Goal: Task Accomplishment & Management: Use online tool/utility

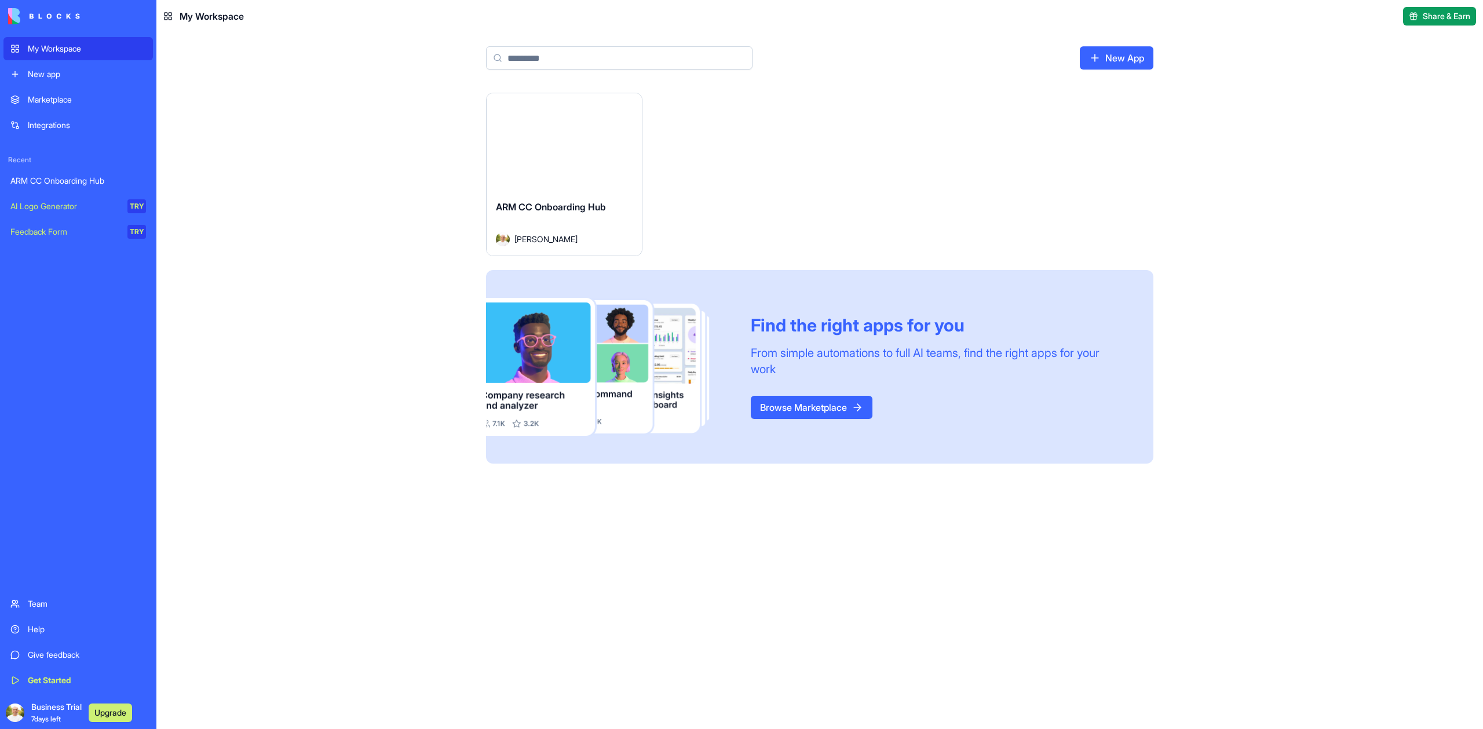
click at [561, 179] on div "Launch" at bounding box center [564, 141] width 155 height 97
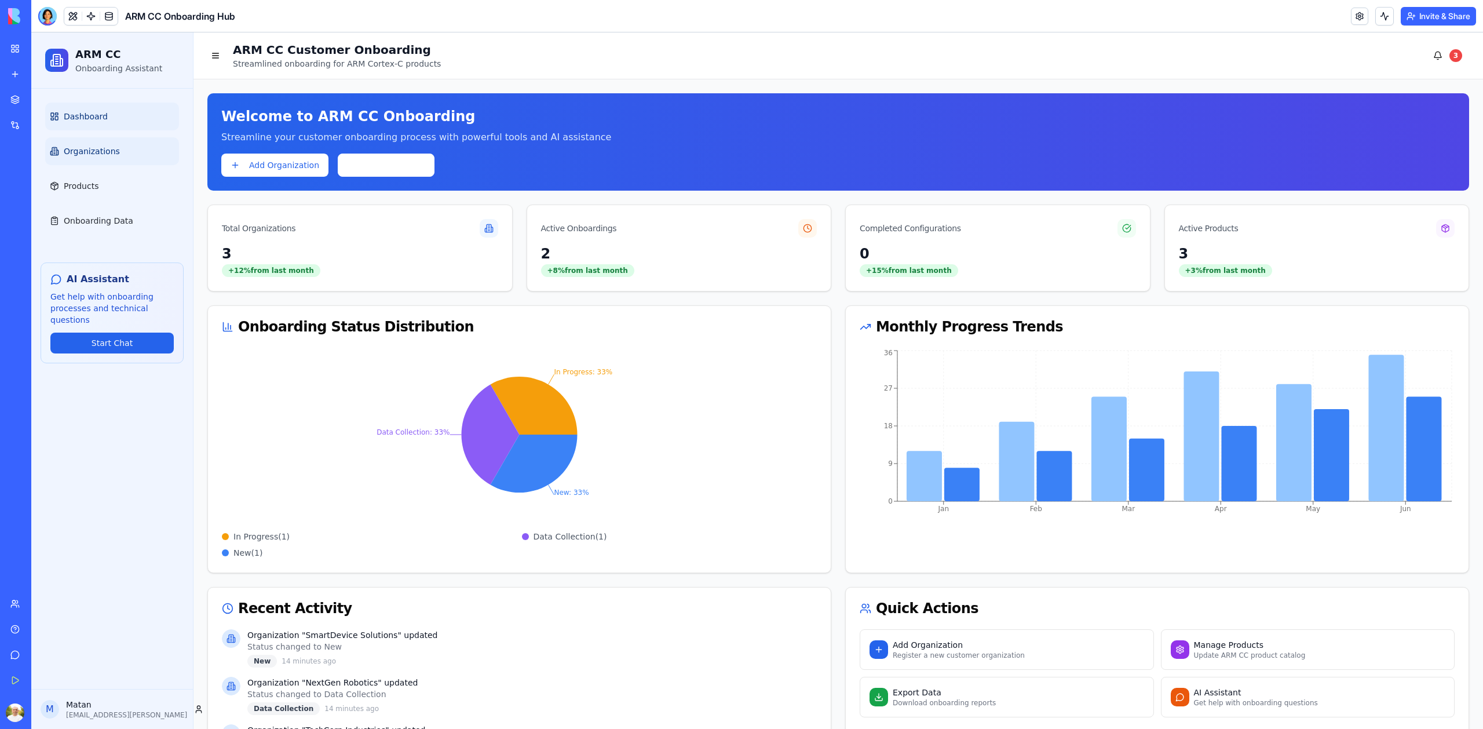
click at [98, 145] on link "Organizations" at bounding box center [112, 151] width 134 height 28
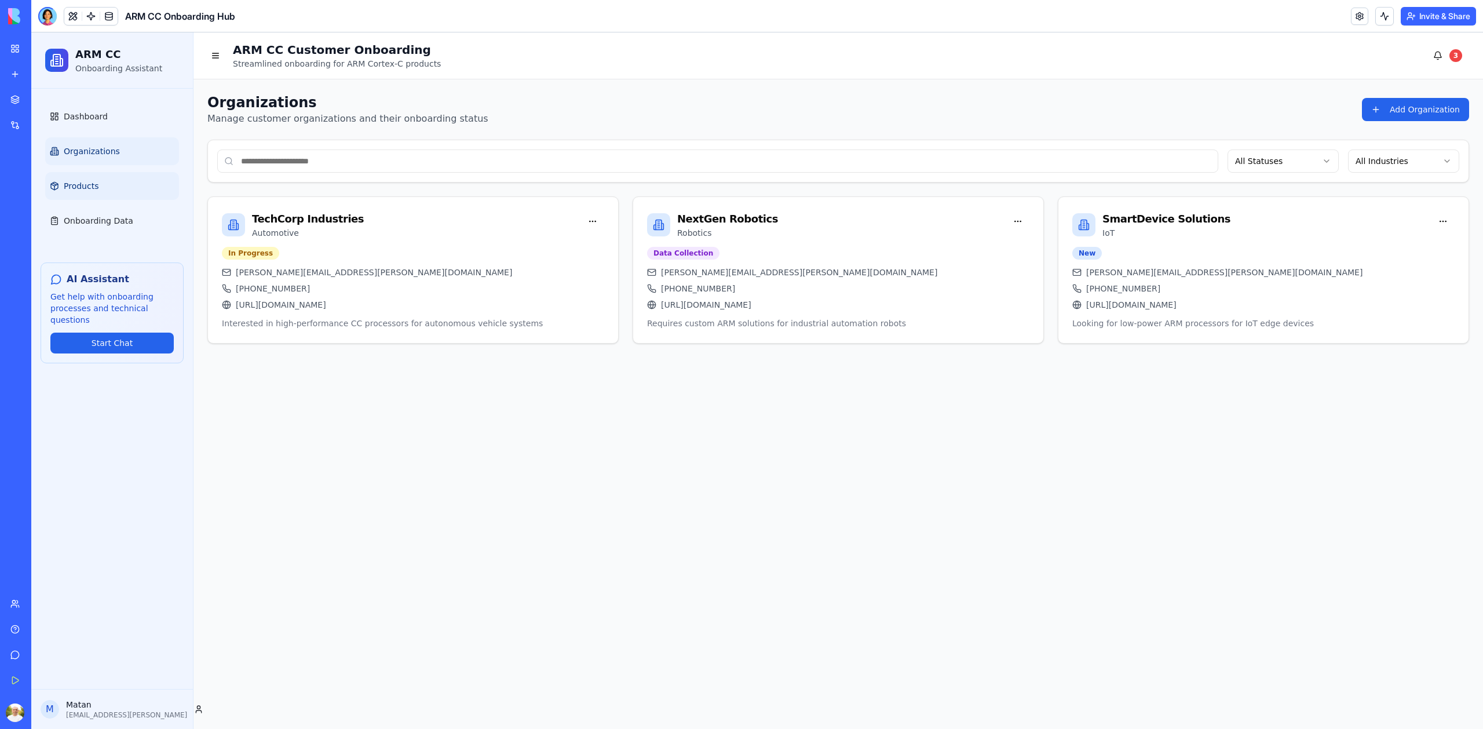
click at [96, 179] on link "Products" at bounding box center [112, 186] width 134 height 28
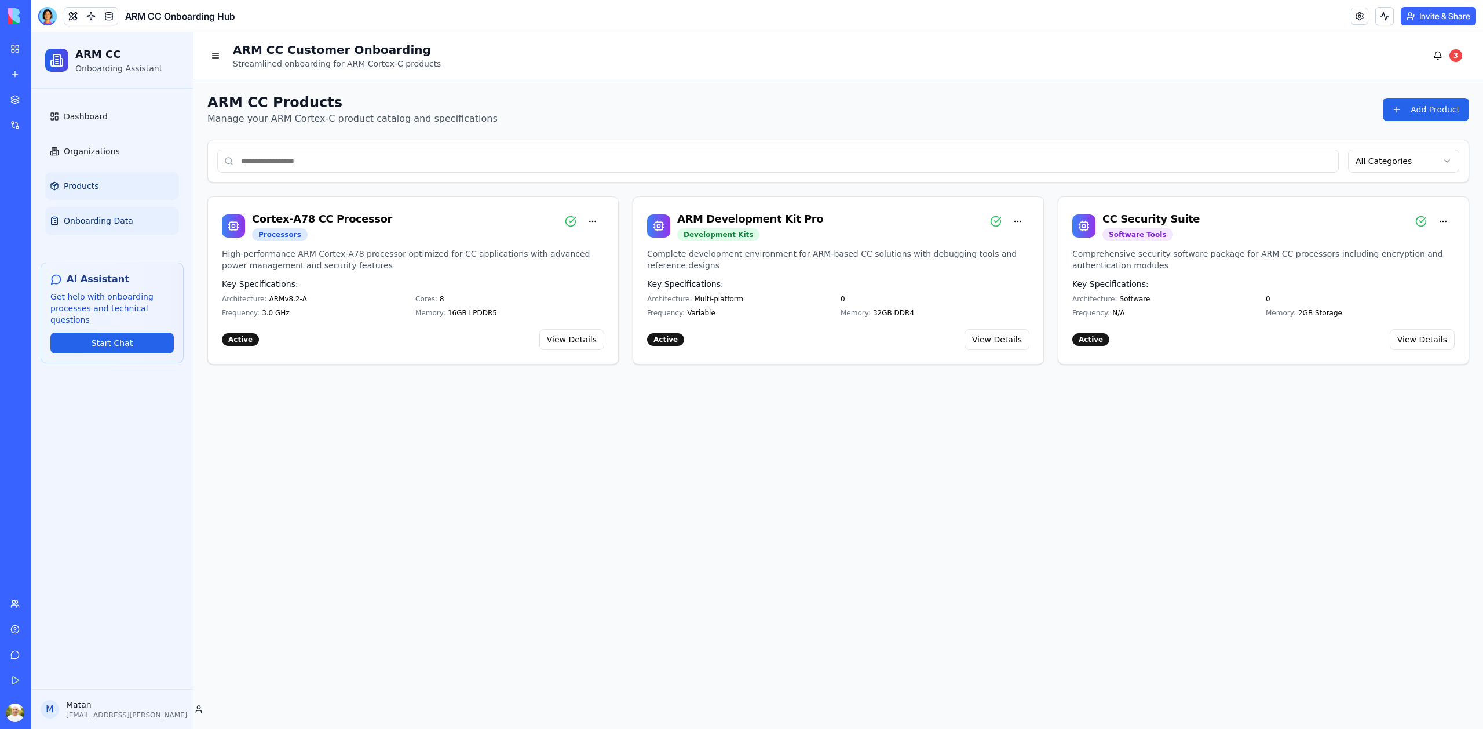
click at [98, 220] on span "Onboarding Data" at bounding box center [99, 221] width 70 height 12
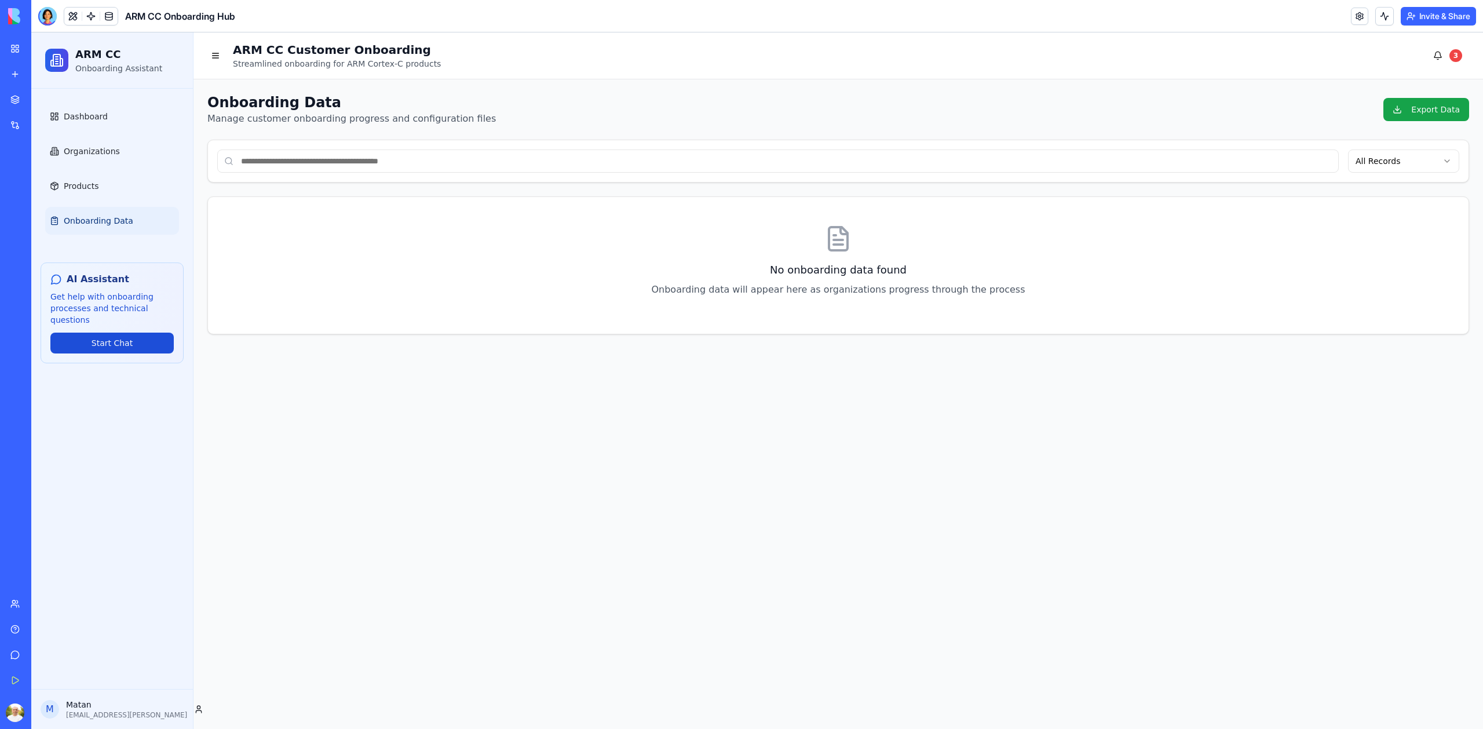
click at [101, 352] on button "Start Chat" at bounding box center [111, 343] width 123 height 21
click at [100, 346] on button "Start Chat" at bounding box center [111, 343] width 123 height 21
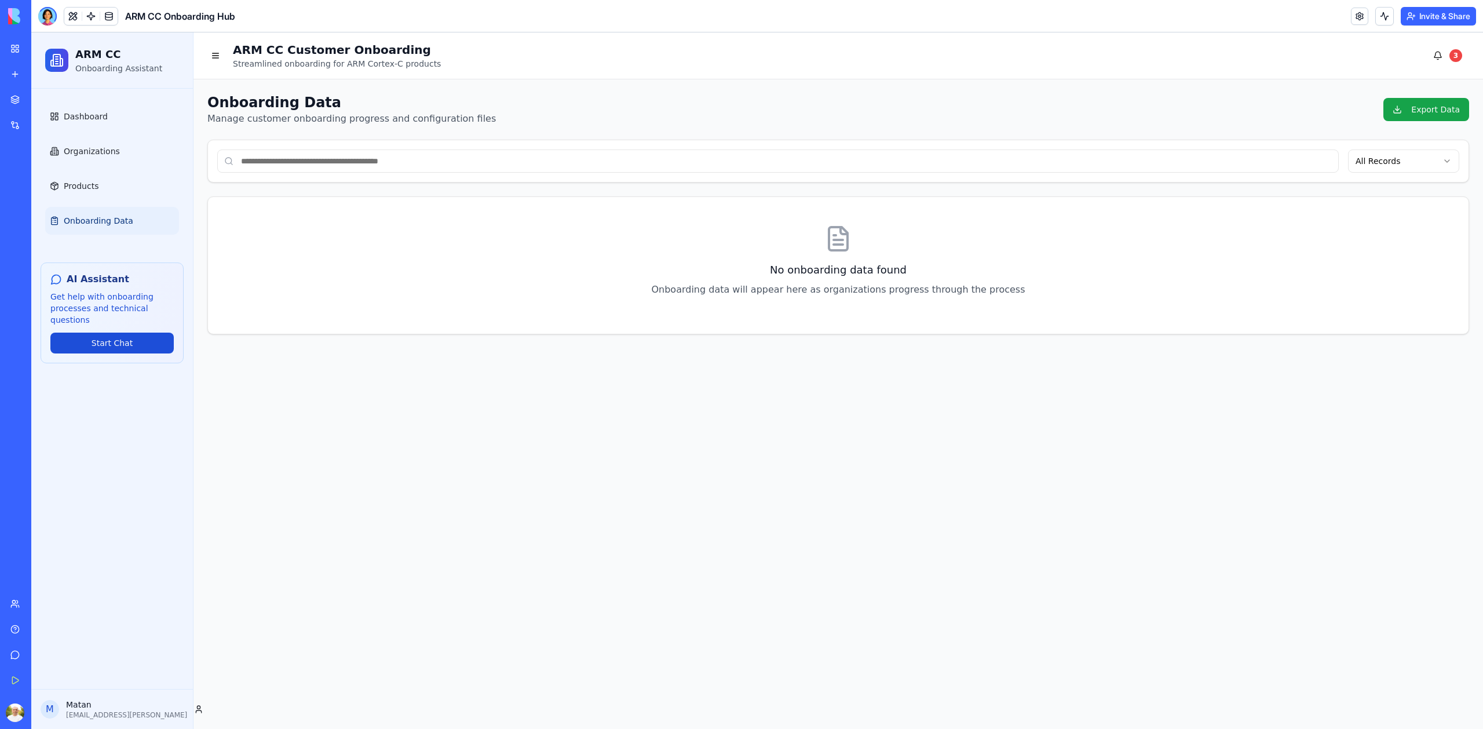
click at [100, 346] on button "Start Chat" at bounding box center [111, 343] width 123 height 21
click at [94, 341] on button "Start Chat" at bounding box center [111, 343] width 123 height 21
click at [91, 18] on link at bounding box center [90, 16] width 17 height 17
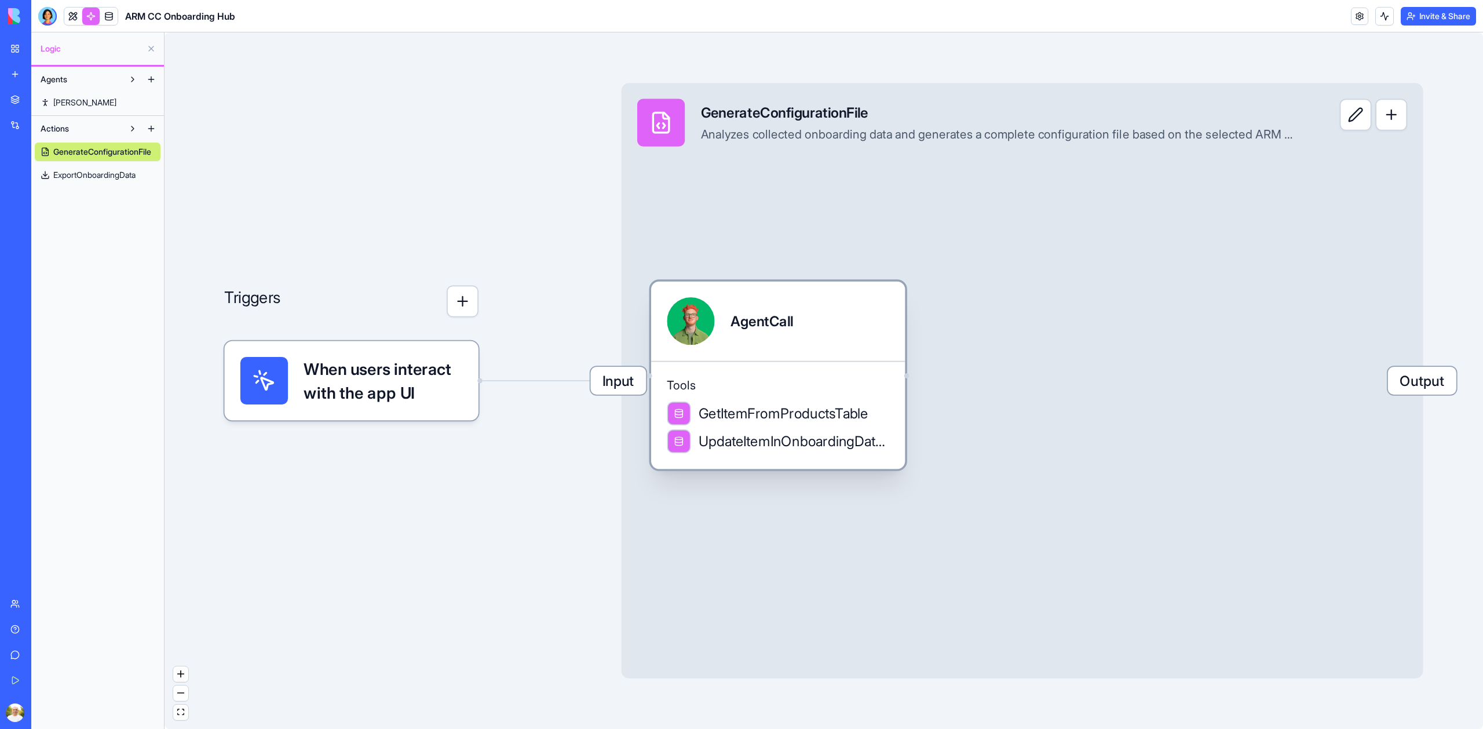
click at [848, 323] on div "AgentCall" at bounding box center [778, 321] width 222 height 48
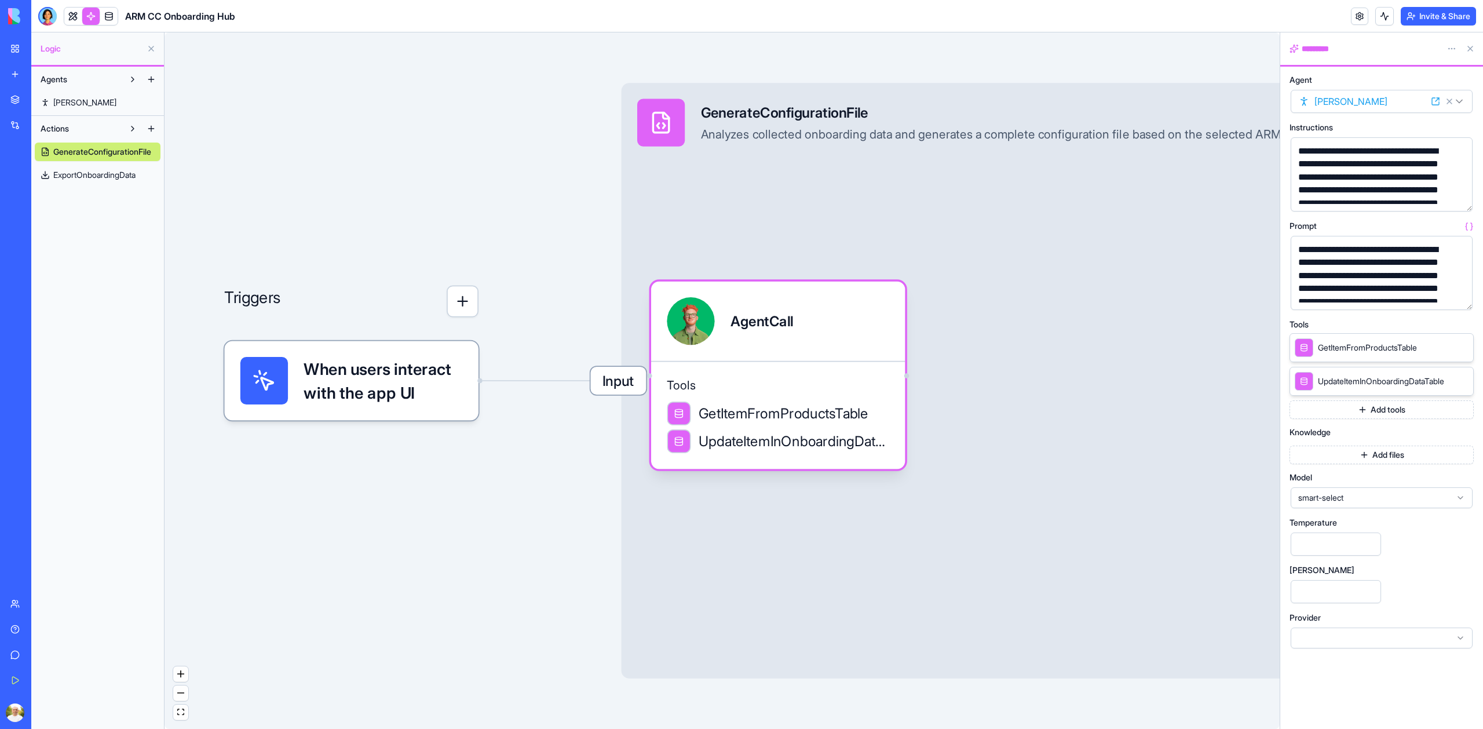
click at [1461, 298] on button "button" at bounding box center [1461, 298] width 19 height 19
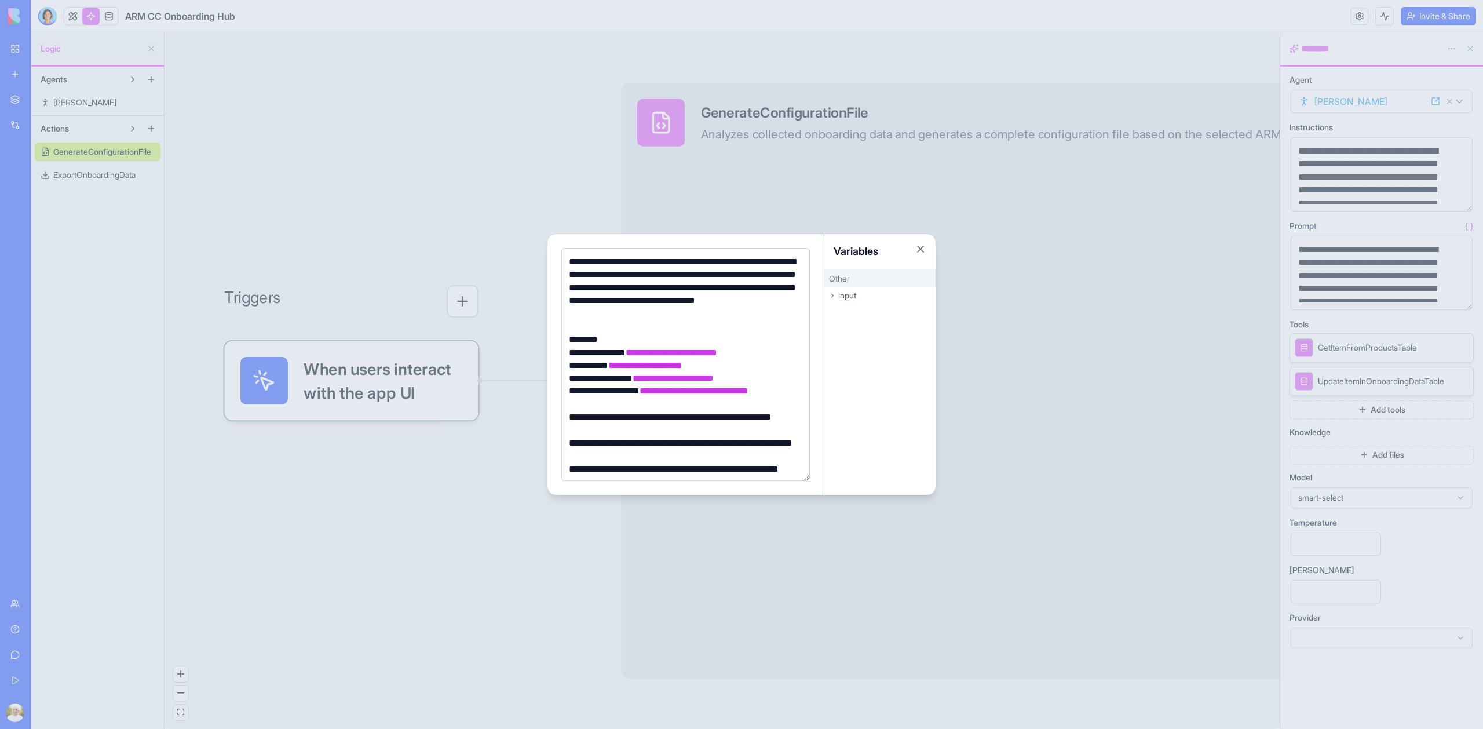
click at [368, 147] on div at bounding box center [741, 364] width 1483 height 729
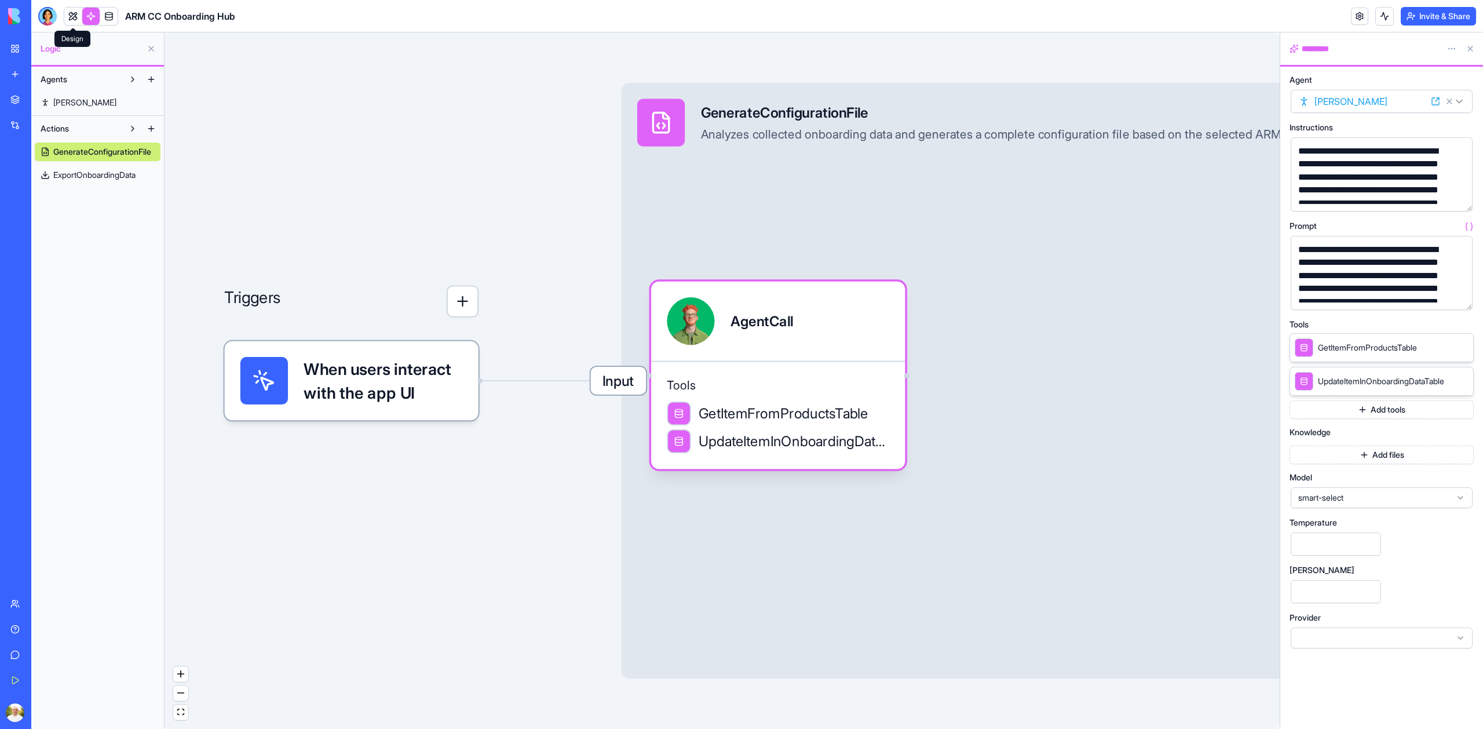
click at [77, 24] on link at bounding box center [72, 16] width 17 height 17
click at [77, 24] on button at bounding box center [72, 16] width 17 height 17
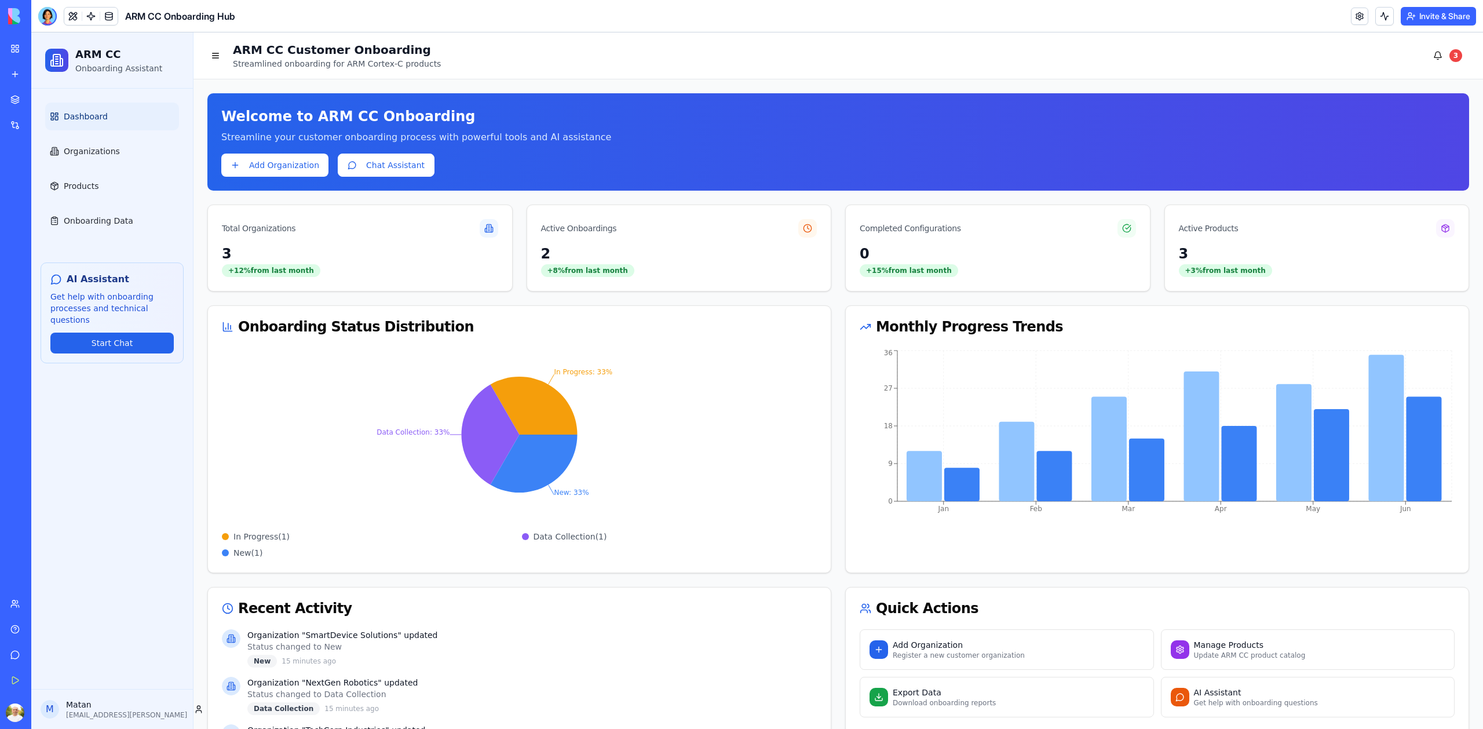
click at [373, 171] on button "Chat Assistant" at bounding box center [386, 165] width 97 height 23
click at [89, 22] on body "My Workspace New app Marketplace Integrations Recent ARM CC Onboarding Hub AI L…" at bounding box center [741, 364] width 1483 height 729
click at [90, 17] on link at bounding box center [90, 16] width 17 height 17
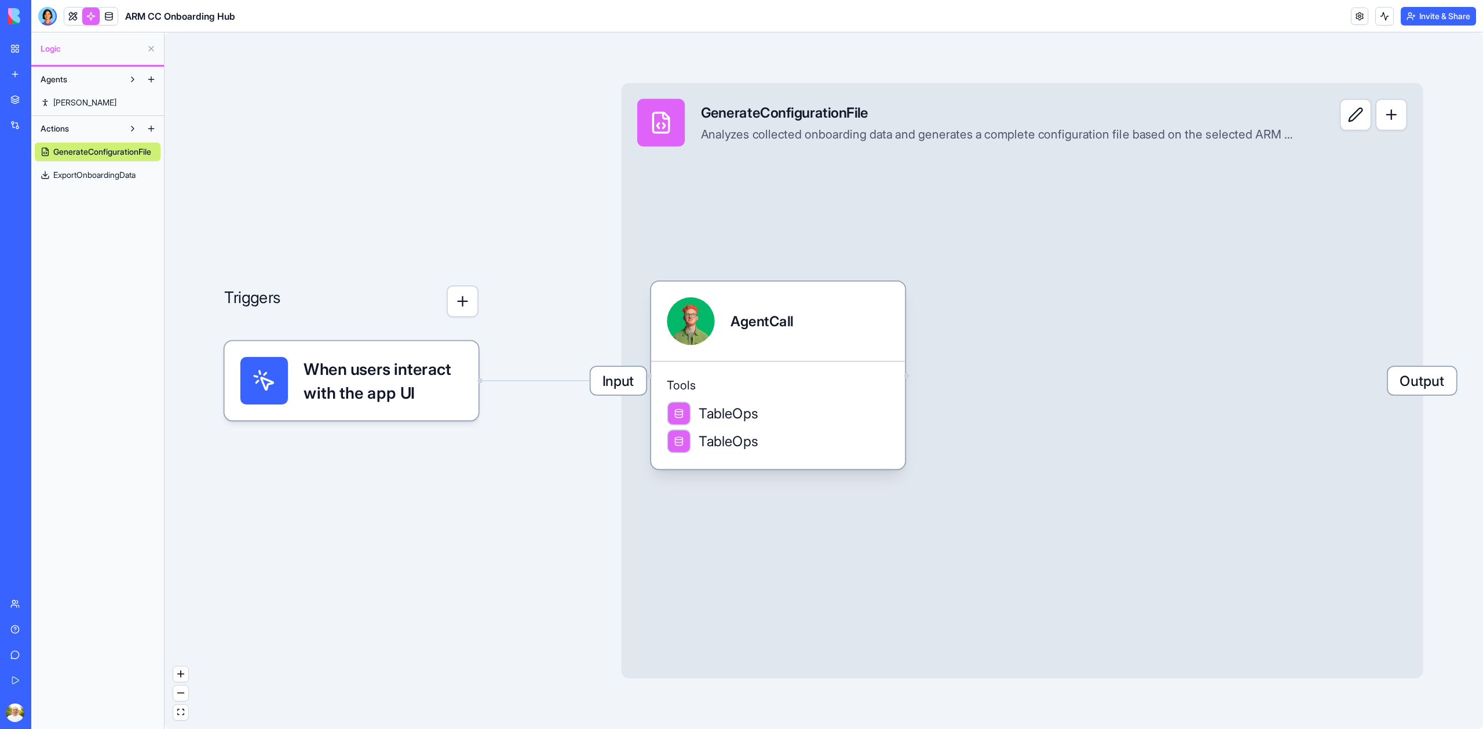
click at [90, 109] on link "[PERSON_NAME]" at bounding box center [98, 102] width 126 height 19
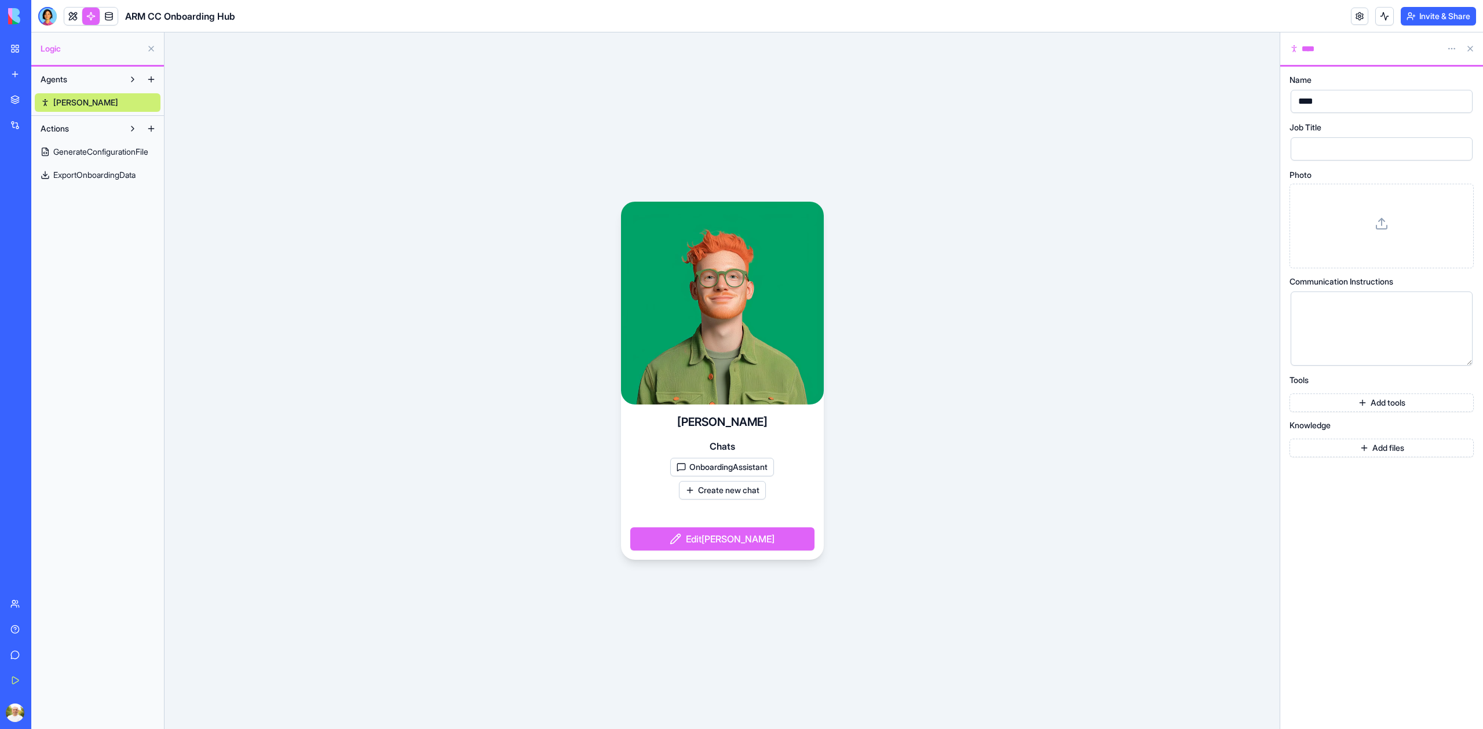
click at [753, 464] on button "OnboardingAssistant" at bounding box center [722, 467] width 104 height 19
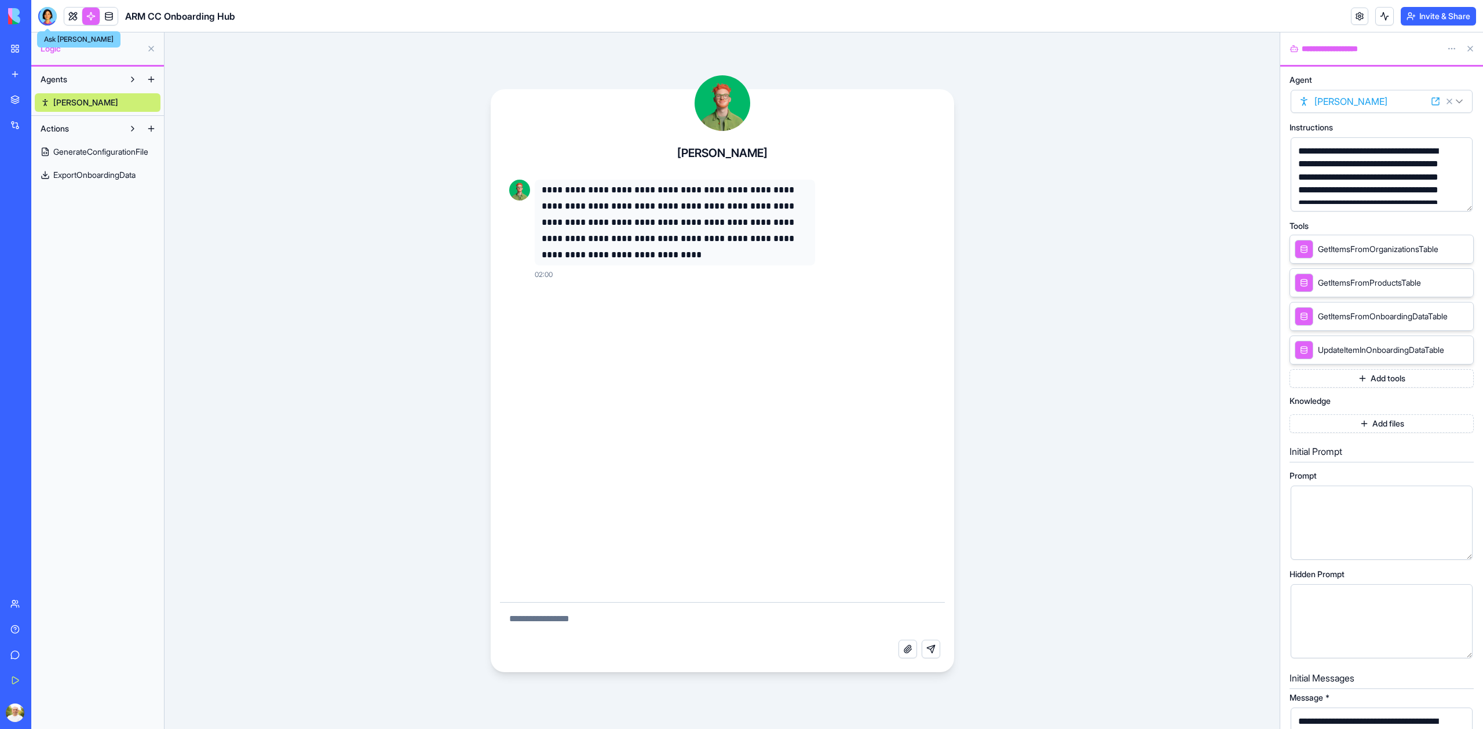
click at [50, 17] on div at bounding box center [47, 16] width 19 height 19
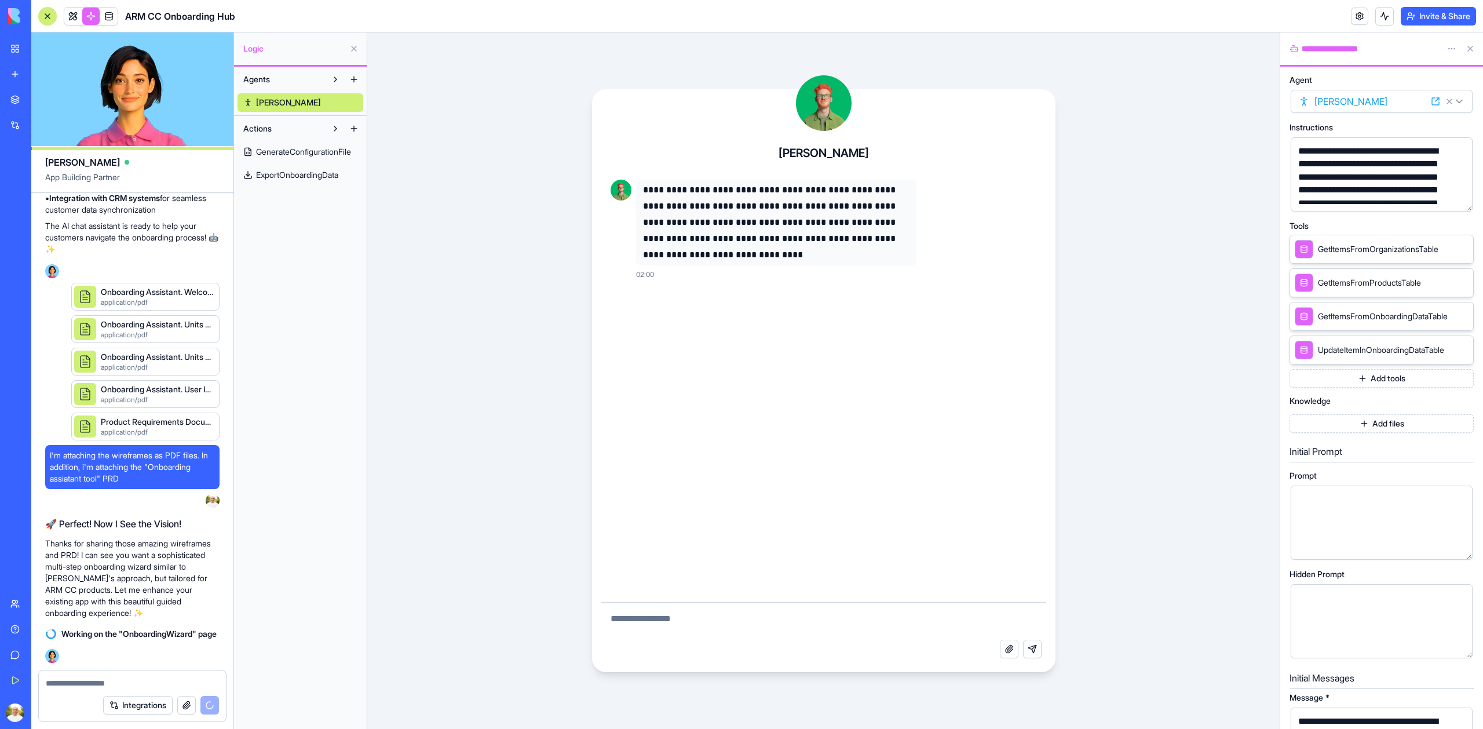
scroll to position [1808, 0]
click at [72, 16] on link at bounding box center [72, 16] width 17 height 17
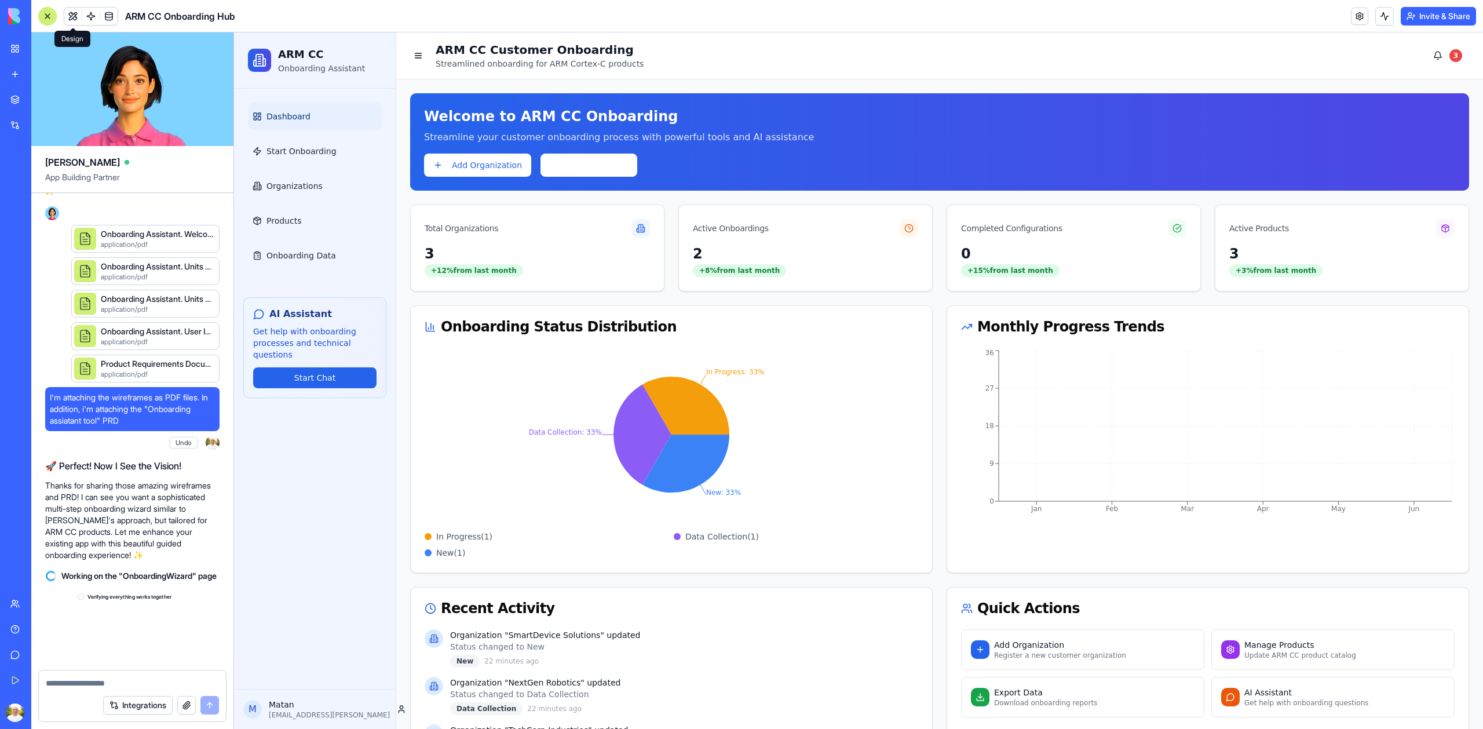
scroll to position [3071, 0]
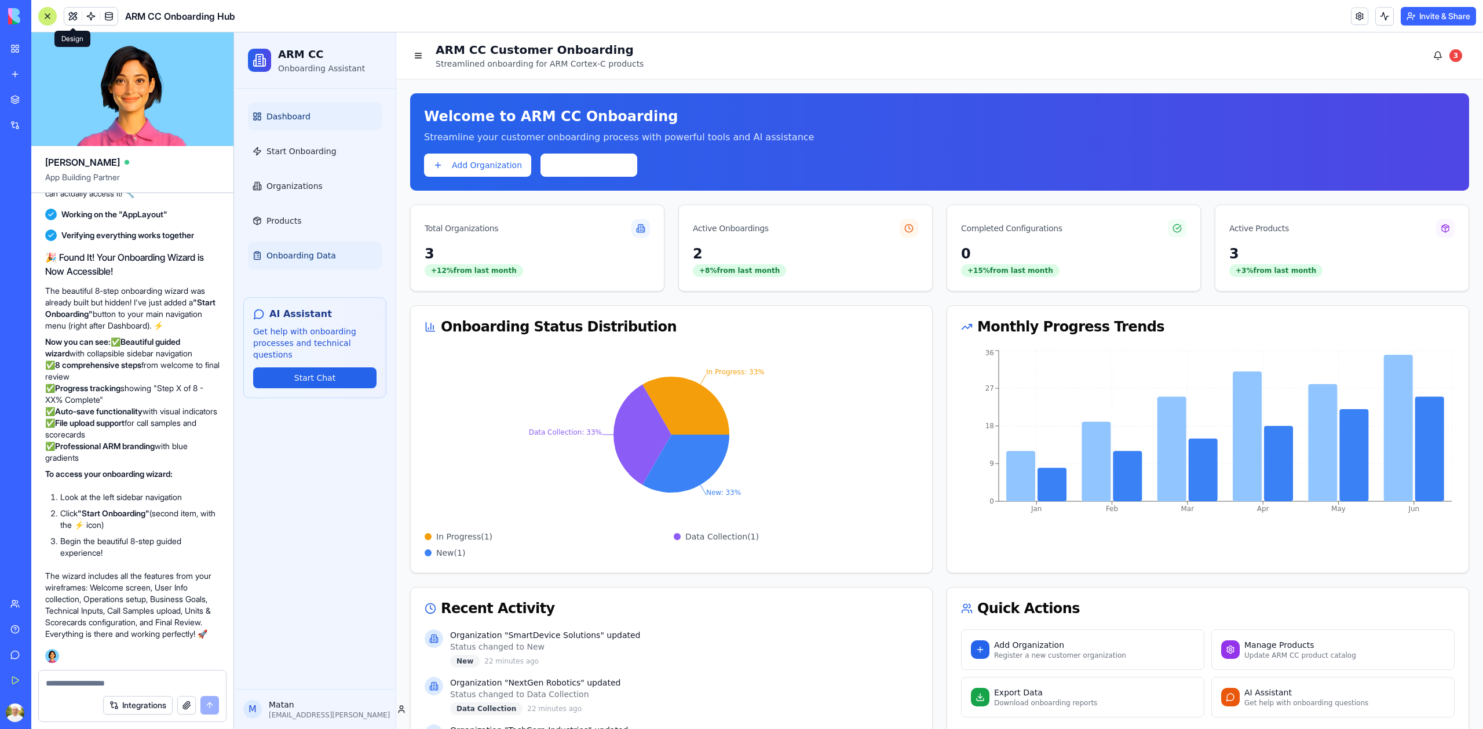
click at [288, 247] on link "Onboarding Data" at bounding box center [315, 256] width 134 height 28
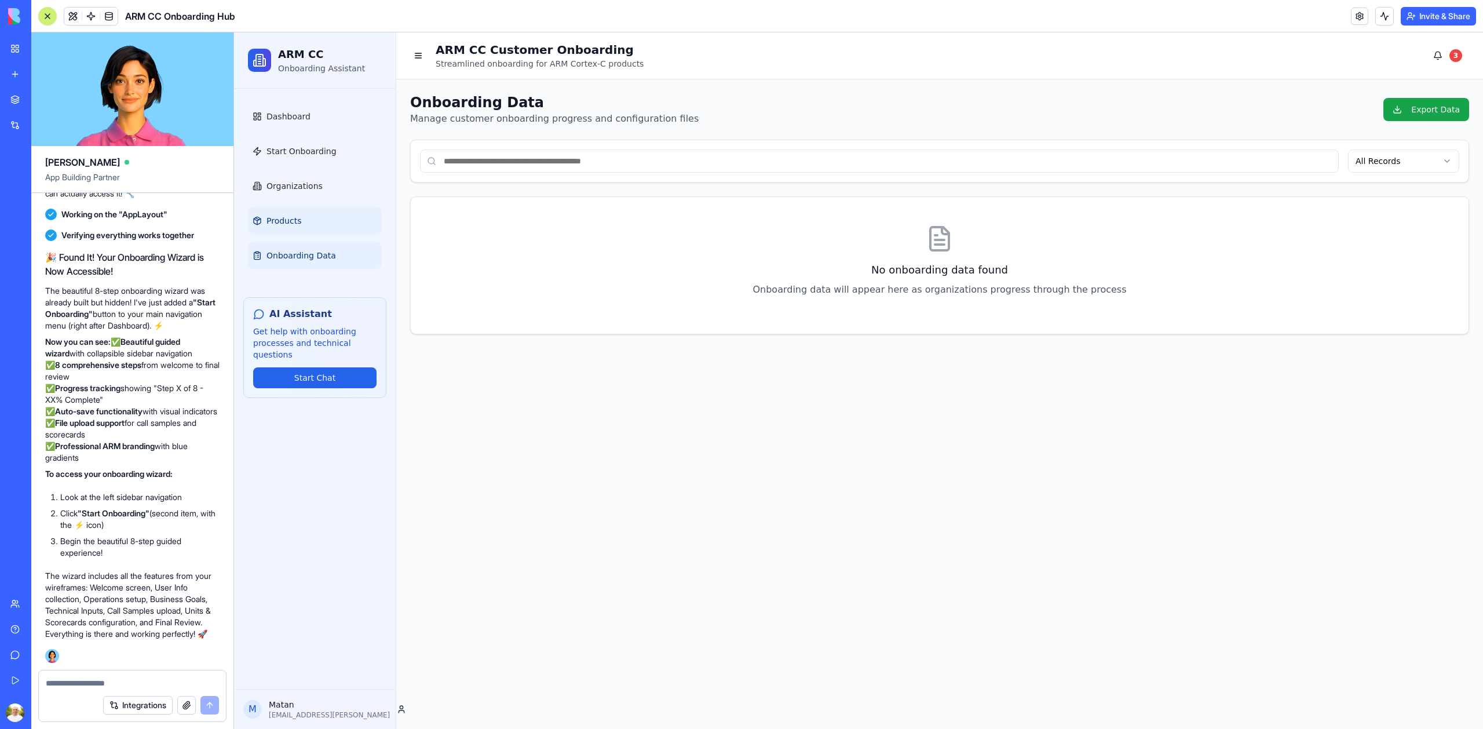
click at [273, 222] on span "Products" at bounding box center [283, 221] width 35 height 12
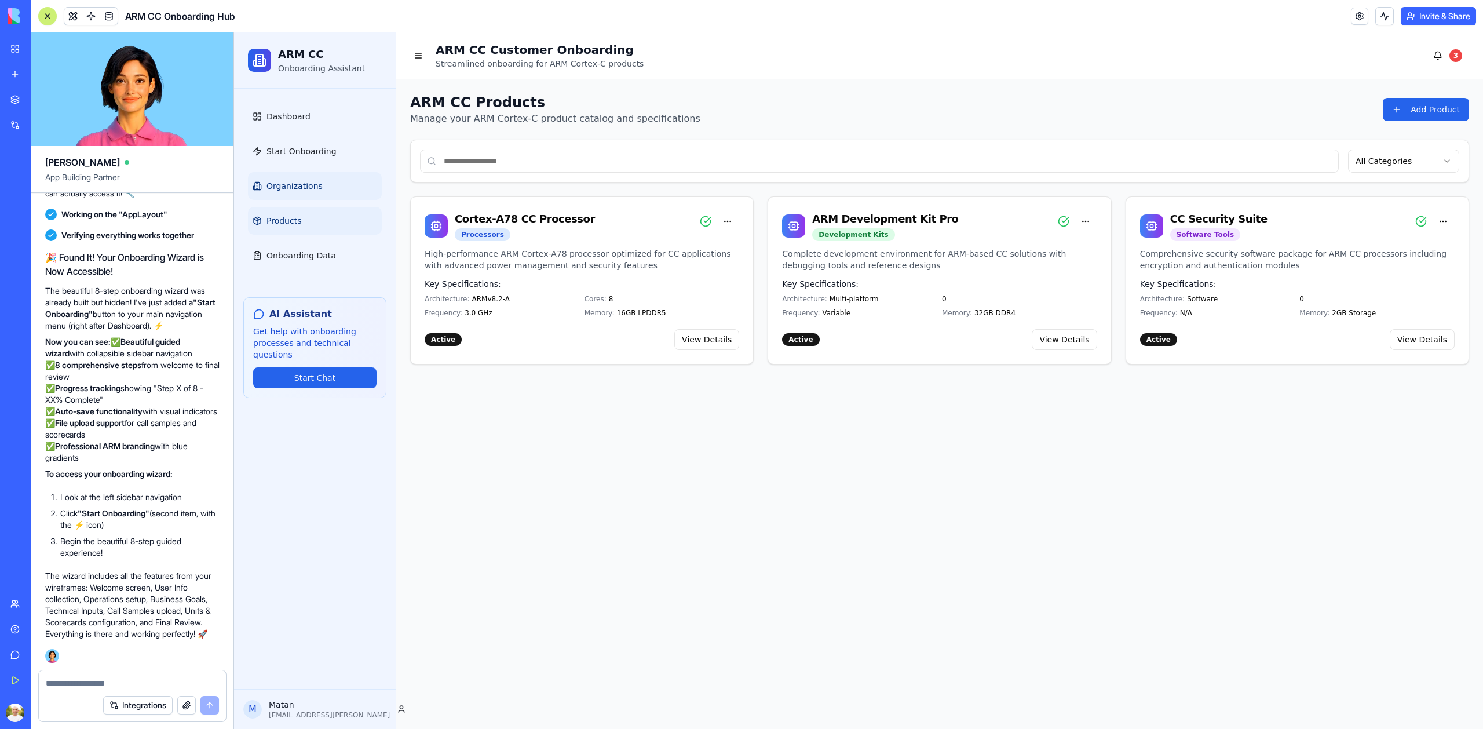
click at [297, 185] on span "Organizations" at bounding box center [294, 186] width 56 height 12
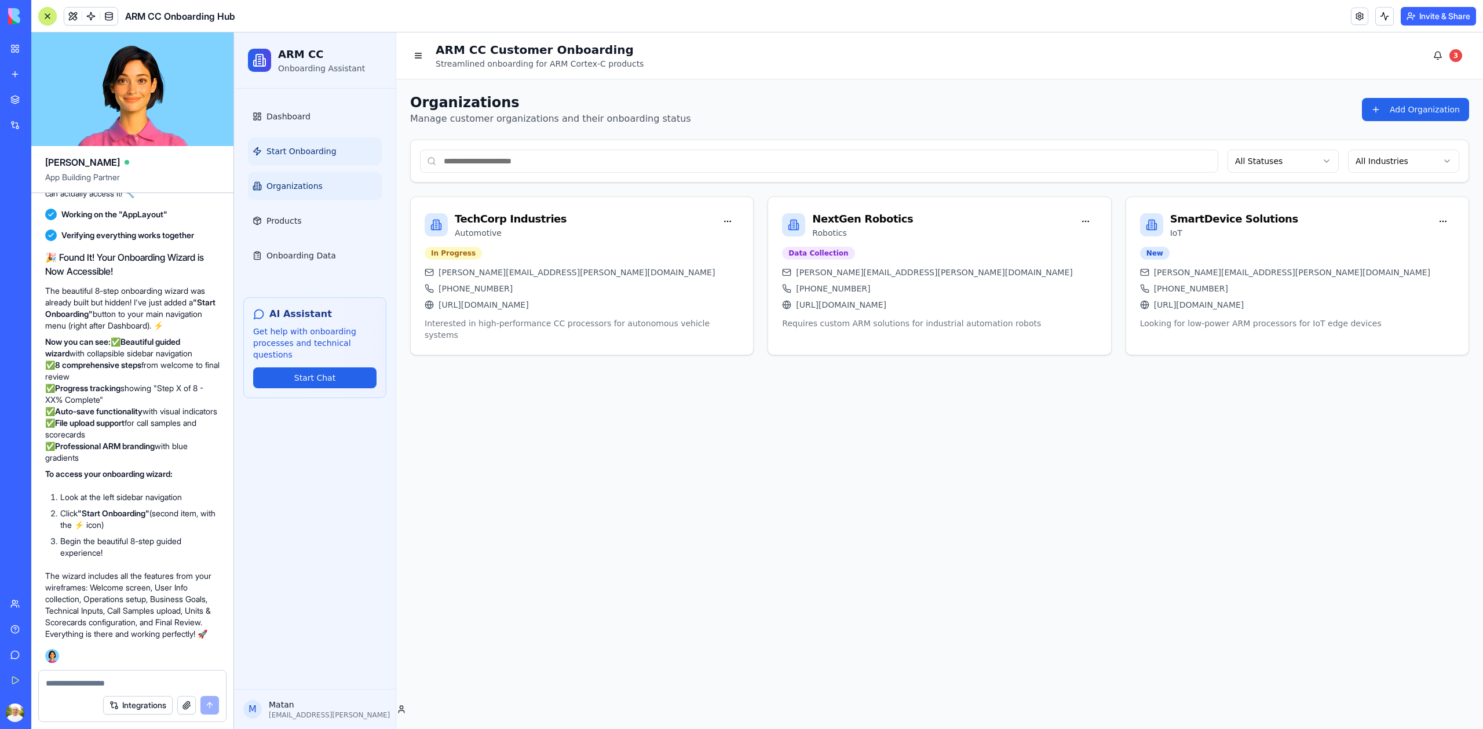
click at [297, 141] on link "Start Onboarding" at bounding box center [315, 151] width 134 height 28
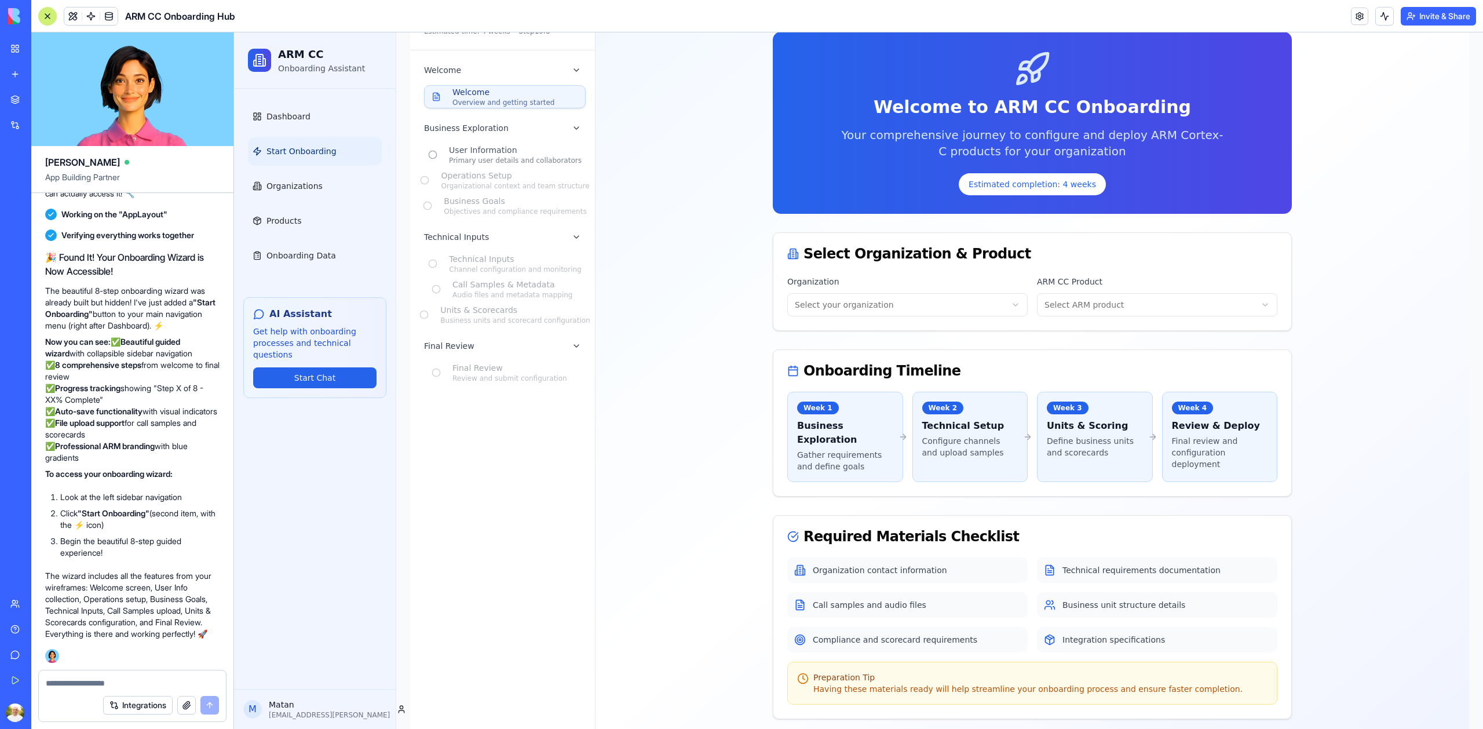
scroll to position [170, 0]
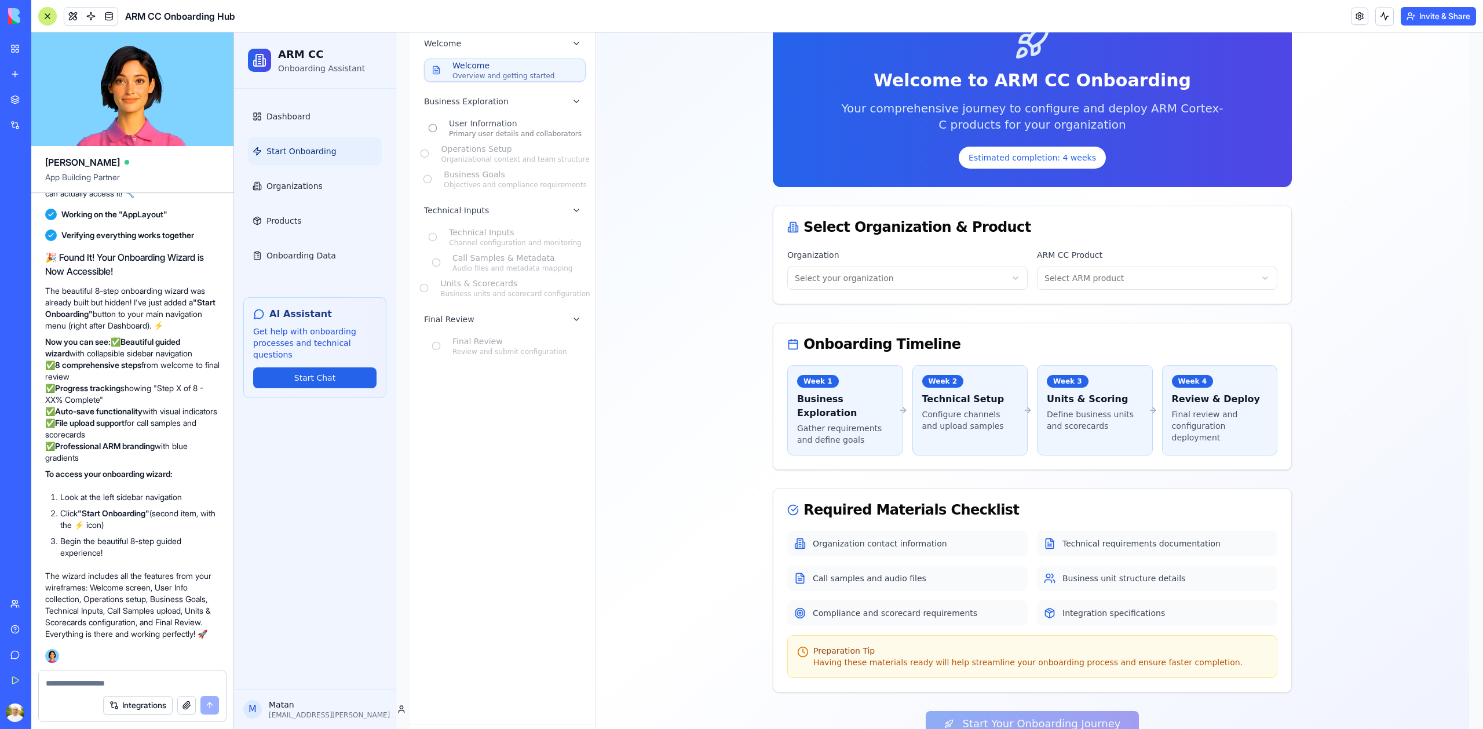
click at [46, 17] on div at bounding box center [47, 16] width 9 height 9
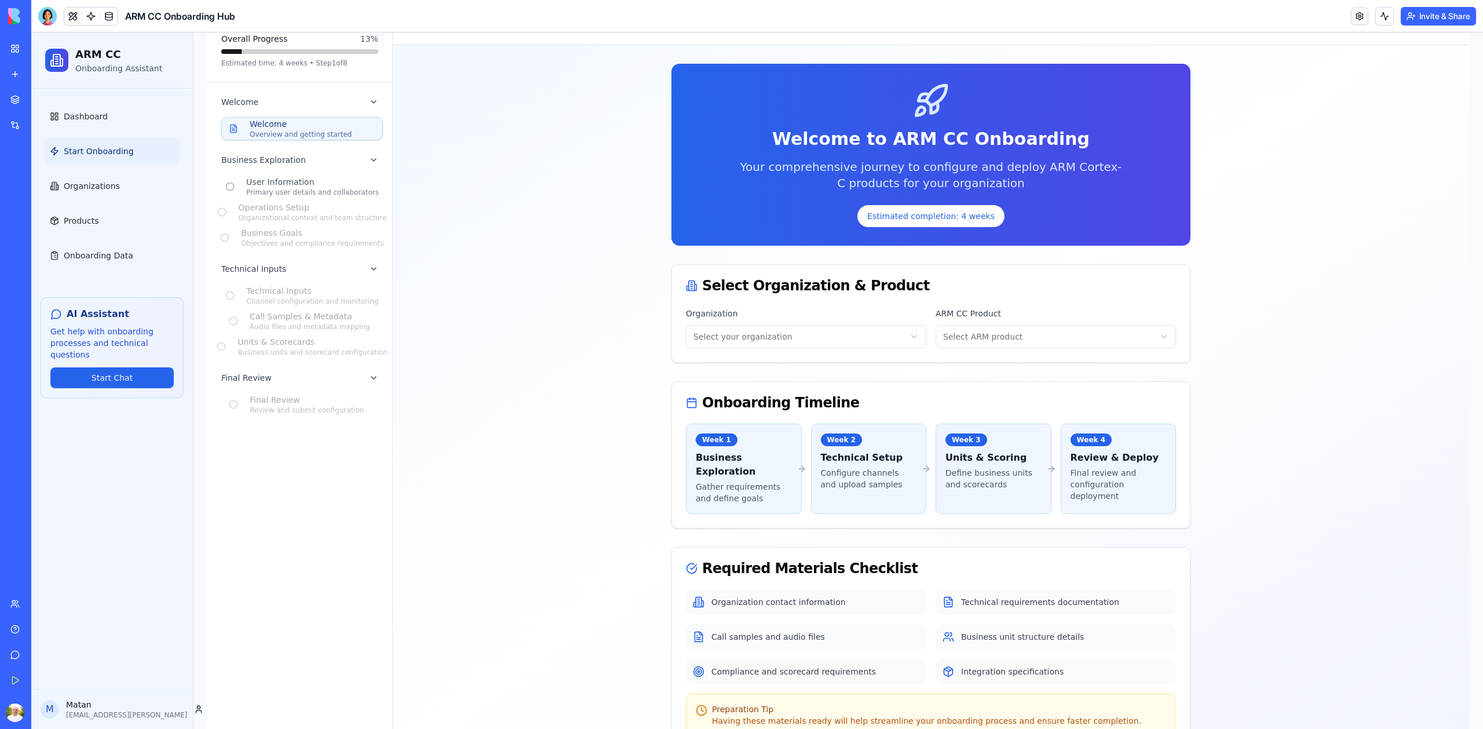
scroll to position [0, 0]
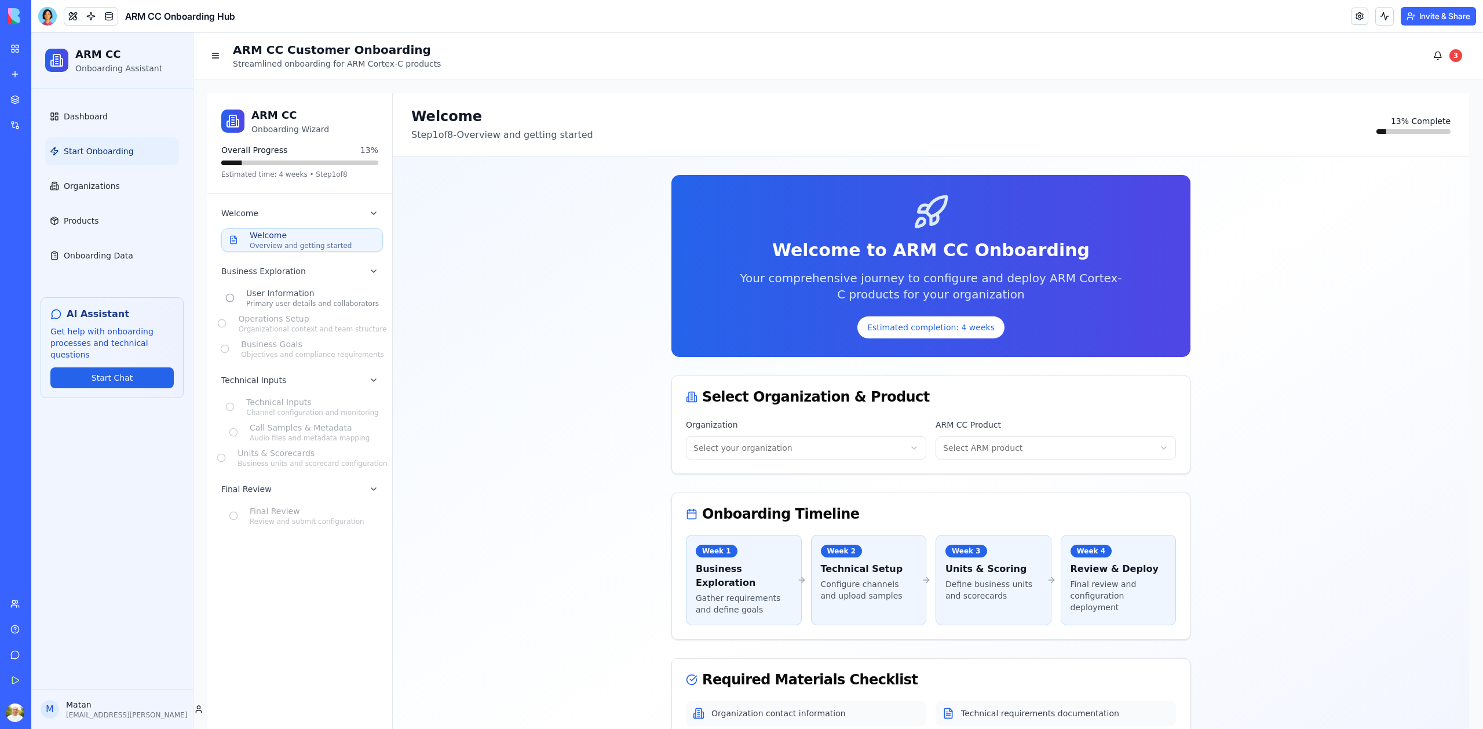
click at [805, 444] on html "ARM CC Onboarding Assistant Dashboard Start Onboarding Organizations Products O…" at bounding box center [757, 523] width 1452 height 983
click at [997, 452] on html "ARM CC Onboarding Assistant Dashboard Start Onboarding Organizations Products O…" at bounding box center [757, 523] width 1452 height 983
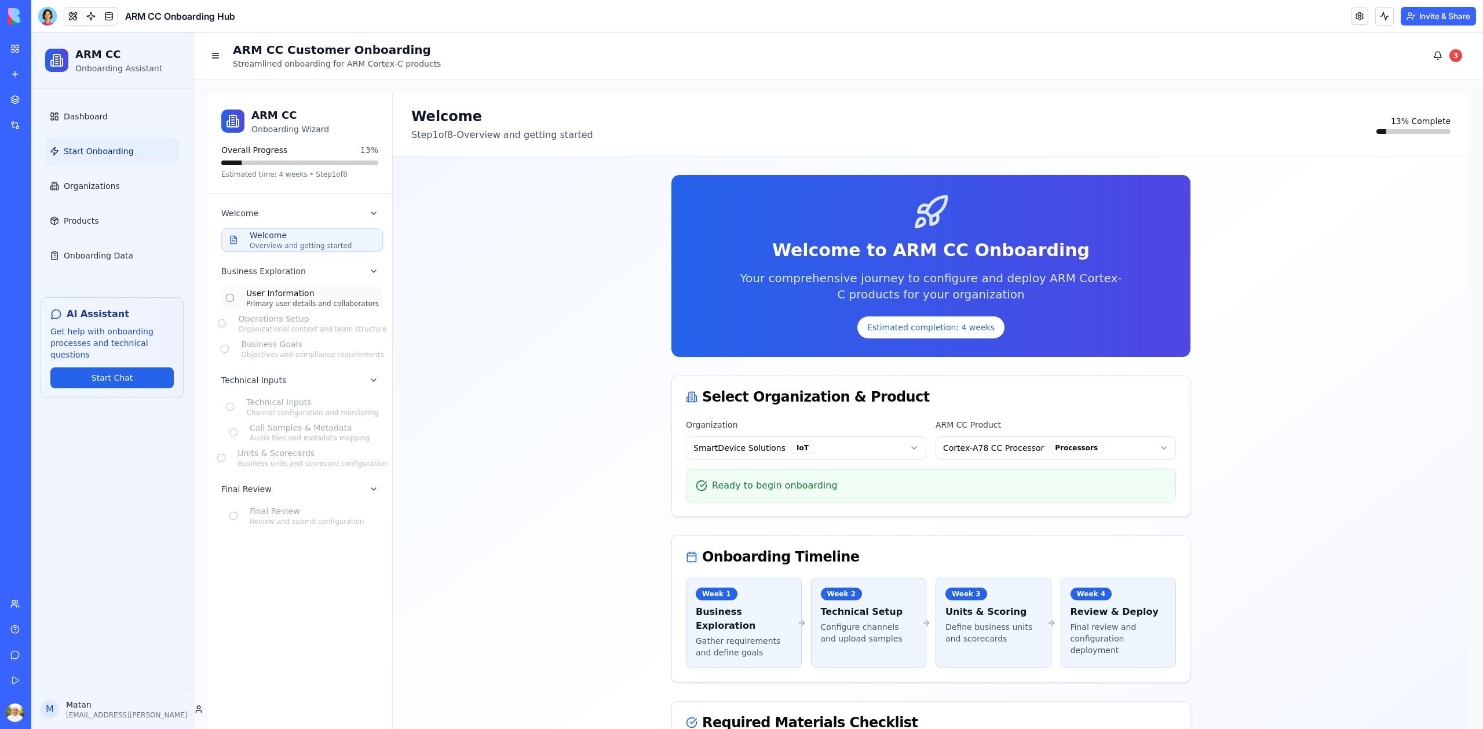
click at [278, 295] on div "User Information" at bounding box center [312, 293] width 133 height 12
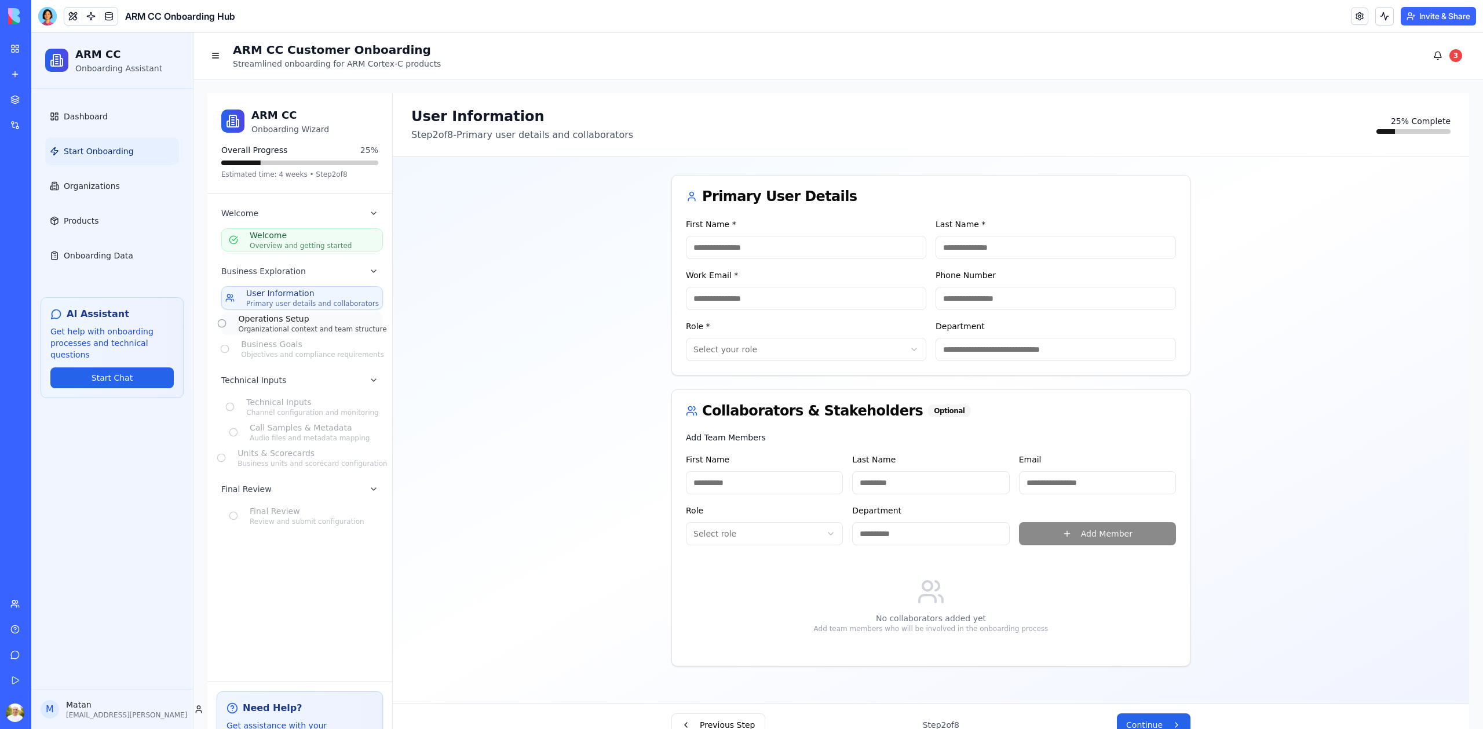
click at [275, 327] on div "Organizational context and team structure" at bounding box center [312, 328] width 148 height 9
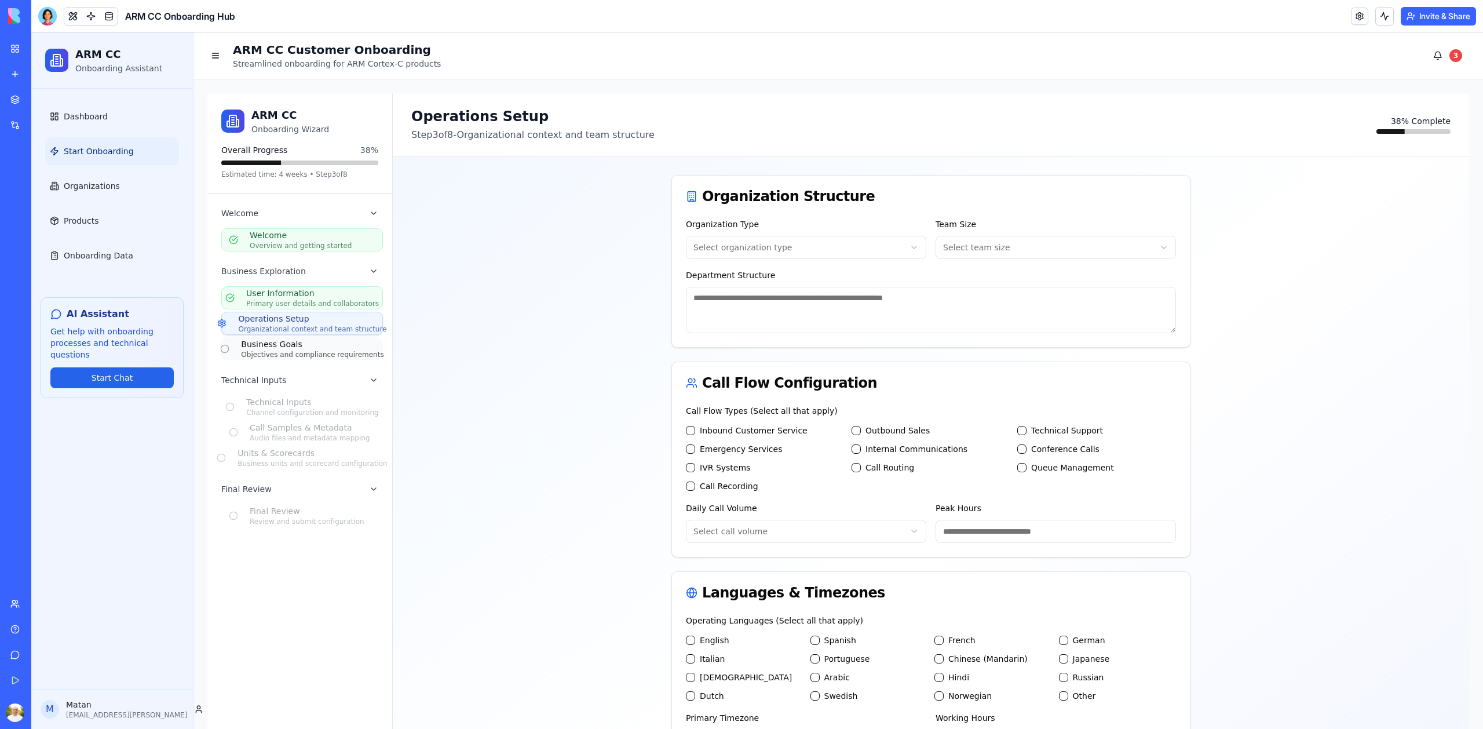
click at [298, 351] on div "Objectives and compliance requirements" at bounding box center [312, 354] width 143 height 9
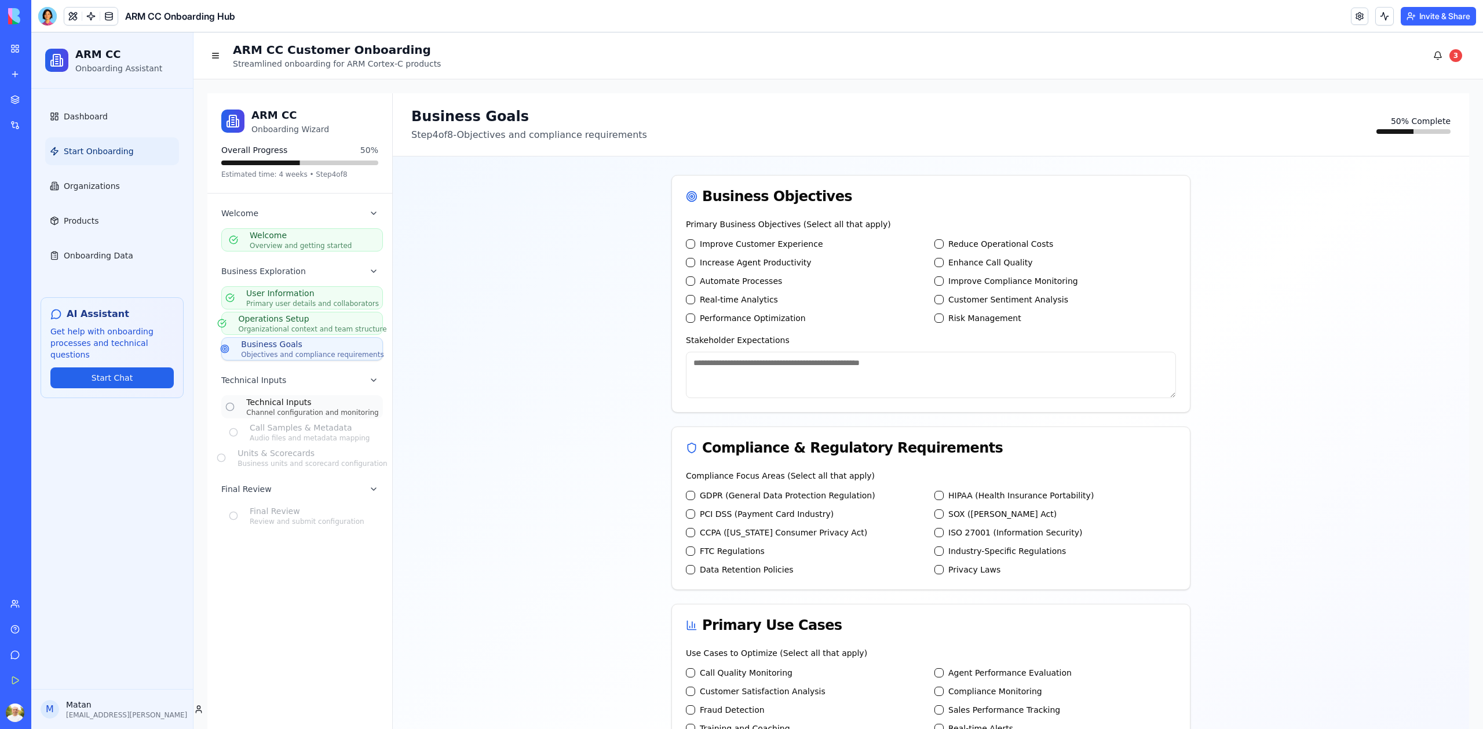
click at [296, 411] on div "Channel configuration and monitoring" at bounding box center [312, 412] width 132 height 9
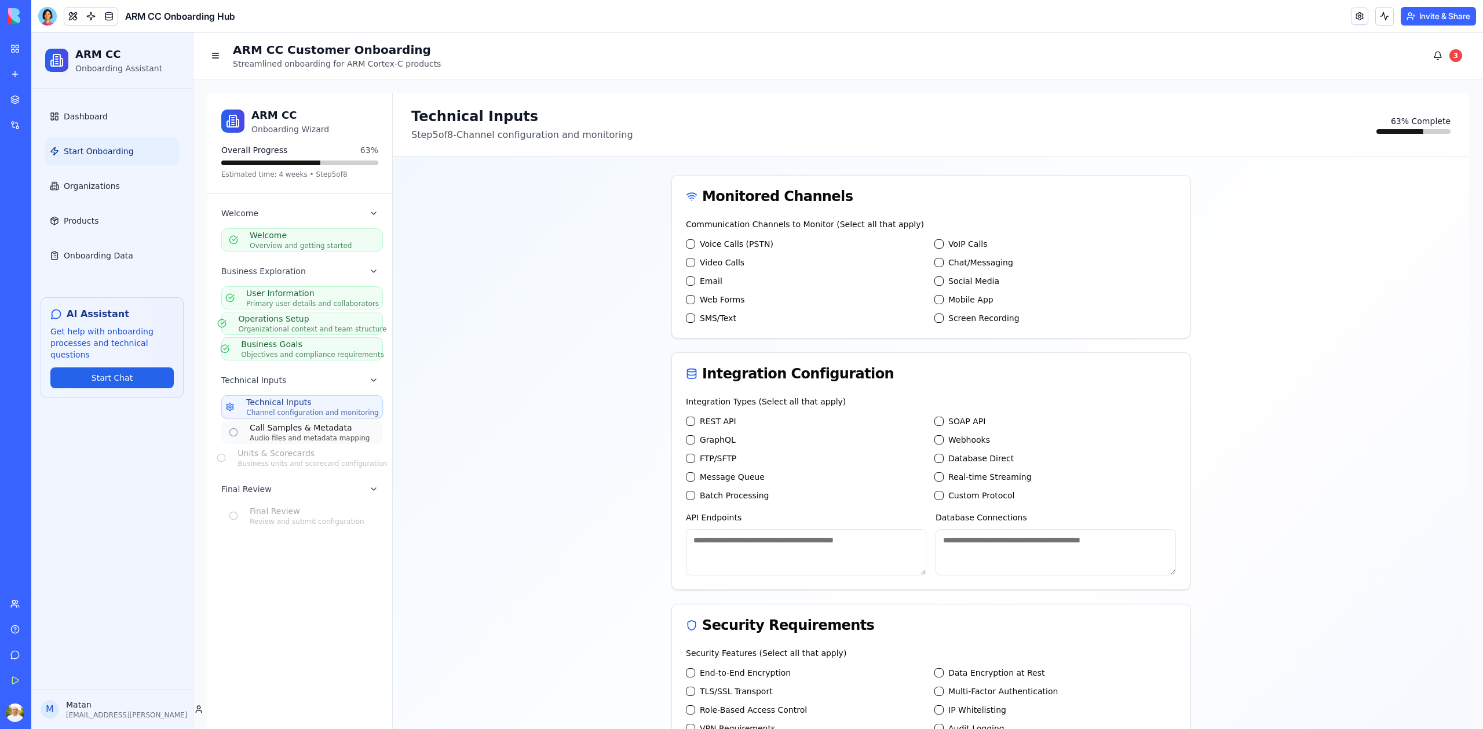
click at [300, 429] on div "Call Samples & Metadata" at bounding box center [313, 428] width 126 height 12
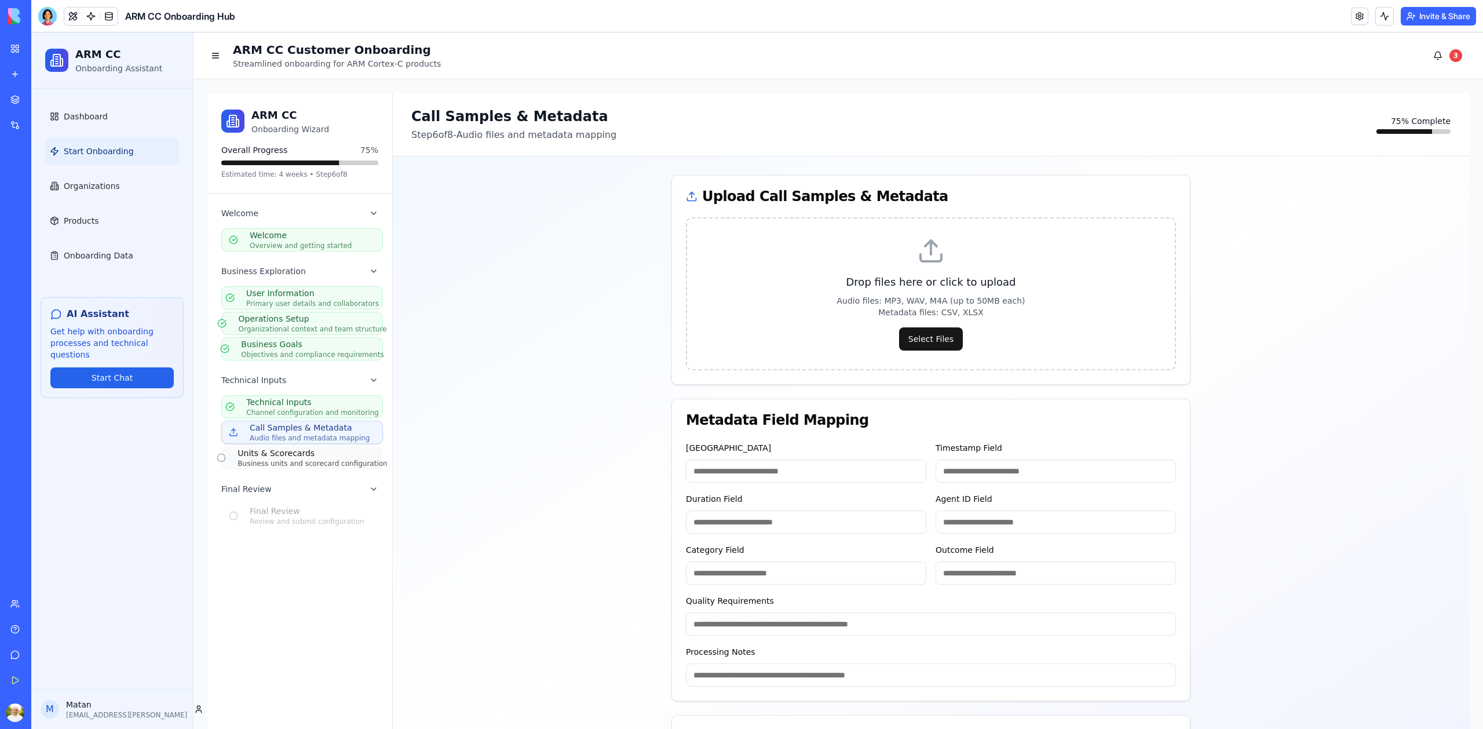
click at [299, 457] on div "Units & Scorecards" at bounding box center [312, 453] width 149 height 12
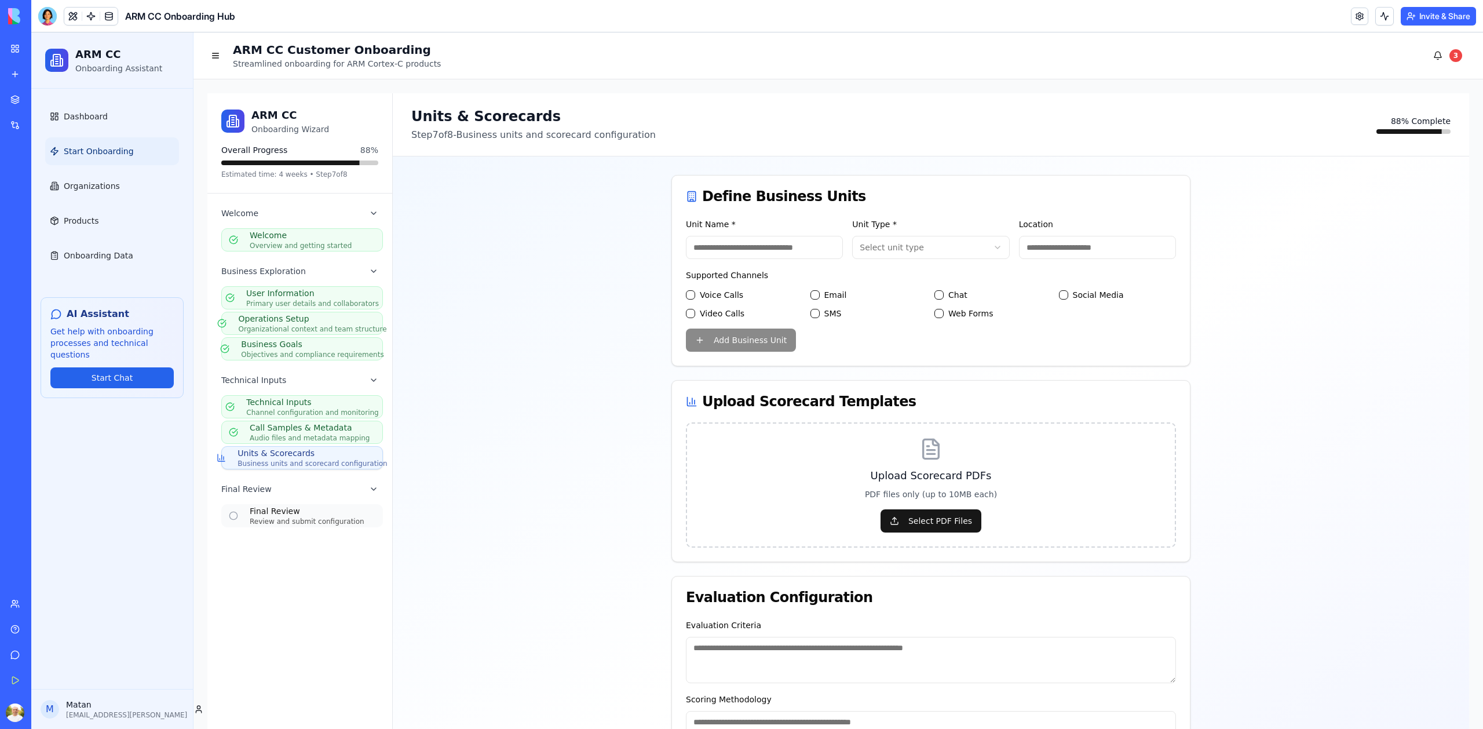
click at [266, 515] on div "Final Review" at bounding box center [313, 511] width 126 height 12
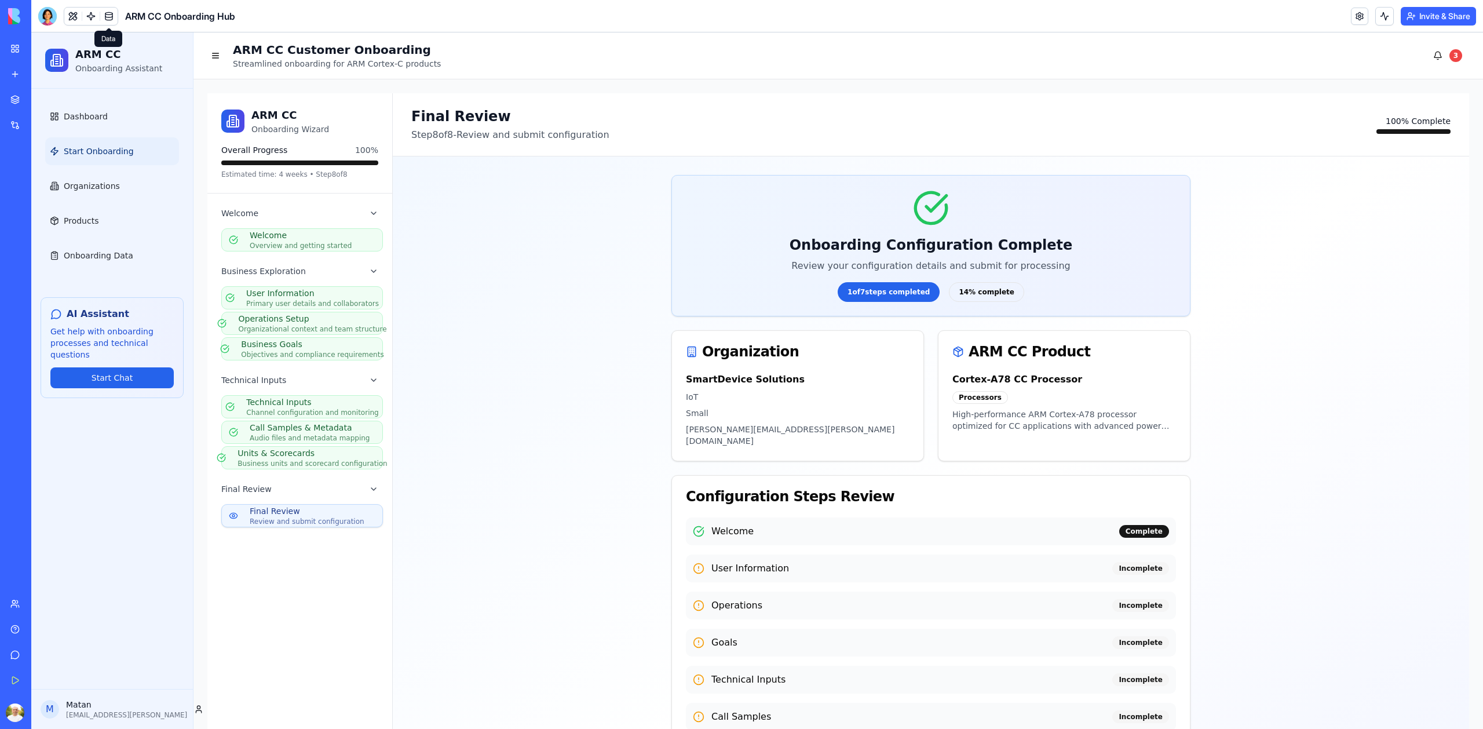
click at [108, 12] on link at bounding box center [108, 16] width 17 height 17
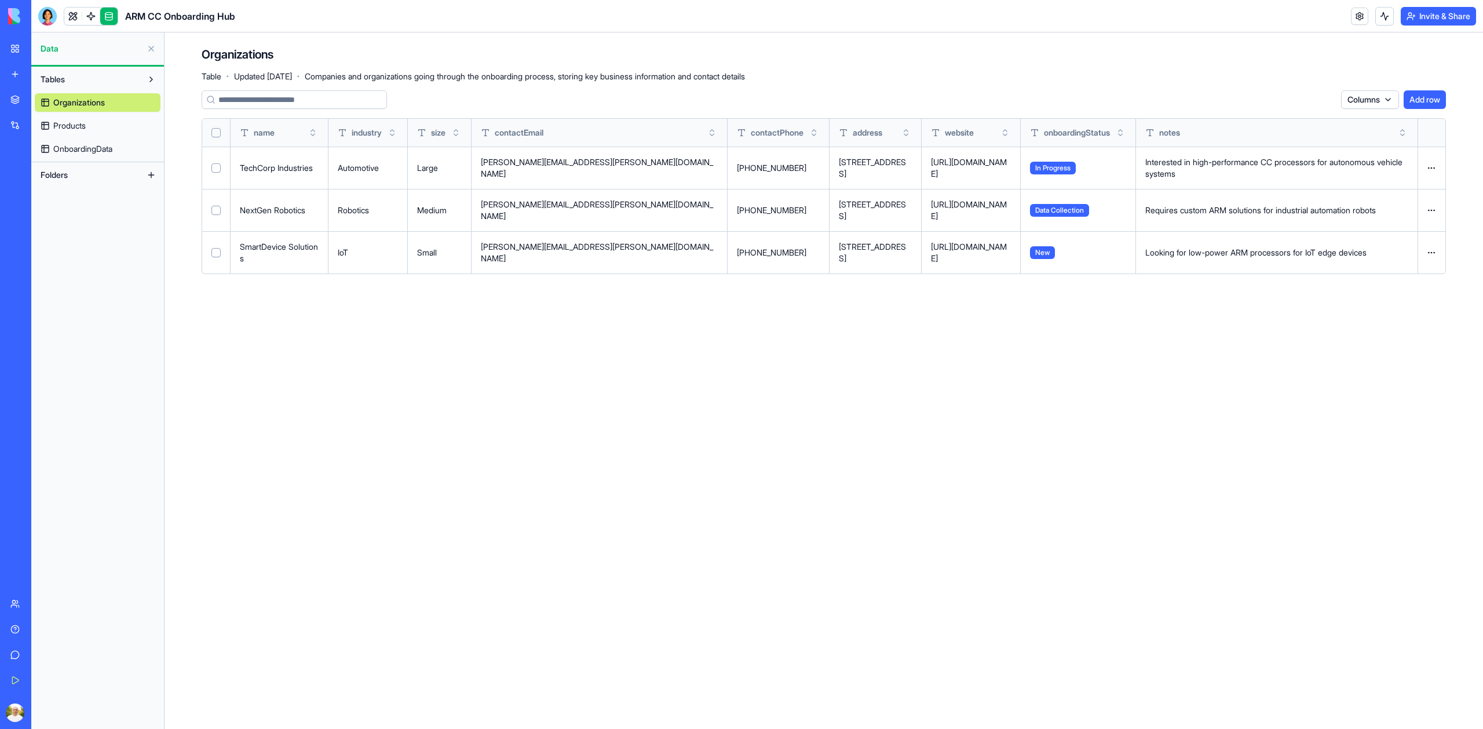
click at [130, 145] on link "OnboardingData" at bounding box center [98, 149] width 126 height 19
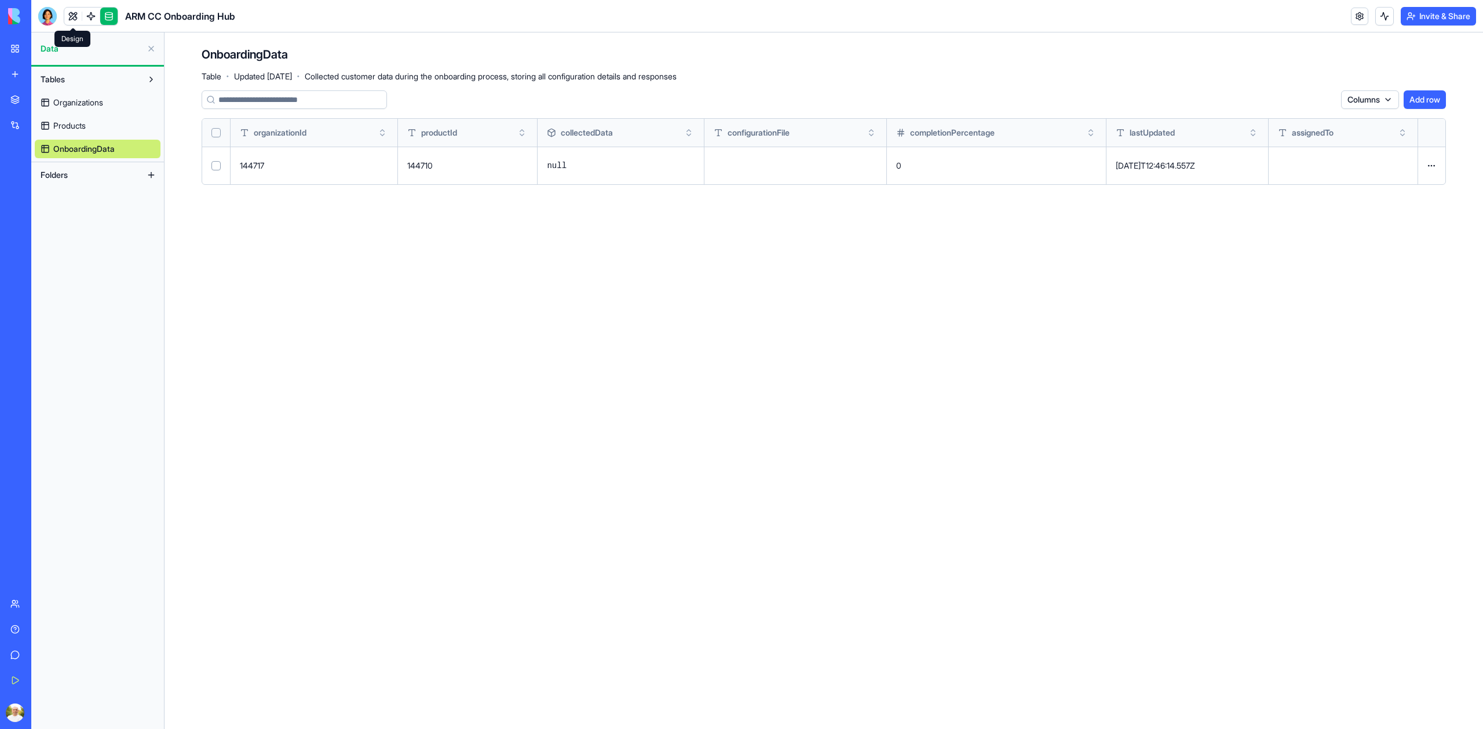
click at [77, 24] on link at bounding box center [72, 16] width 17 height 17
click at [76, 23] on button at bounding box center [72, 16] width 17 height 17
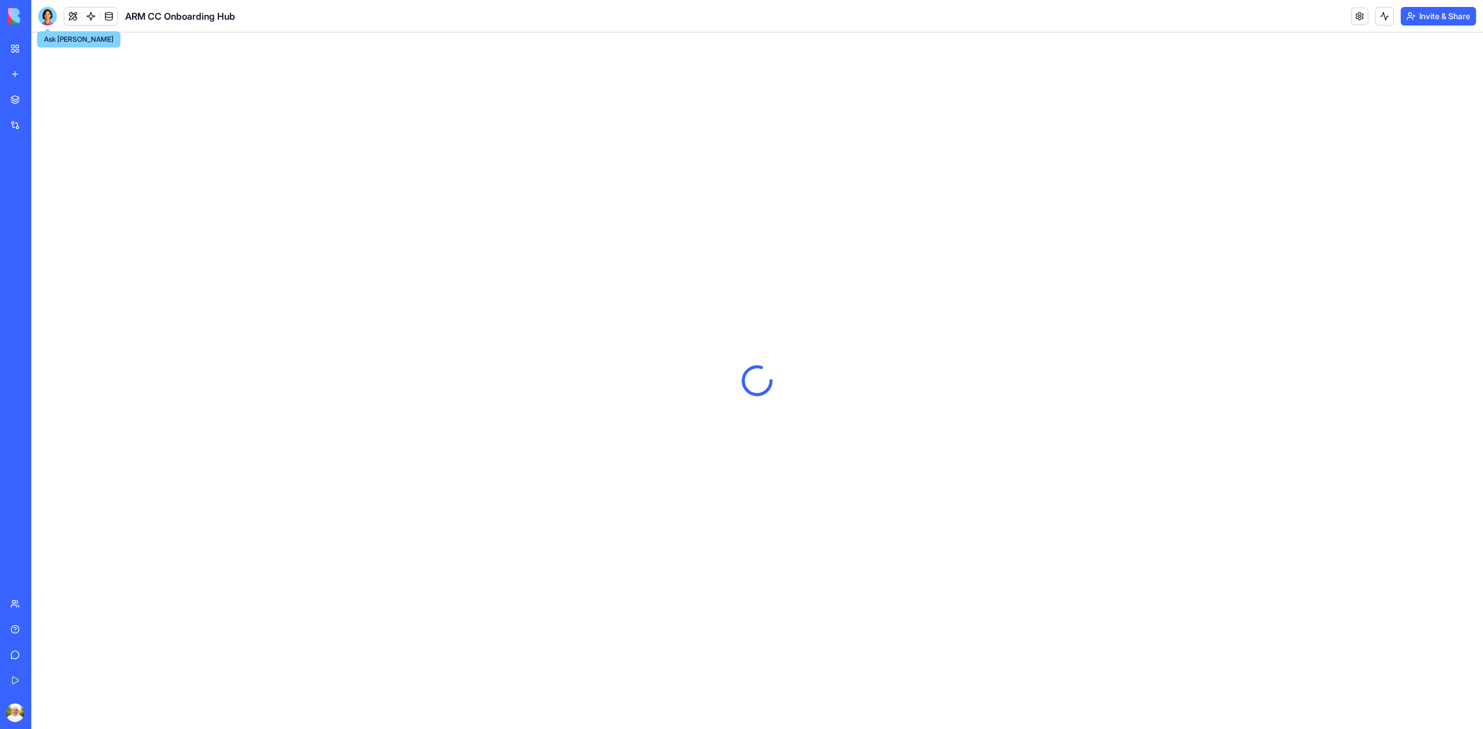
click at [49, 19] on div at bounding box center [47, 16] width 19 height 19
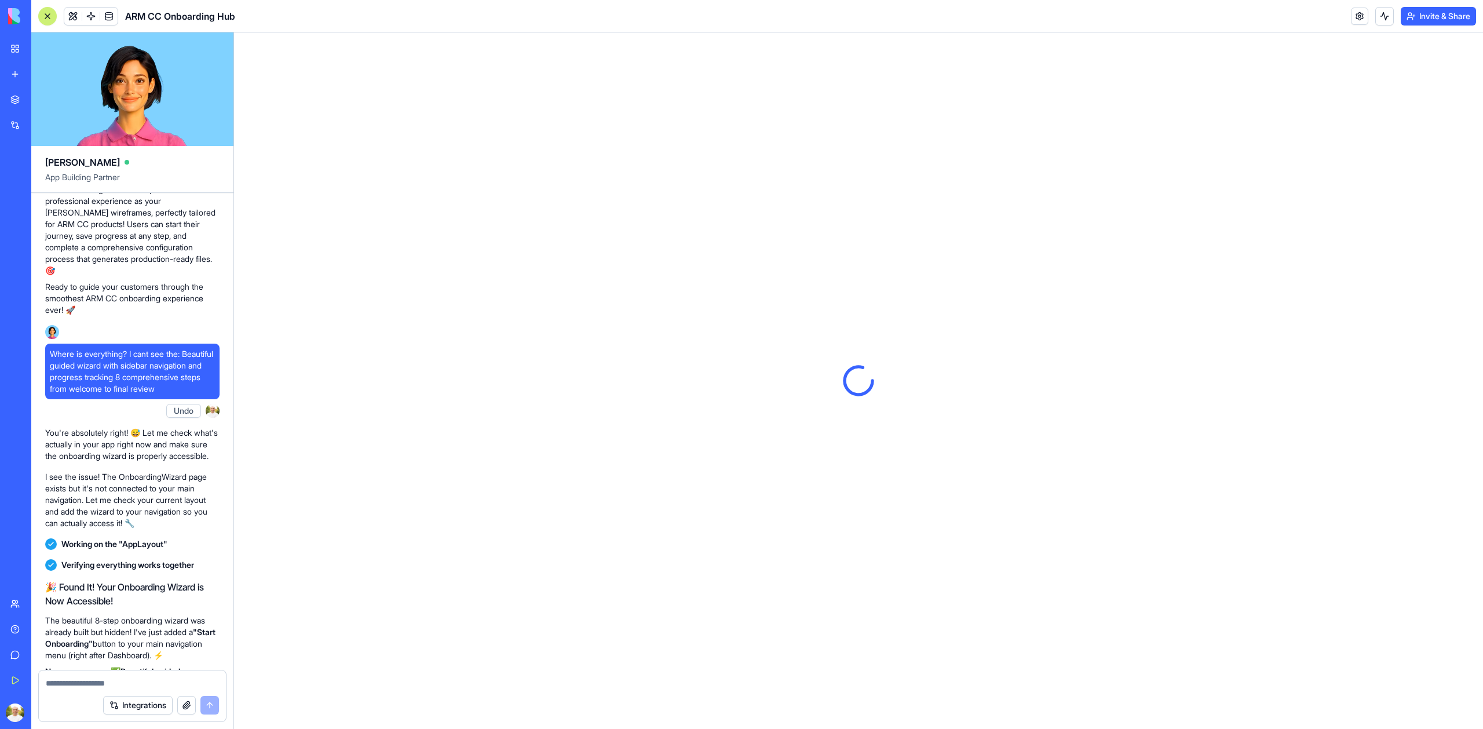
scroll to position [2688, 0]
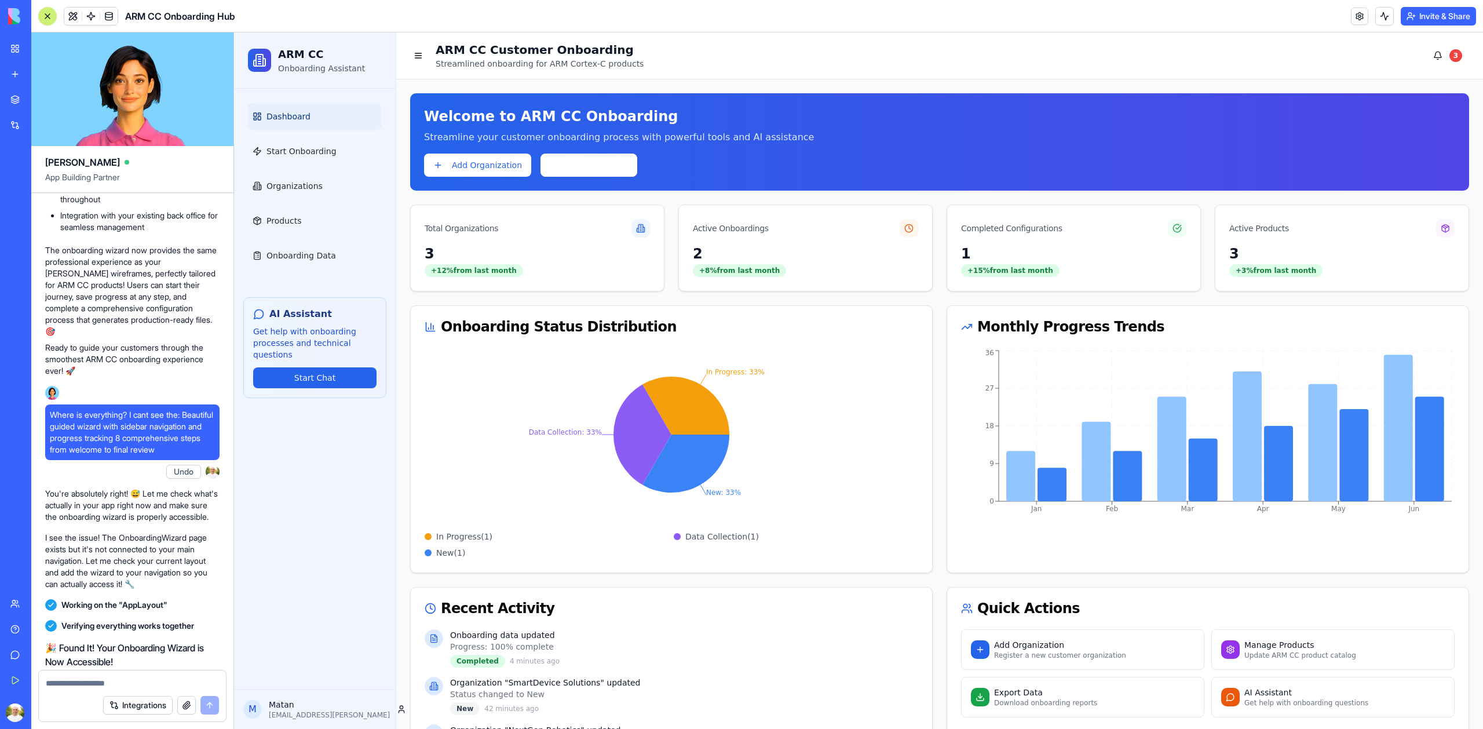
scroll to position [2664, 0]
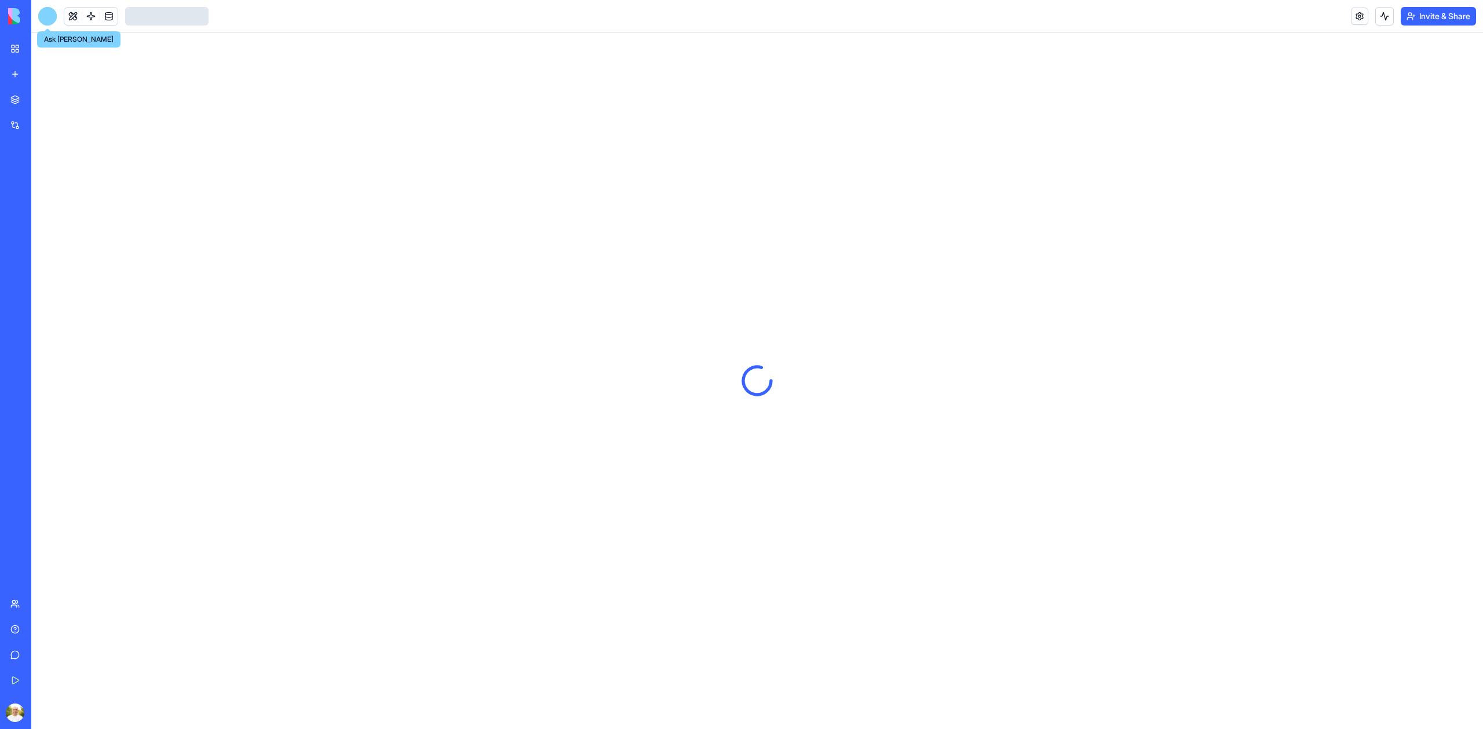
click at [48, 21] on div at bounding box center [47, 16] width 19 height 19
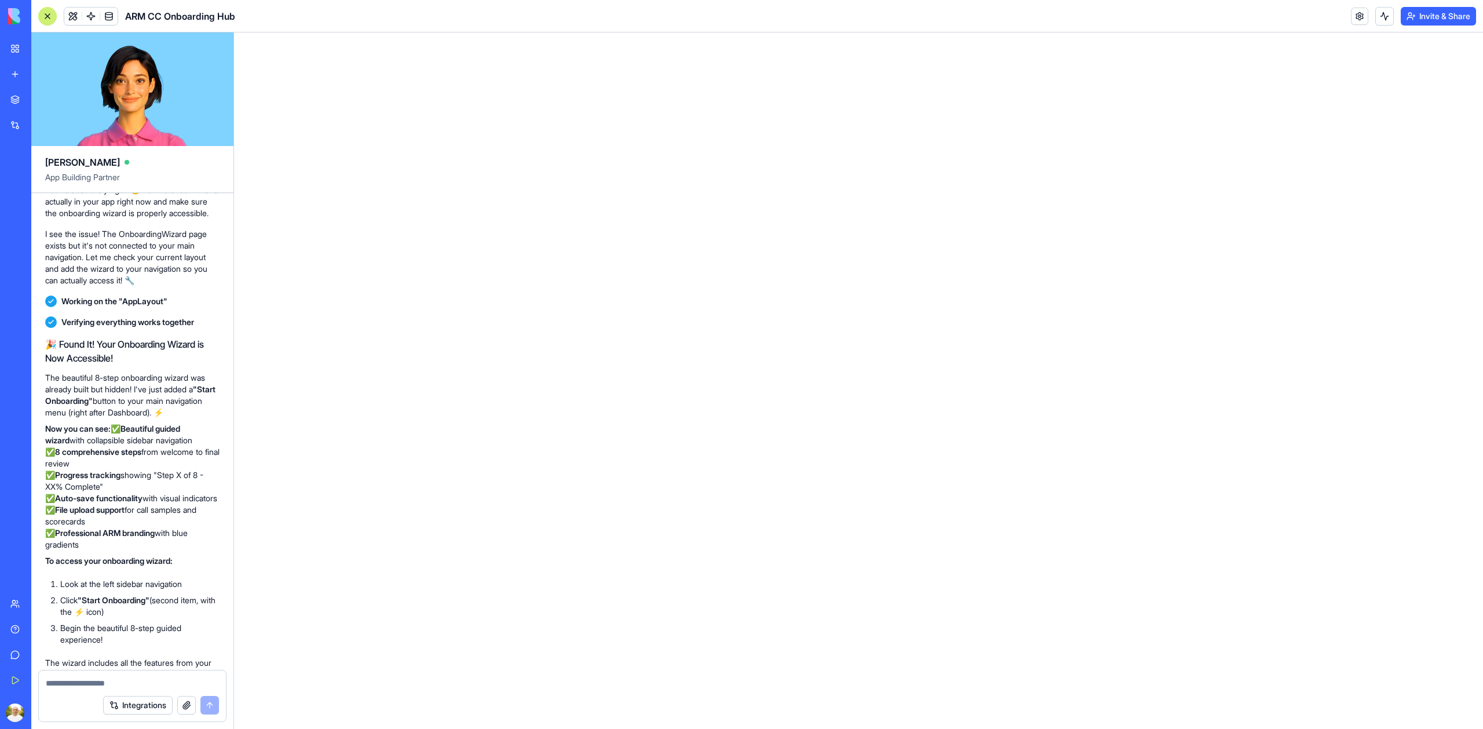
scroll to position [2671, 0]
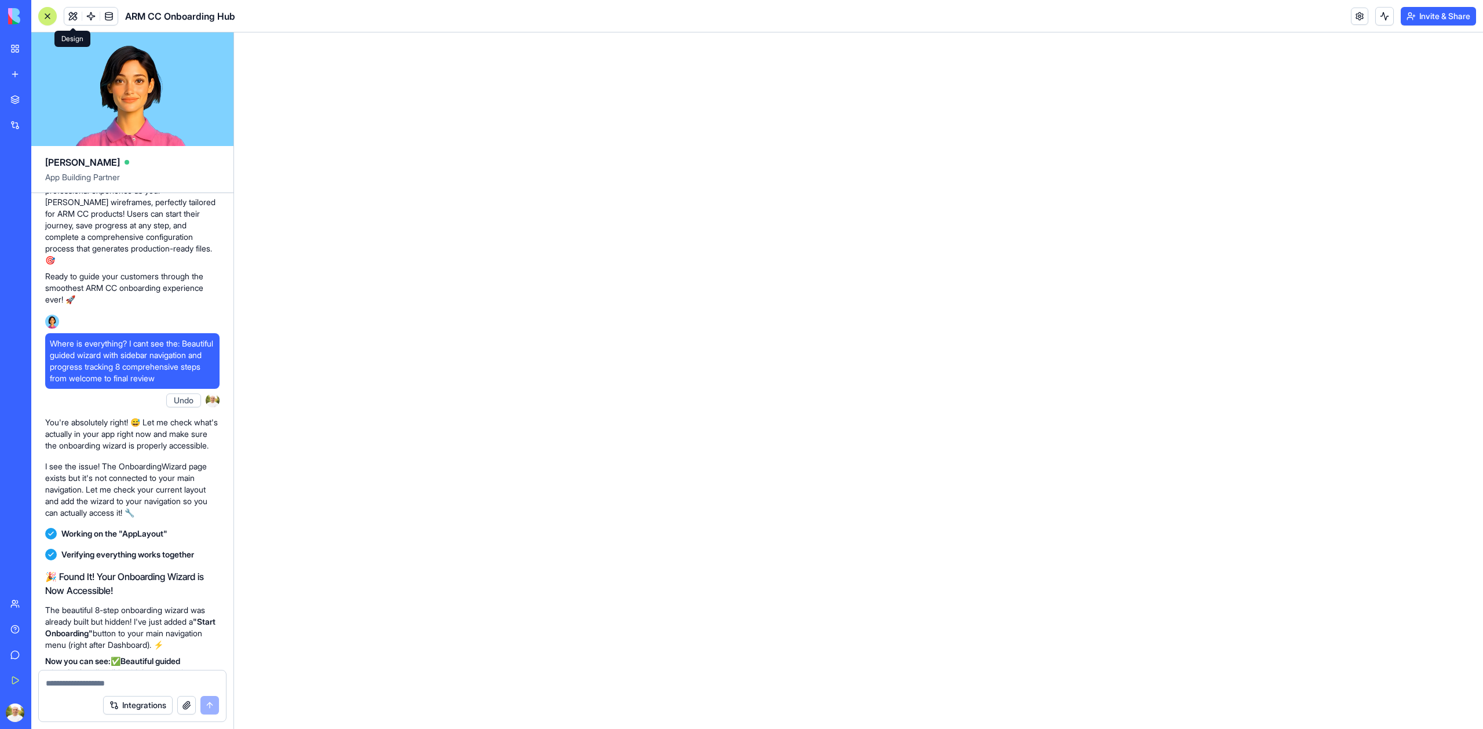
click at [75, 17] on button at bounding box center [72, 16] width 17 height 17
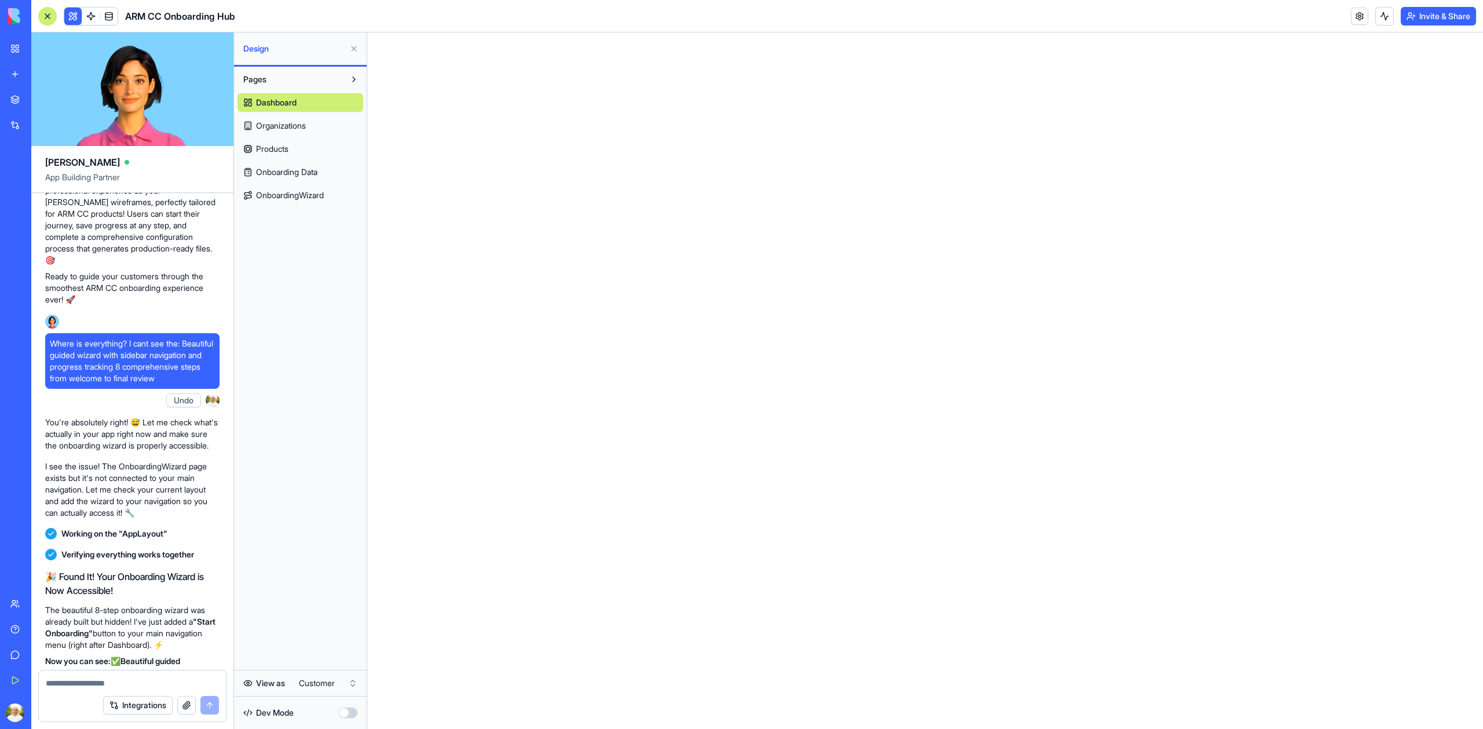
click at [274, 104] on span "Dashboard" at bounding box center [276, 103] width 41 height 12
click at [280, 123] on span "Organizations" at bounding box center [281, 126] width 50 height 12
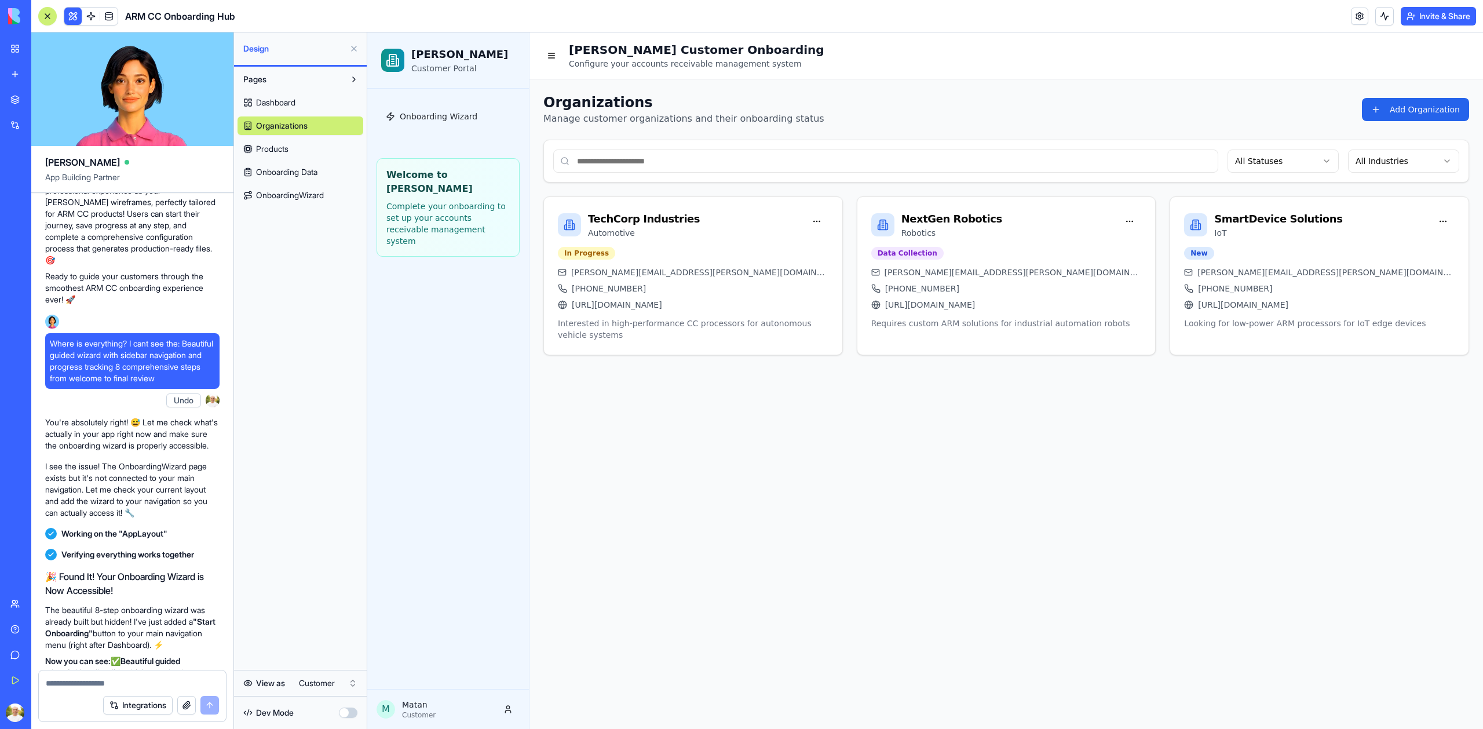
click at [280, 148] on span "Products" at bounding box center [272, 149] width 32 height 12
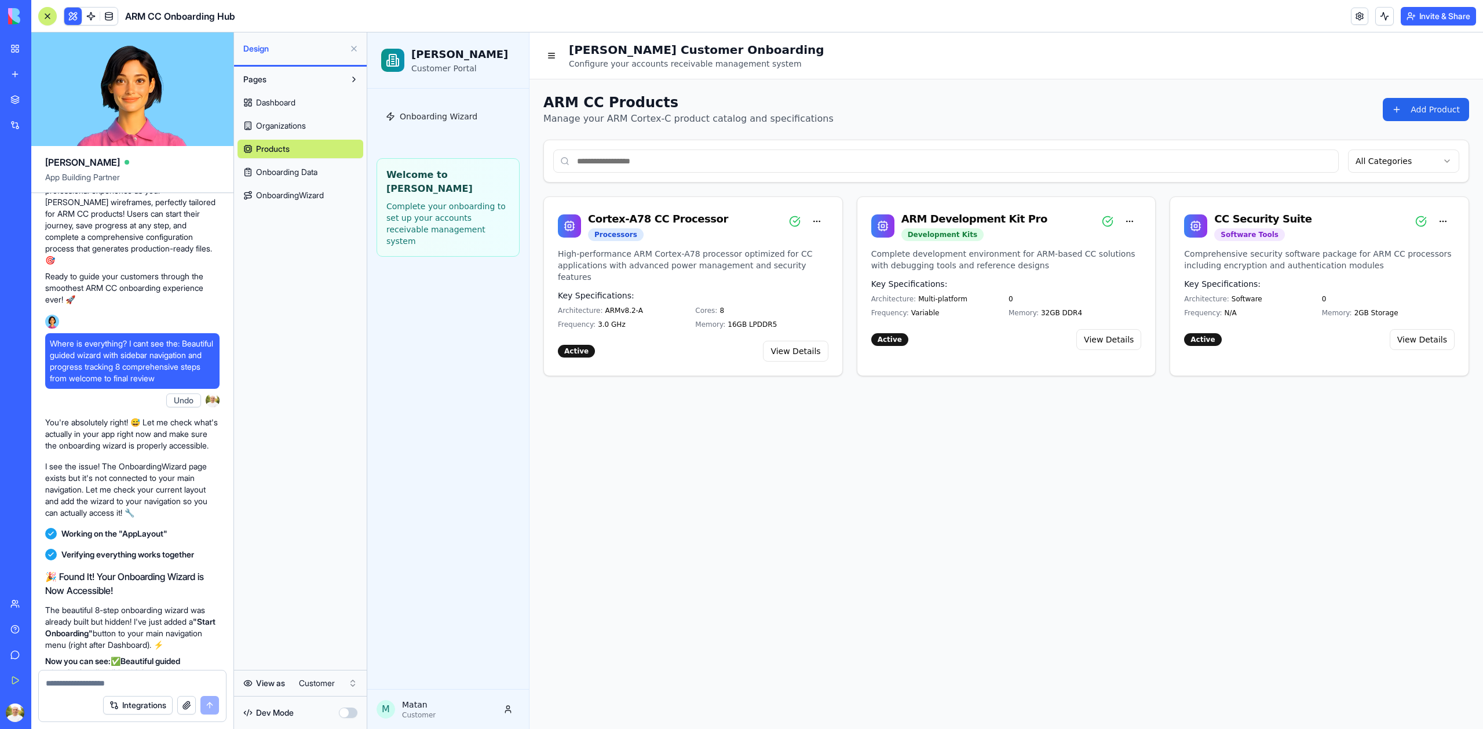
click at [283, 171] on span "Onboarding Data" at bounding box center [286, 172] width 61 height 12
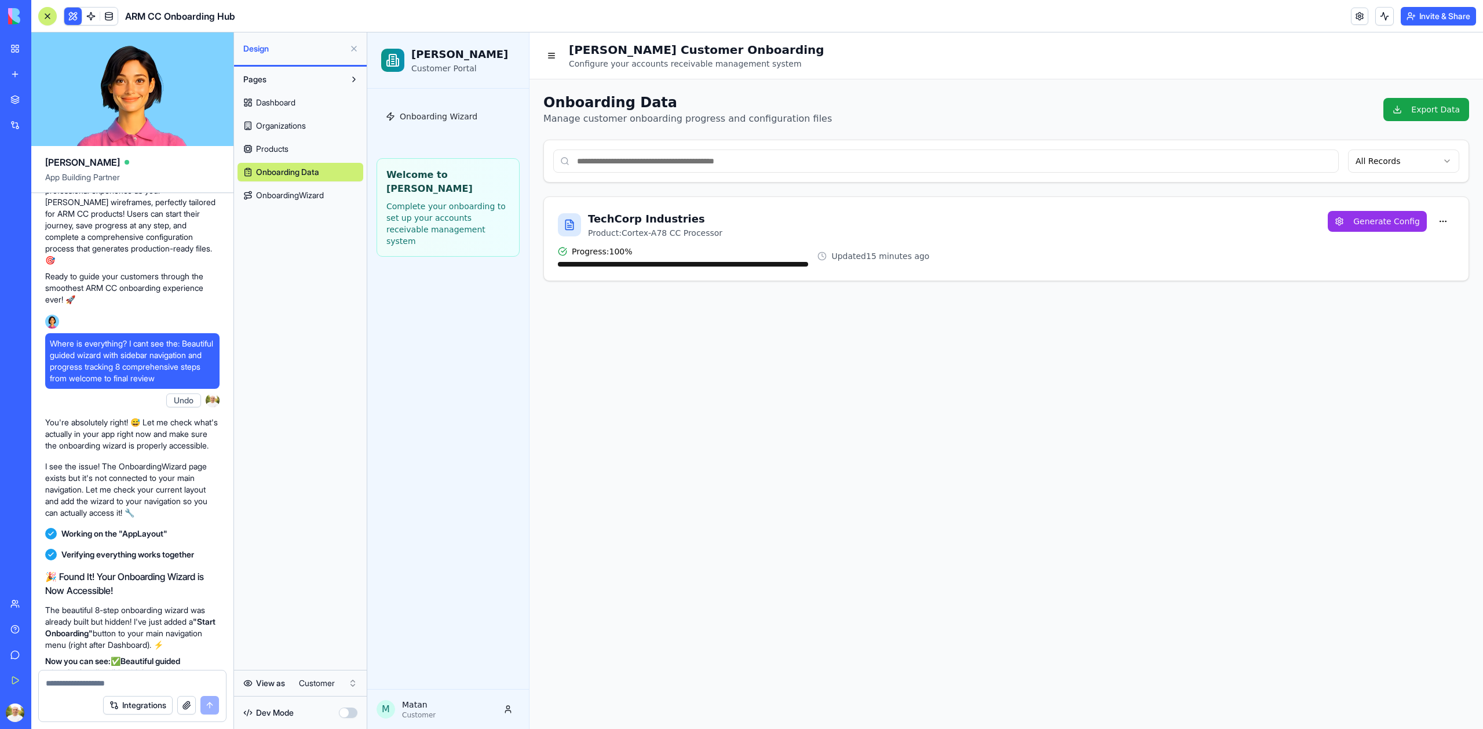
click at [283, 191] on span "OnboardingWizard" at bounding box center [290, 195] width 68 height 12
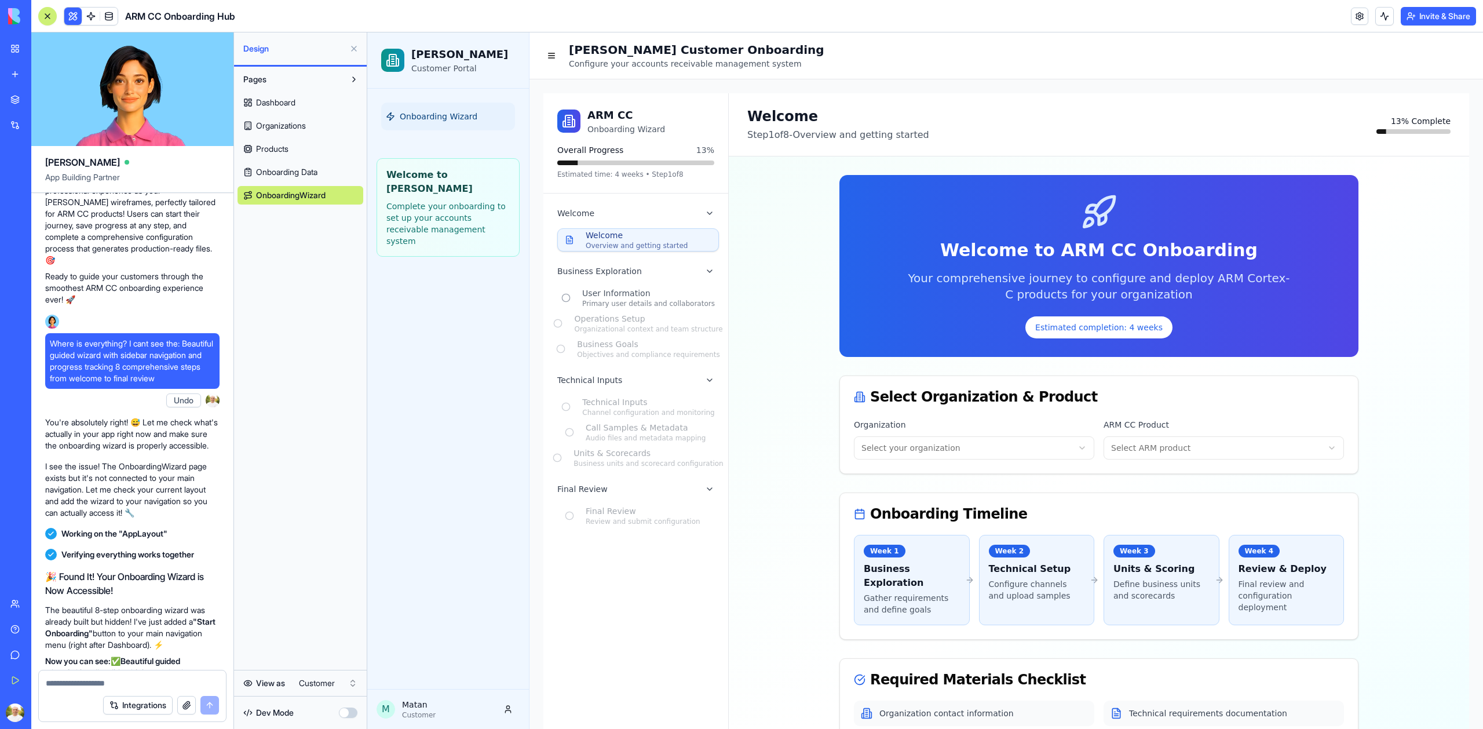
click at [305, 116] on link "Organizations" at bounding box center [301, 125] width 126 height 19
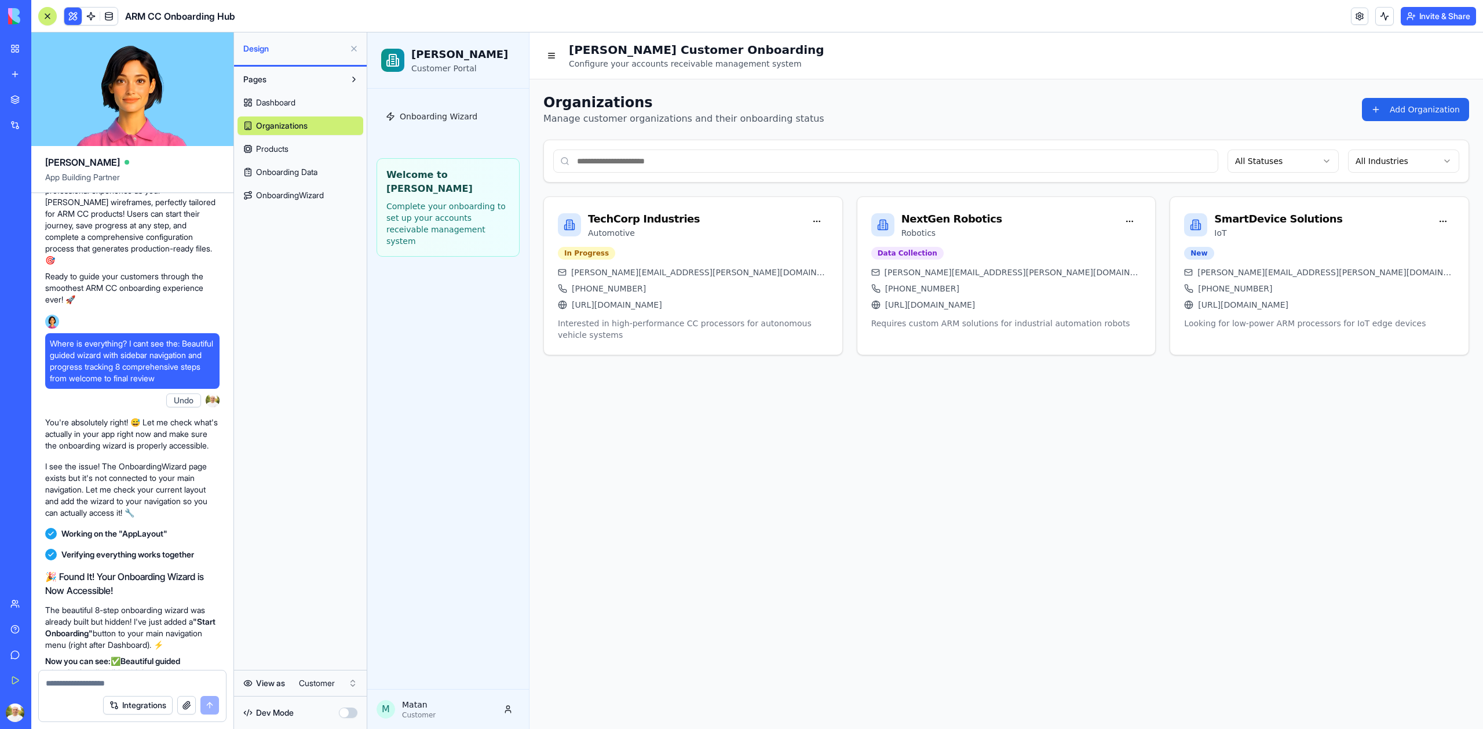
click at [283, 87] on div "Pages Dashboard Organizations Products Onboarding Data OnboardingWizard" at bounding box center [300, 137] width 133 height 141
click at [286, 97] on span "Dashboard" at bounding box center [275, 103] width 39 height 12
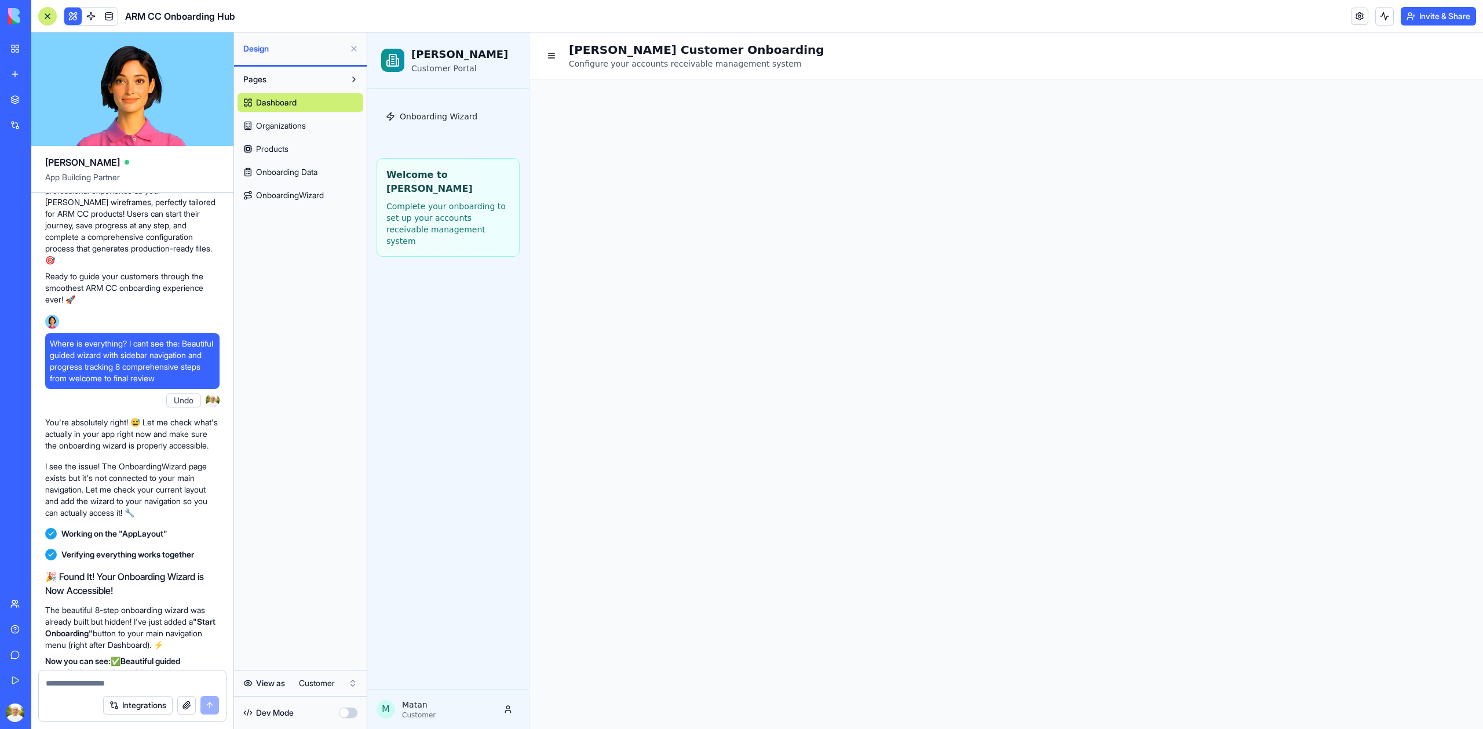
click at [349, 710] on button "button" at bounding box center [348, 712] width 19 height 10
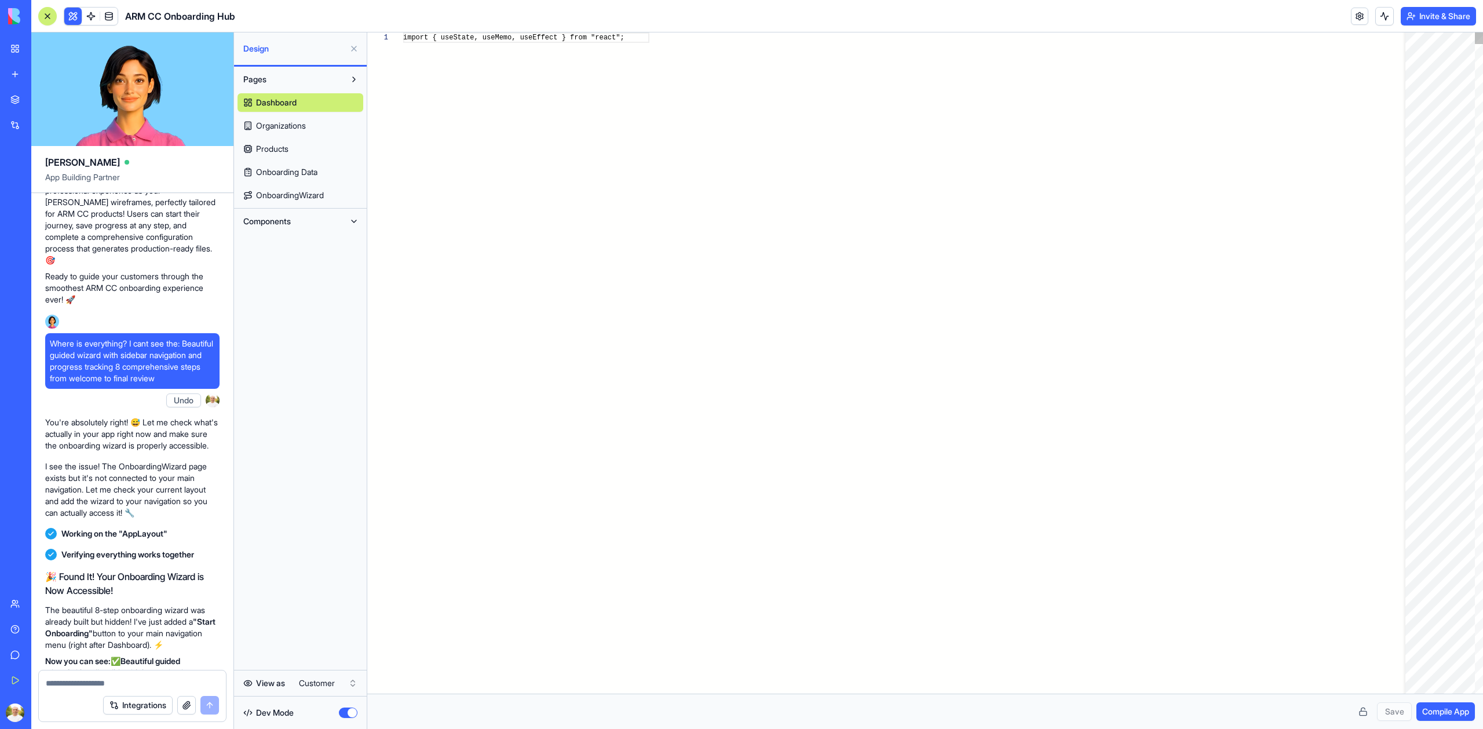
scroll to position [104, 0]
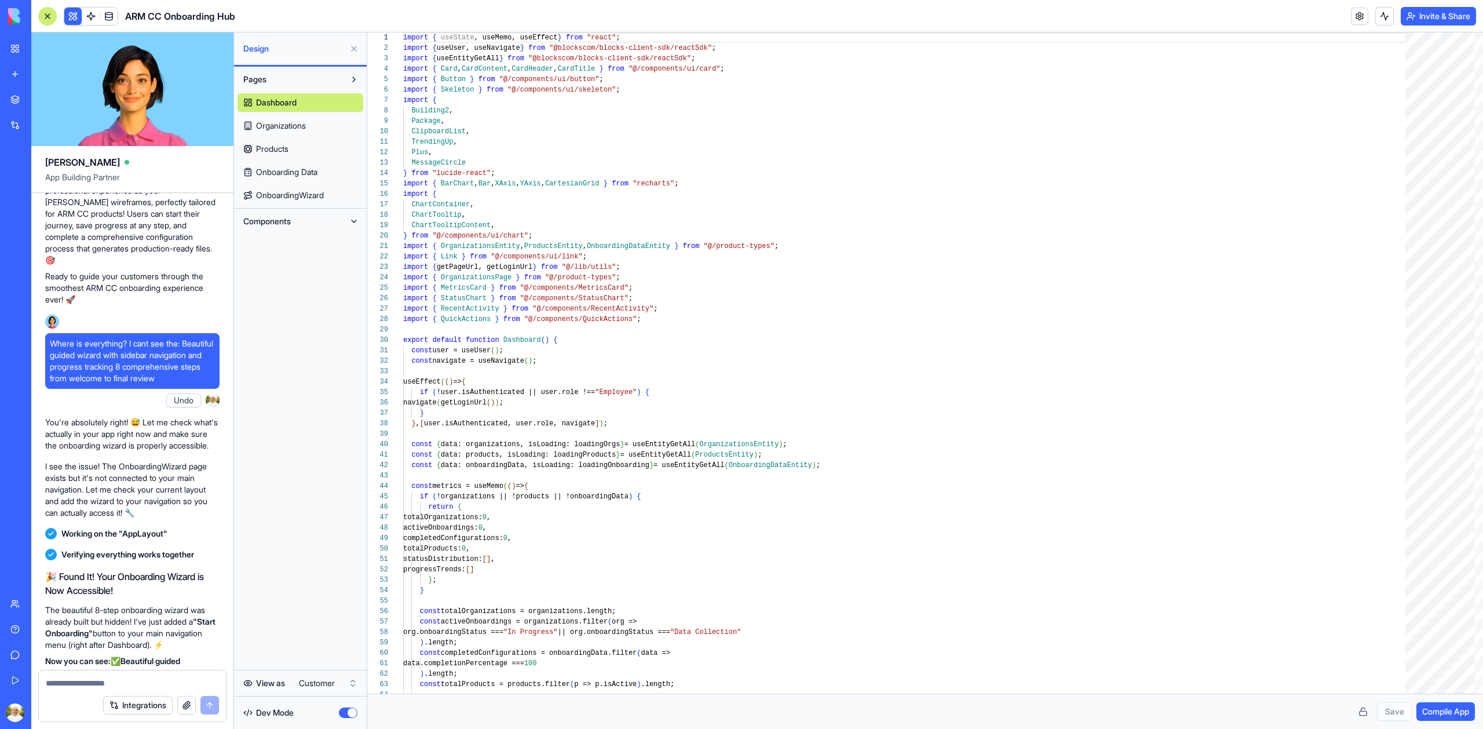
click at [349, 710] on button "button" at bounding box center [348, 712] width 19 height 10
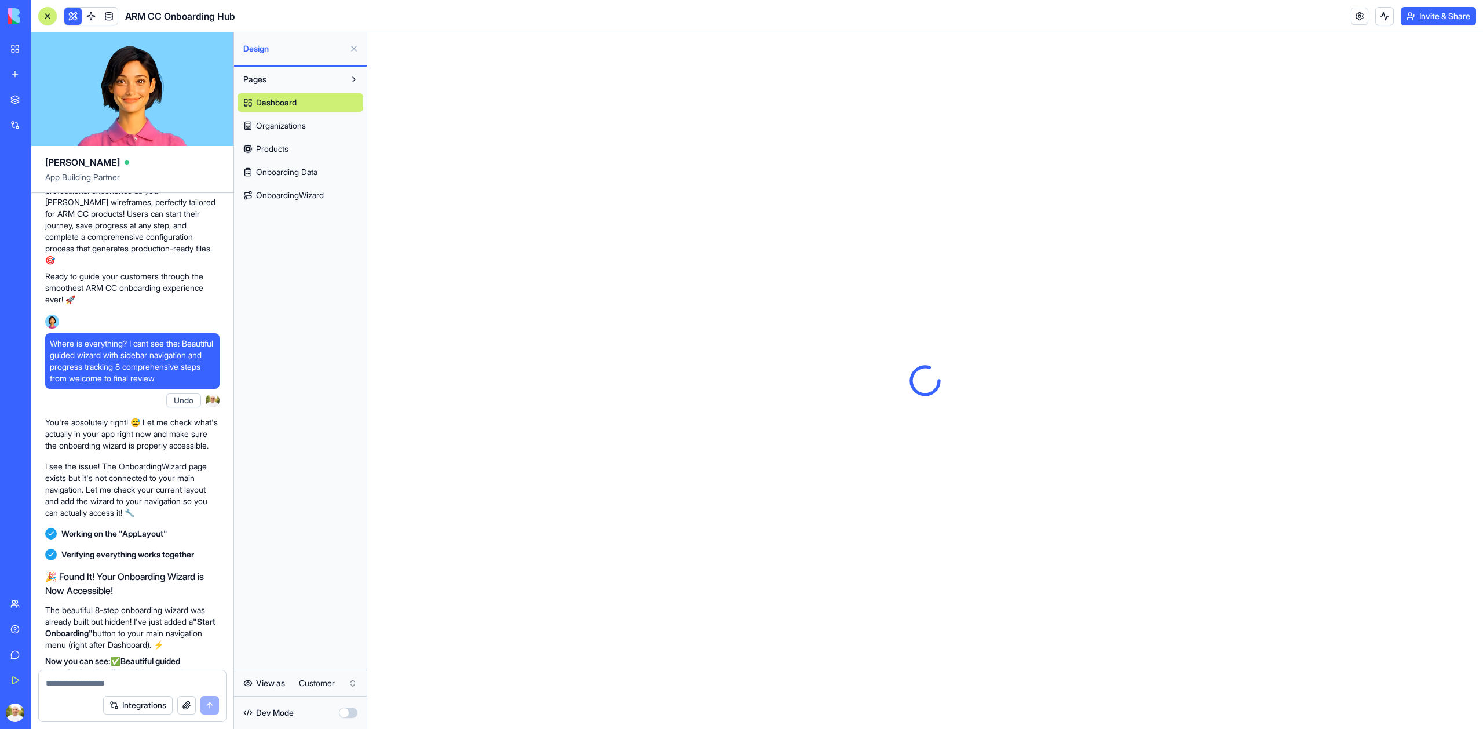
scroll to position [0, 0]
click at [277, 127] on span "Organizations" at bounding box center [281, 126] width 50 height 12
click at [280, 150] on span "Products" at bounding box center [272, 149] width 32 height 12
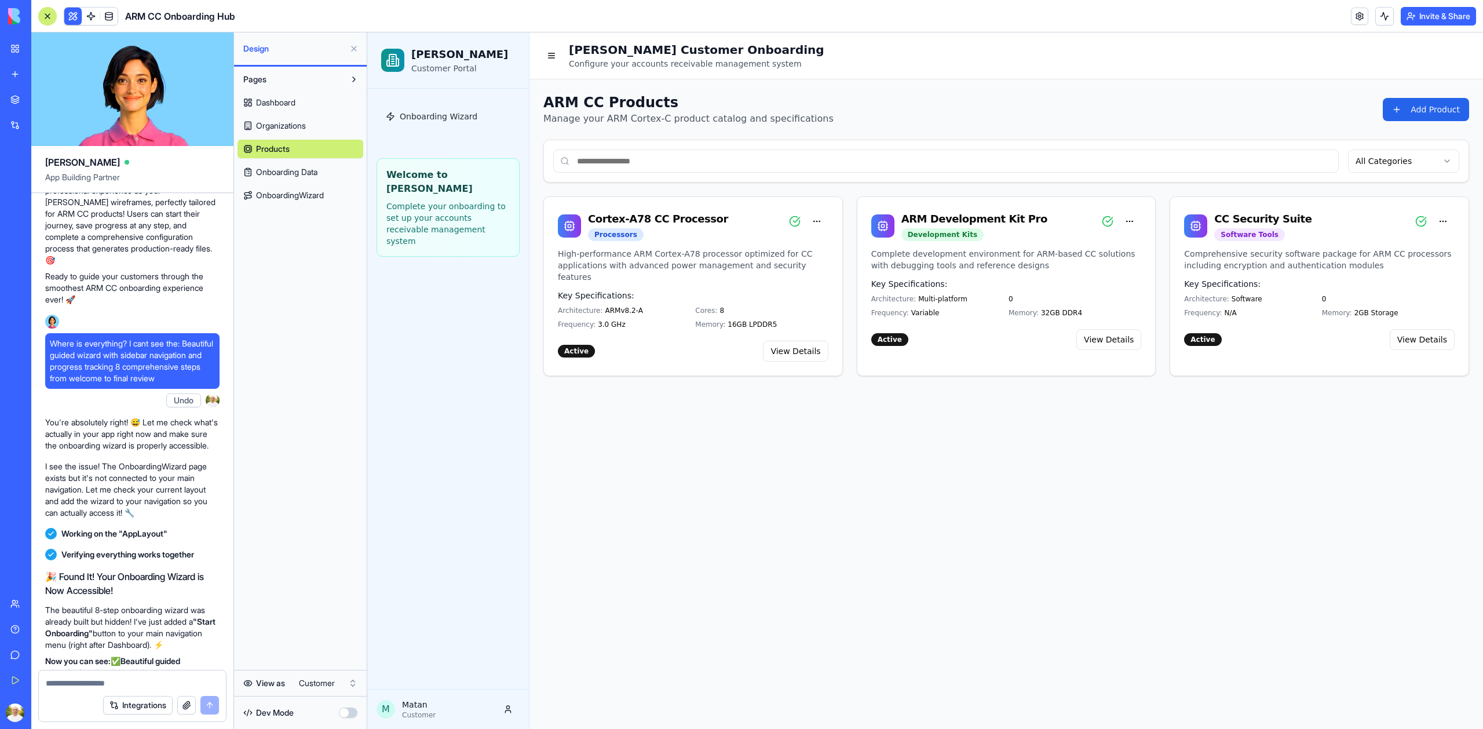
click at [282, 176] on span "Onboarding Data" at bounding box center [286, 172] width 61 height 12
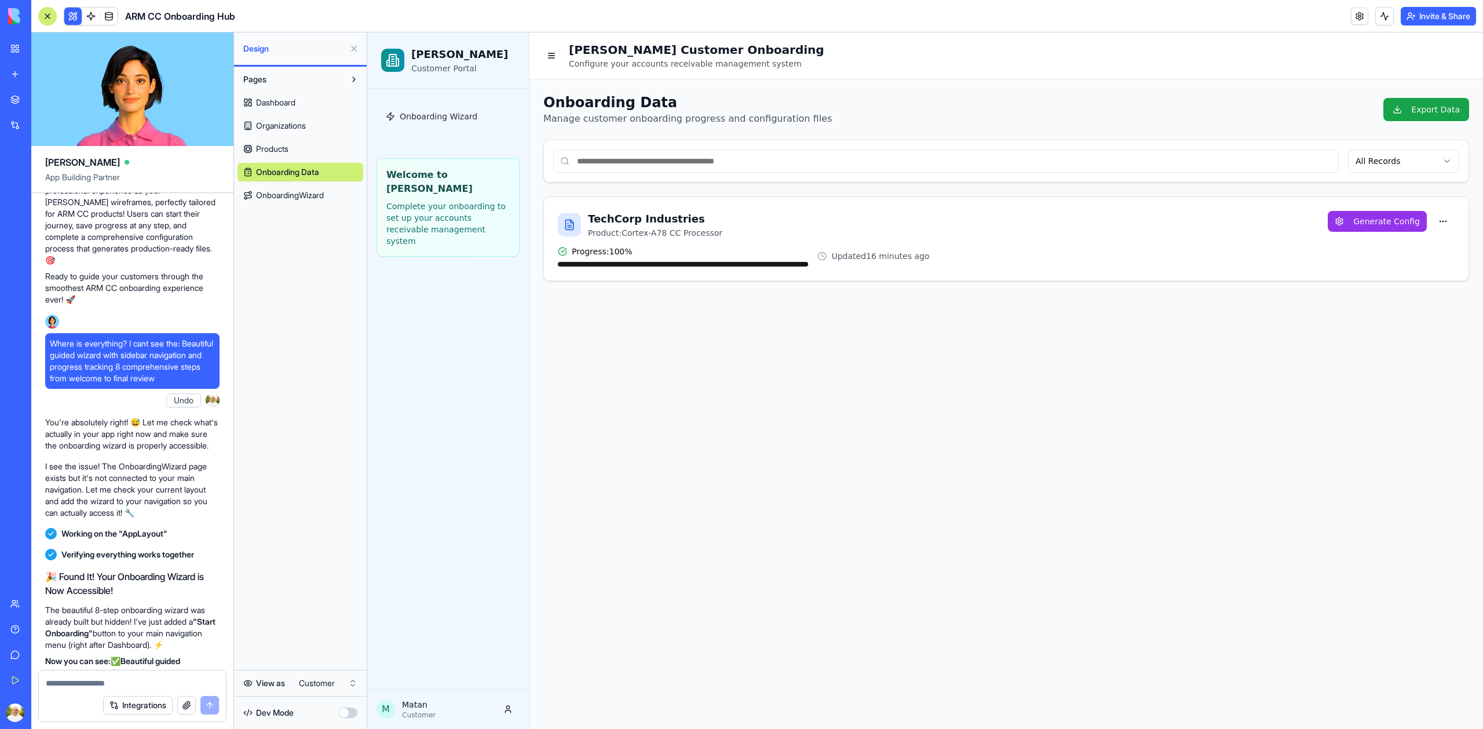
click at [278, 148] on span "Products" at bounding box center [272, 149] width 32 height 12
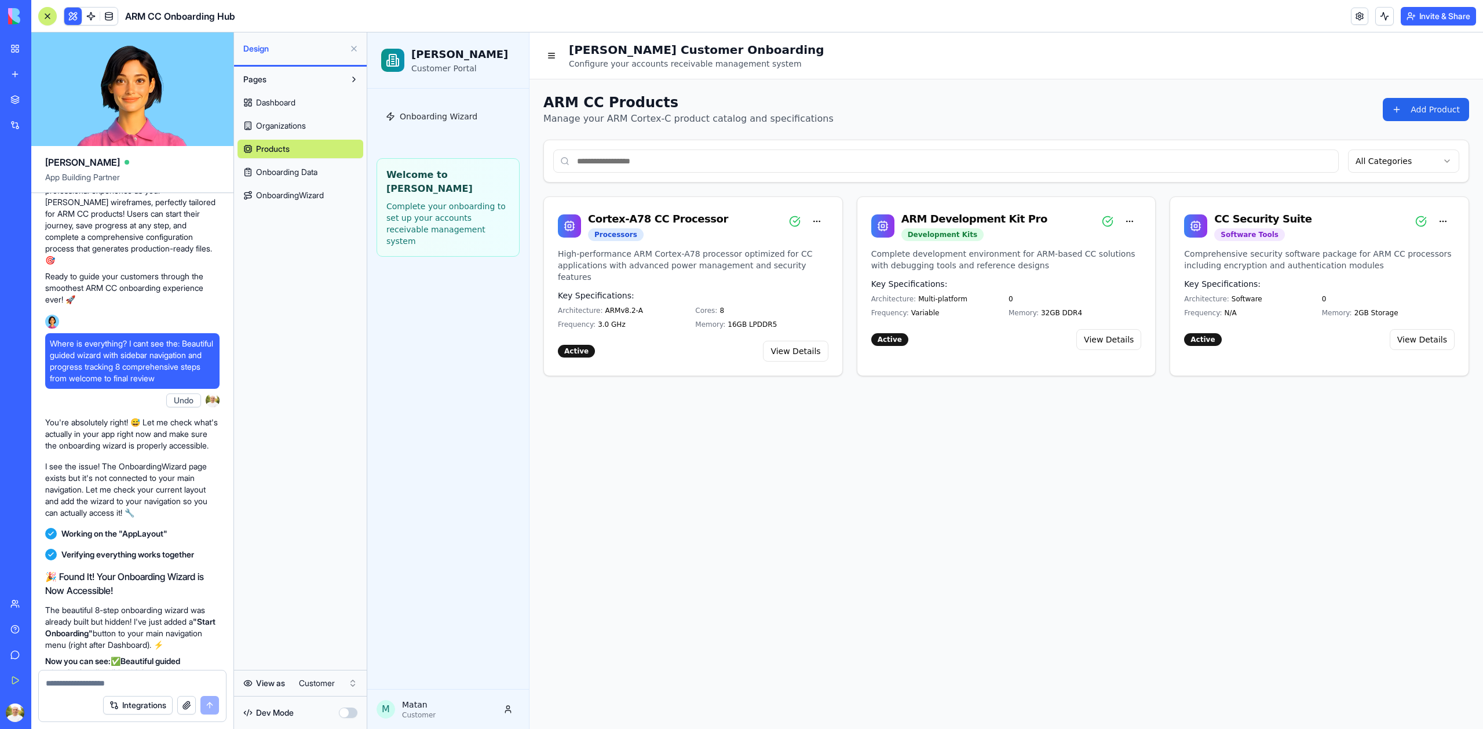
click at [268, 120] on span "Organizations" at bounding box center [281, 126] width 50 height 12
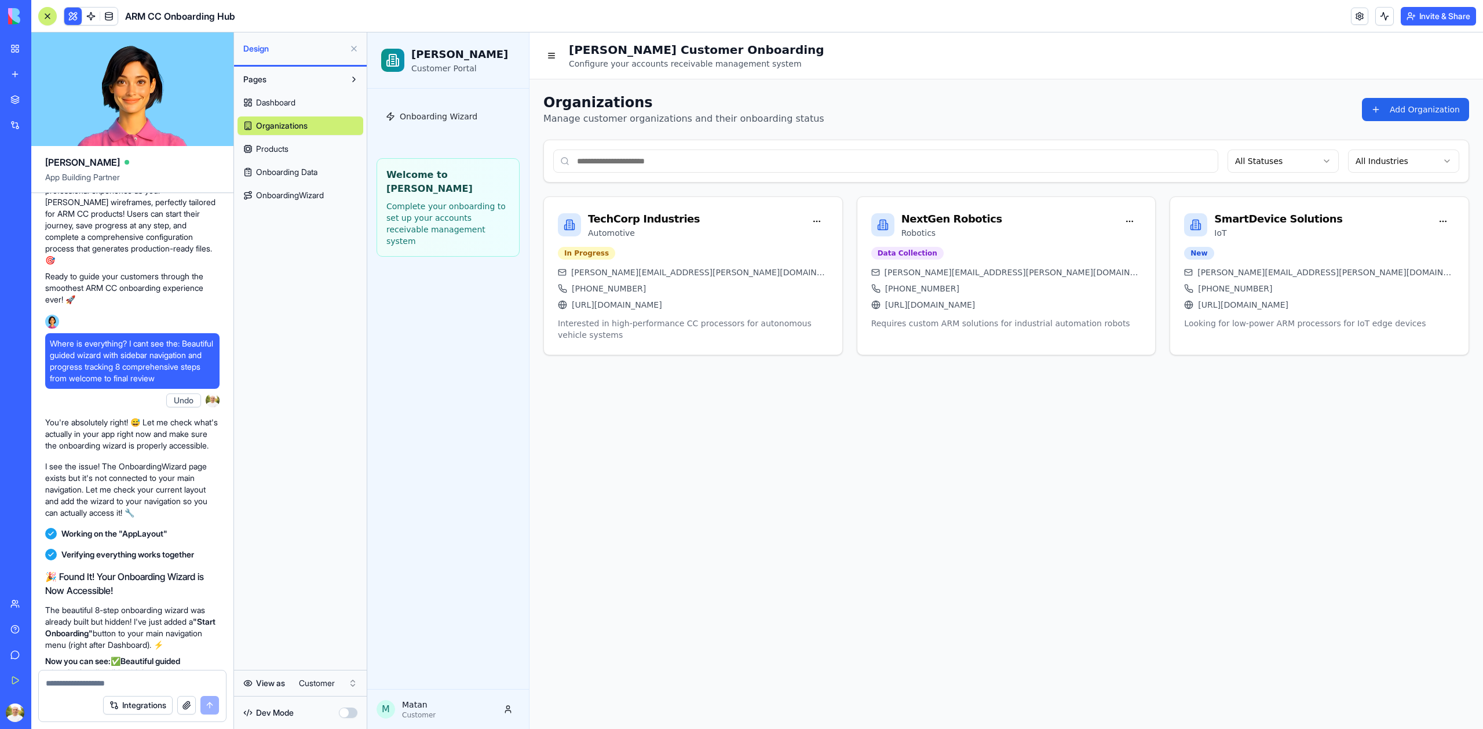
click at [273, 103] on span "Dashboard" at bounding box center [275, 103] width 39 height 12
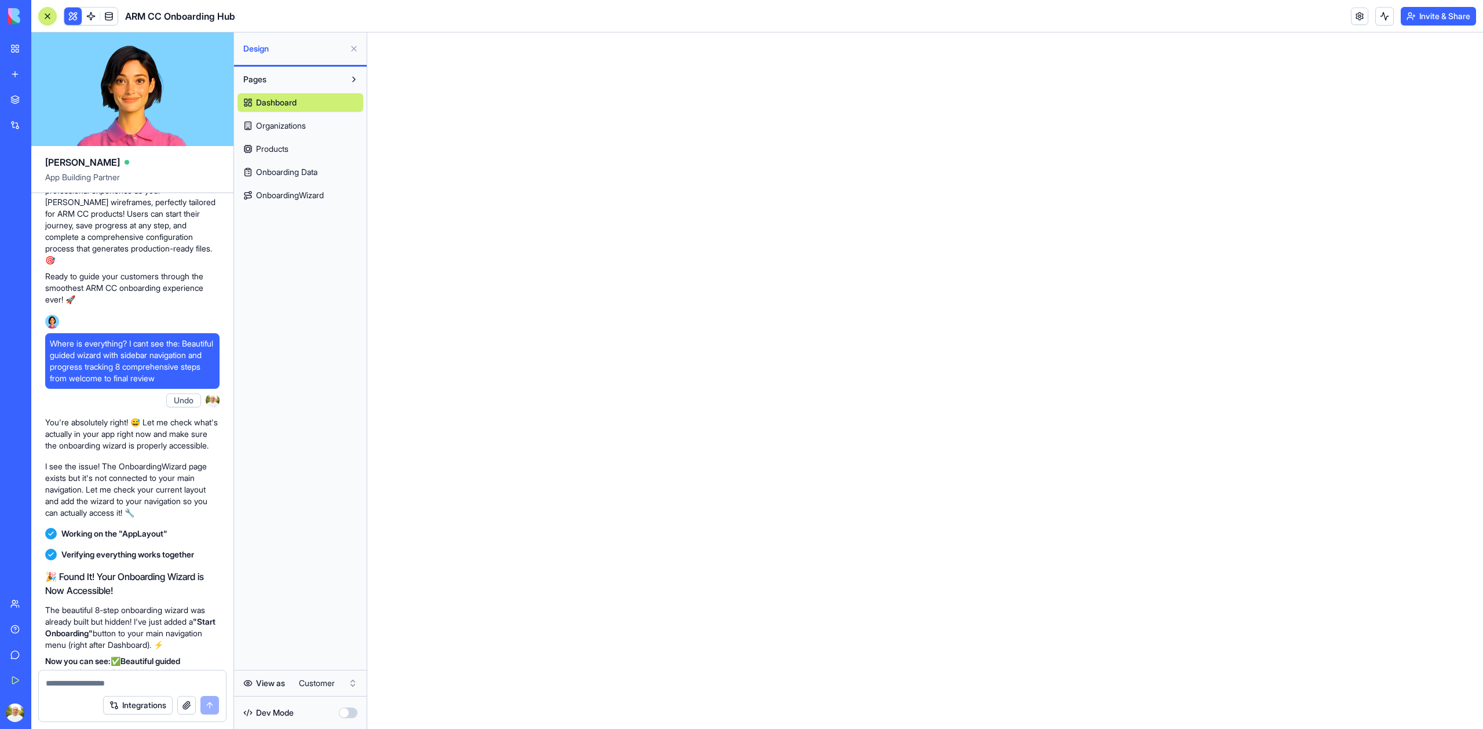
click at [352, 716] on button "button" at bounding box center [348, 712] width 19 height 10
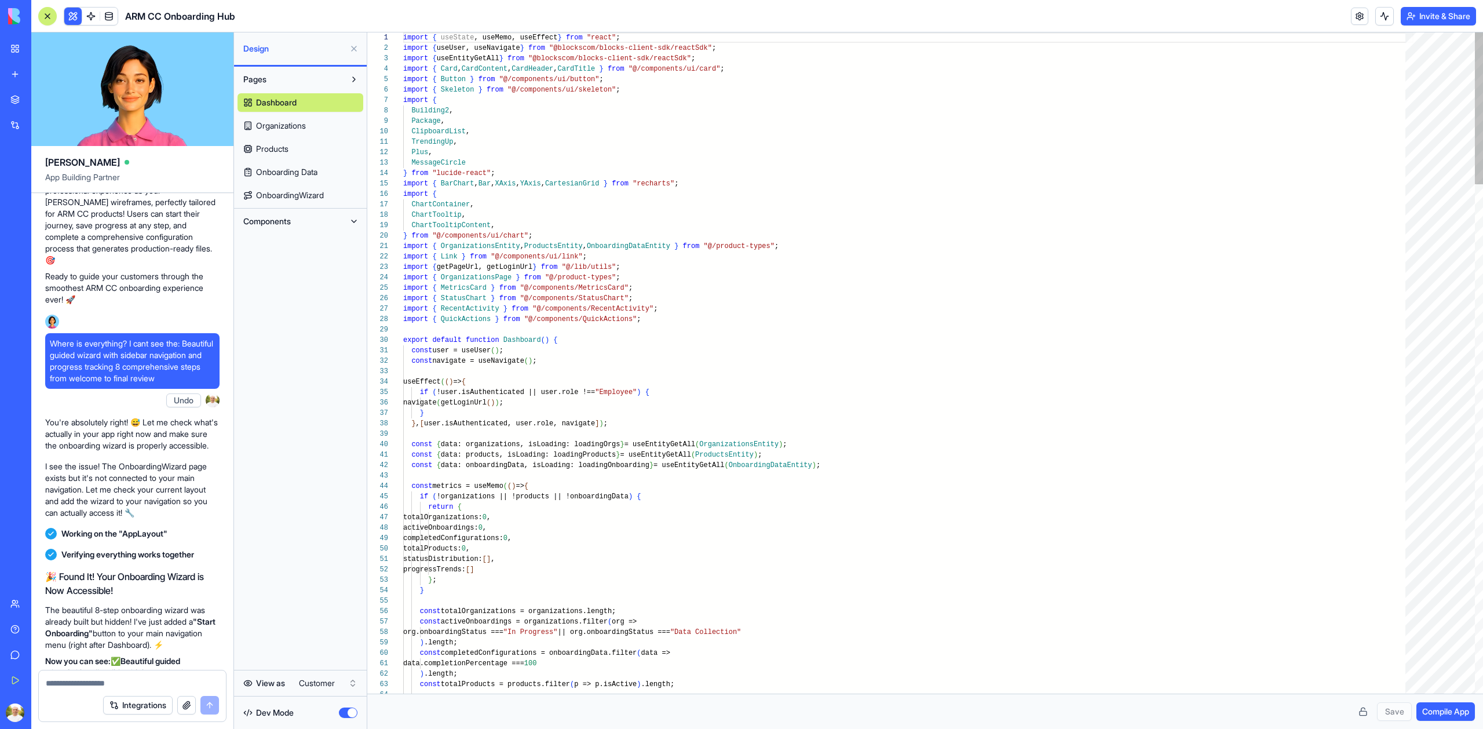
scroll to position [104, 0]
click at [352, 716] on button "button" at bounding box center [348, 712] width 19 height 10
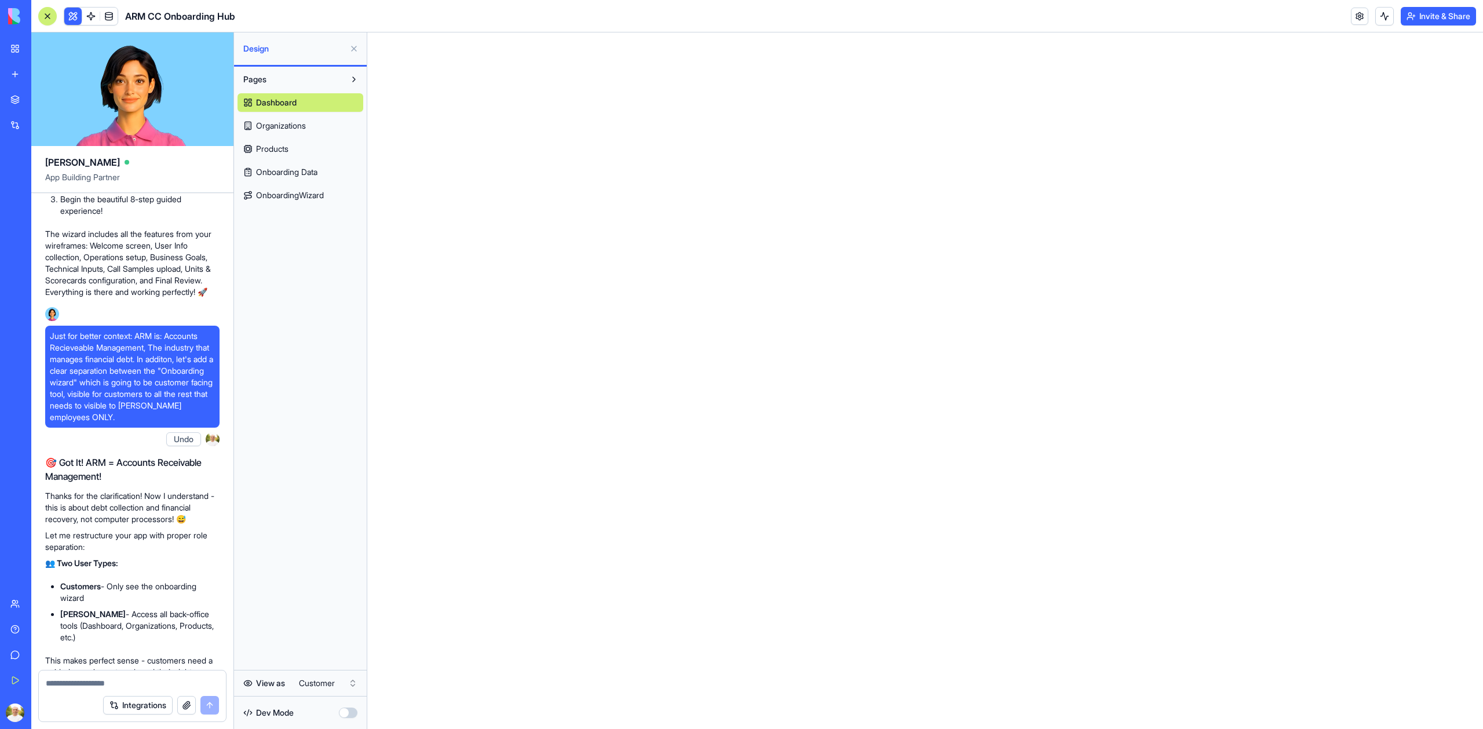
scroll to position [3487, 0]
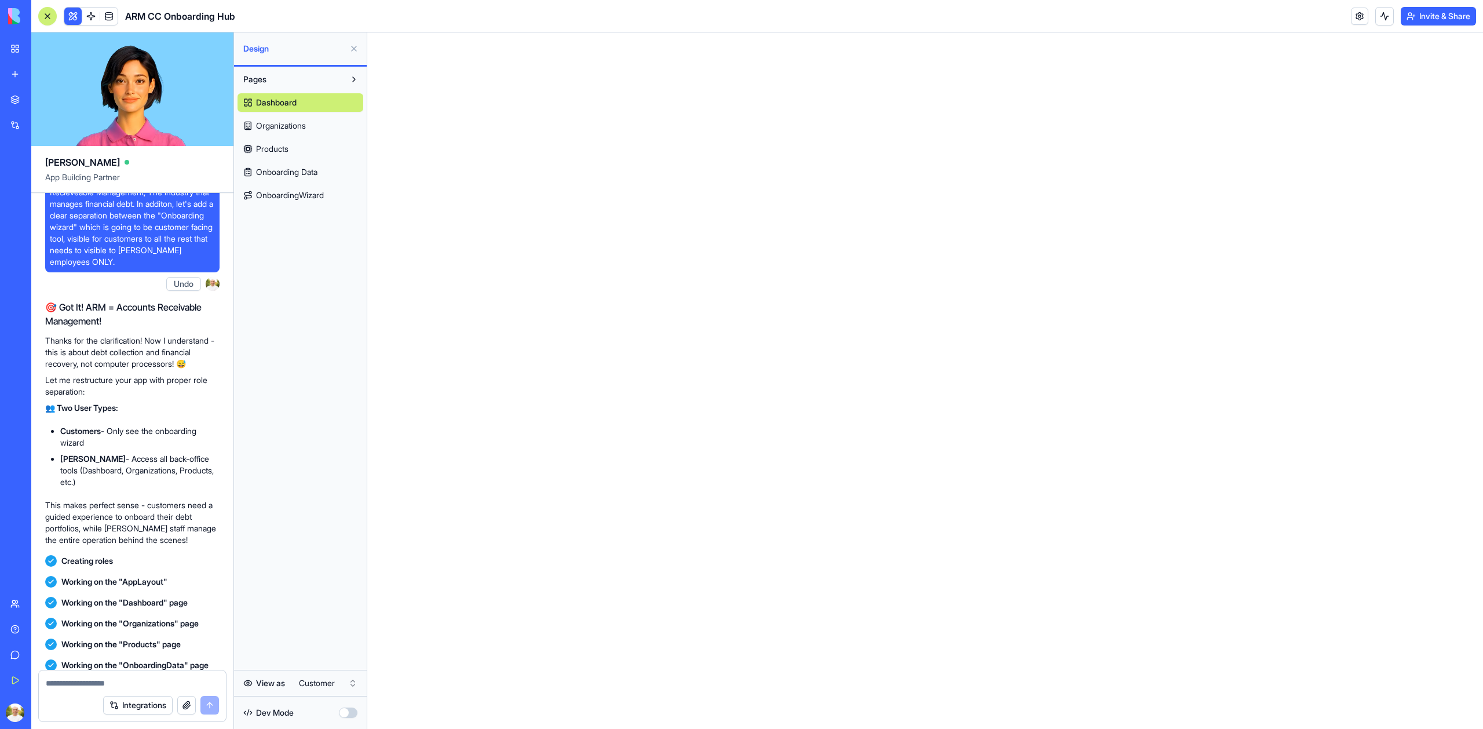
click at [344, 713] on button "button" at bounding box center [348, 712] width 19 height 10
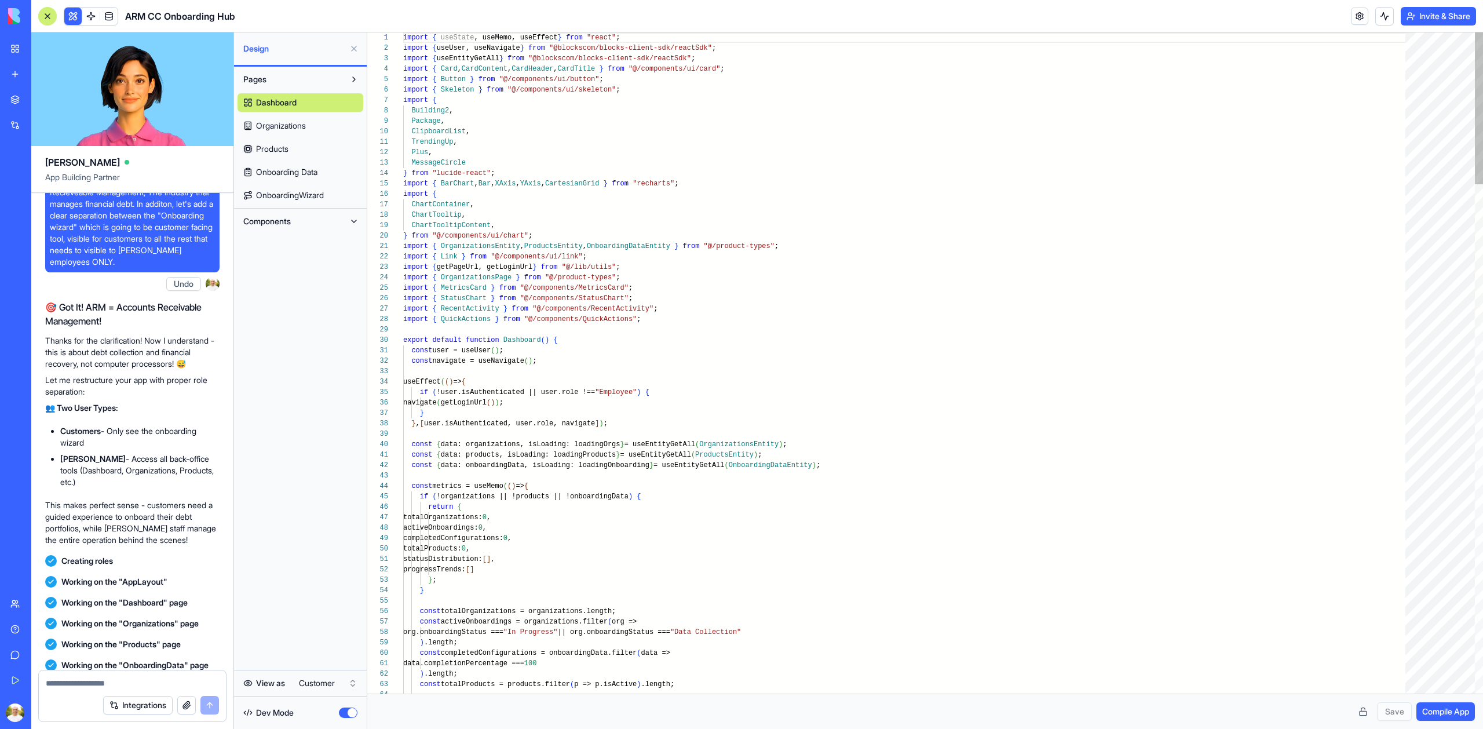
scroll to position [104, 0]
click at [344, 713] on button "button" at bounding box center [348, 712] width 19 height 10
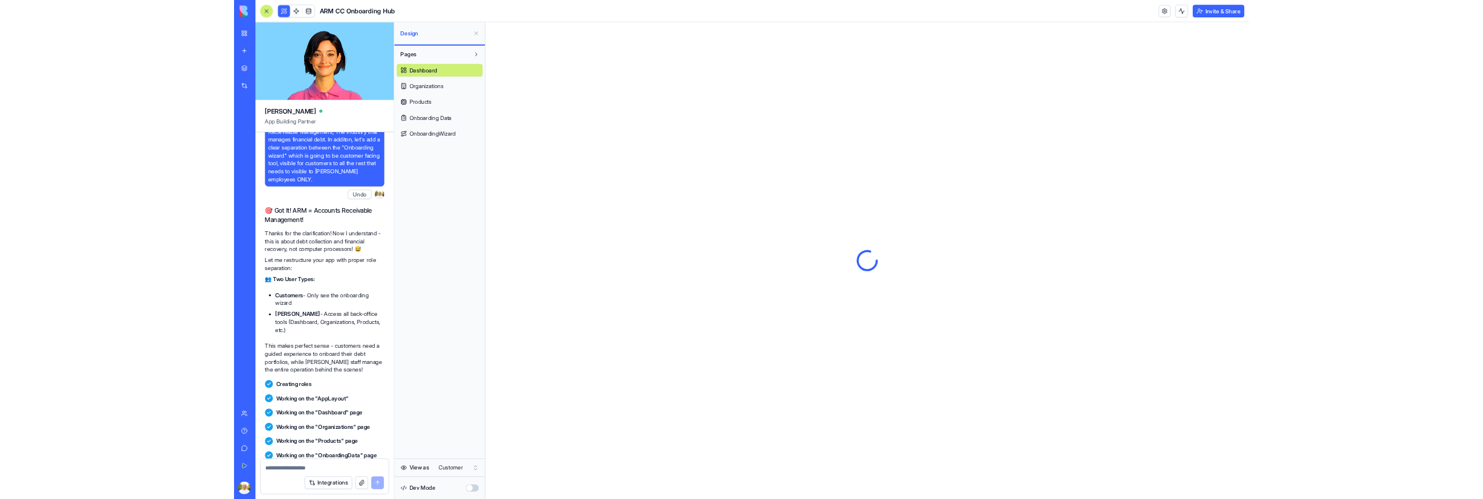
scroll to position [0, 0]
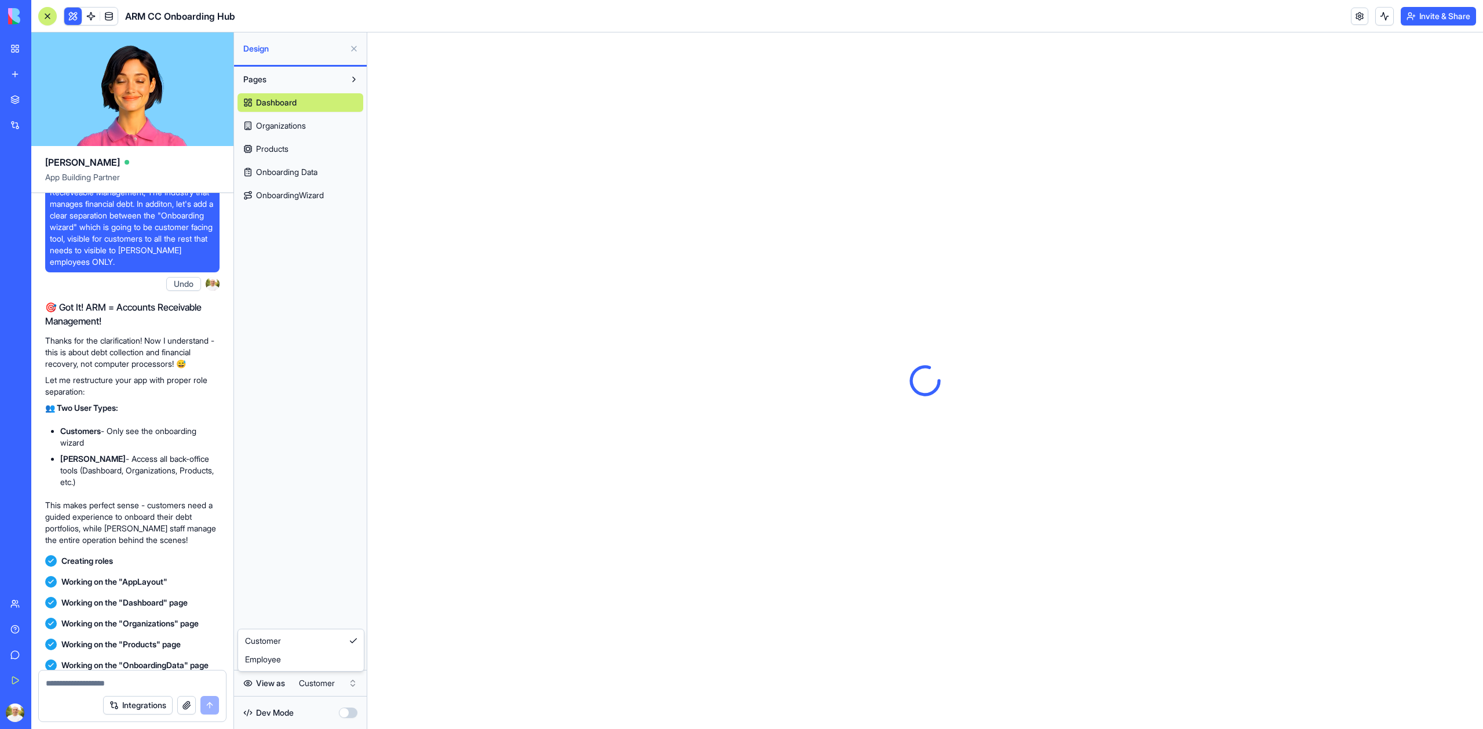
click at [330, 674] on html "My Workspace New app Marketplace Integrations Recent ARM CC Onboarding Hub AI L…" at bounding box center [741, 364] width 1483 height 729
click at [330, 678] on html "My Workspace New app Marketplace Integrations Recent ARM CC Onboarding Hub AI L…" at bounding box center [741, 364] width 1483 height 729
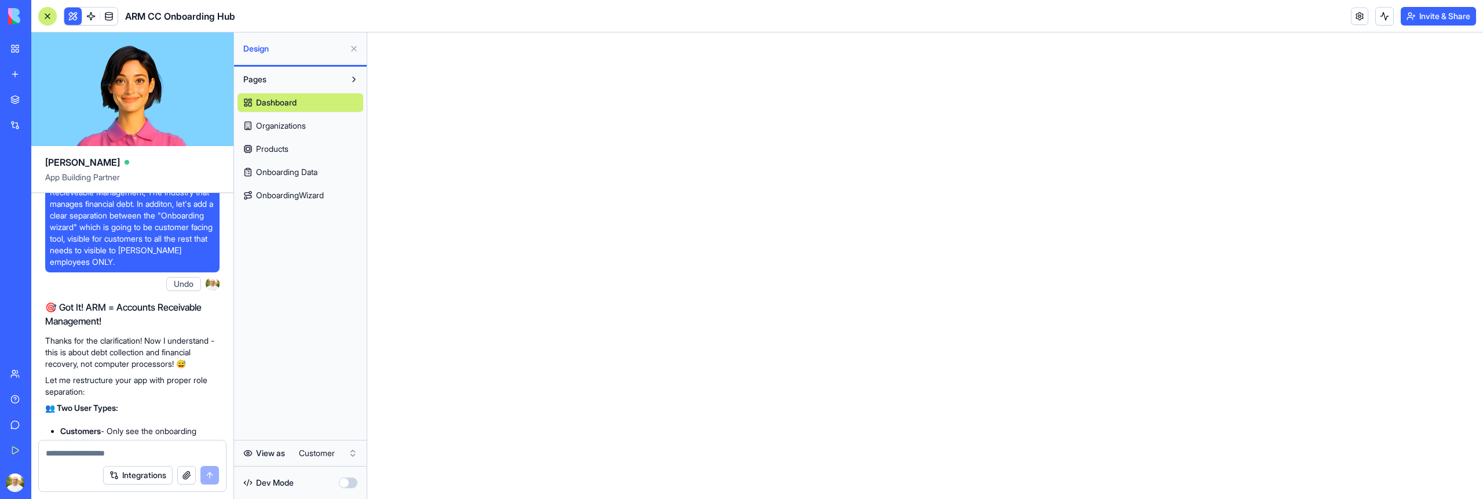
click at [288, 116] on div "Dashboard Organizations Products Onboarding Data OnboardingWizard" at bounding box center [301, 147] width 126 height 116
click at [288, 131] on link "Organizations" at bounding box center [301, 125] width 126 height 19
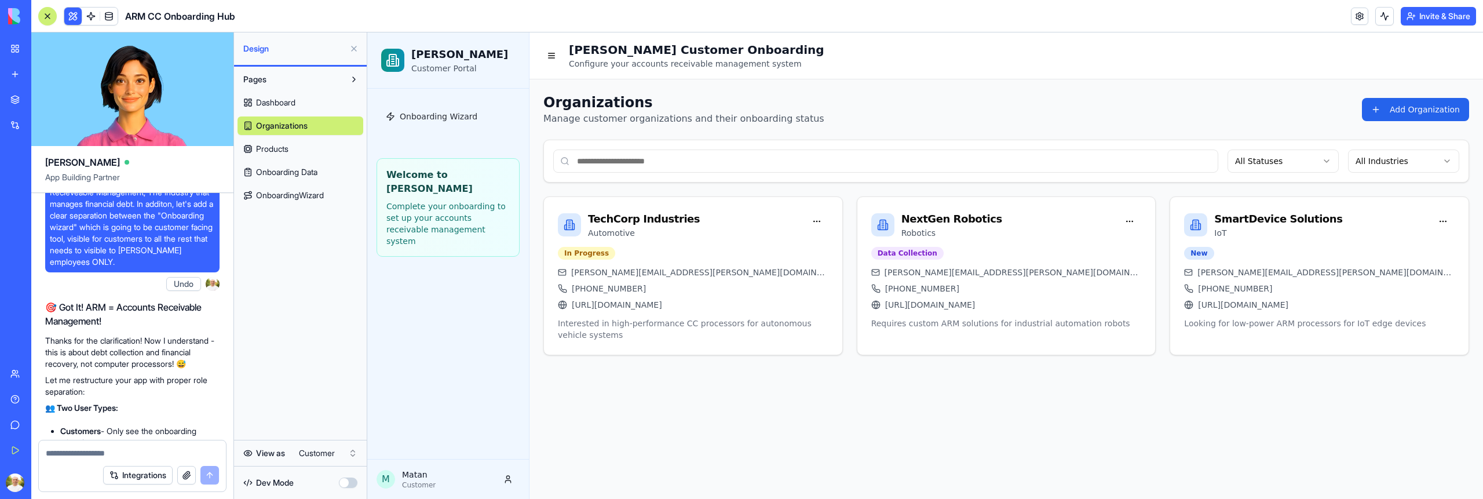
click at [289, 114] on div "Dashboard Organizations Products Onboarding Data OnboardingWizard" at bounding box center [301, 147] width 126 height 116
click at [288, 108] on link "Dashboard" at bounding box center [301, 102] width 126 height 19
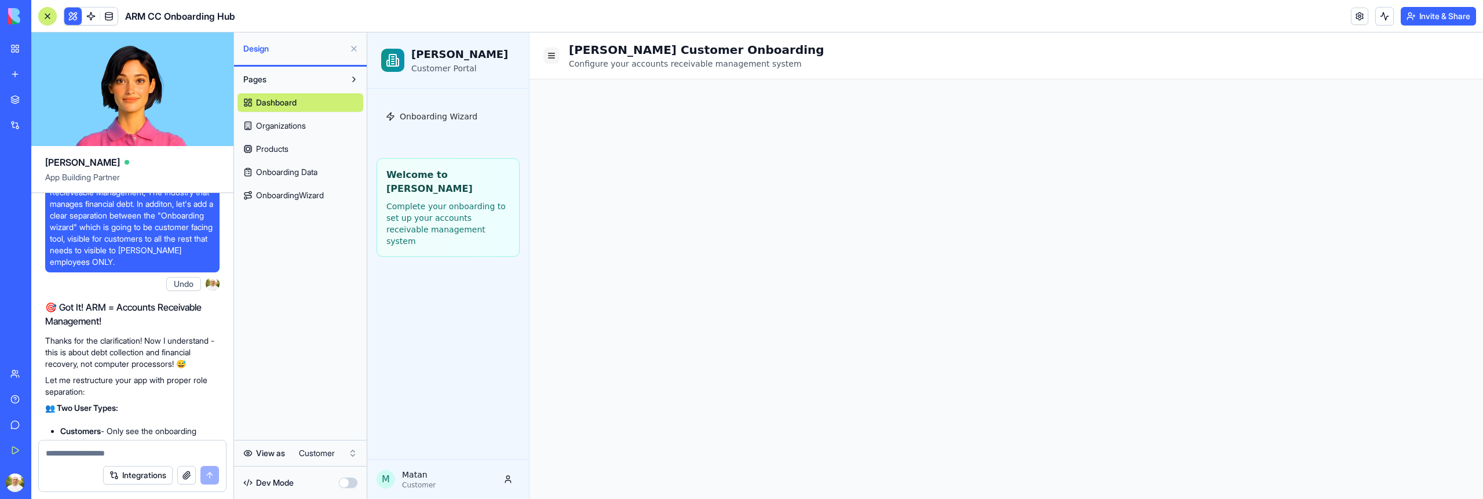
click at [551, 59] on button at bounding box center [551, 56] width 16 height 16
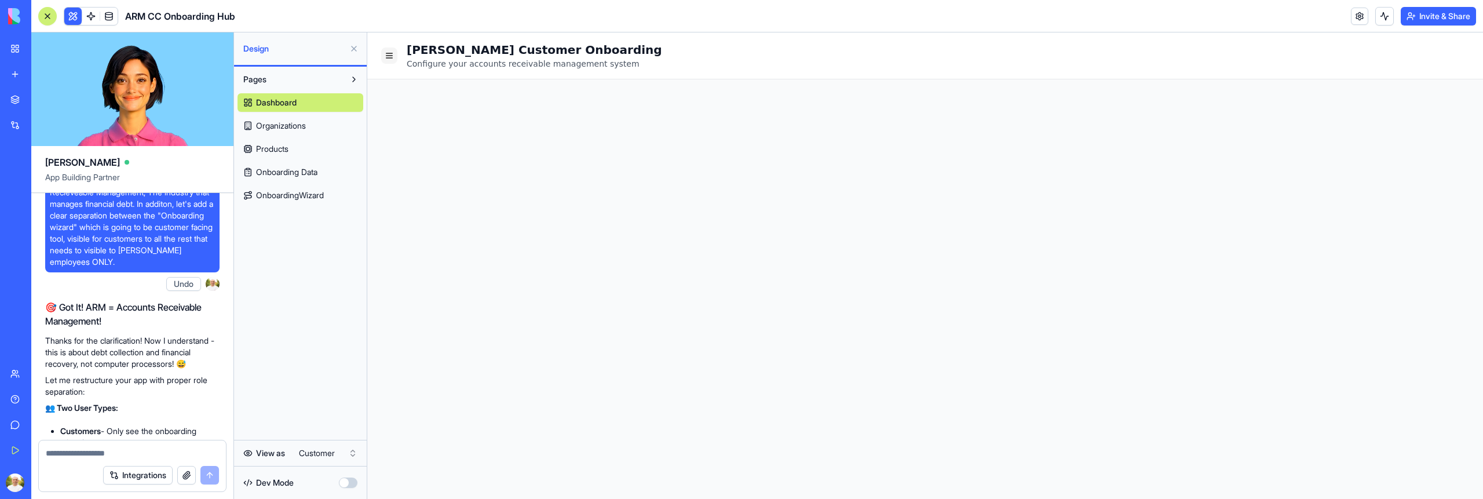
click at [390, 54] on button at bounding box center [389, 56] width 16 height 16
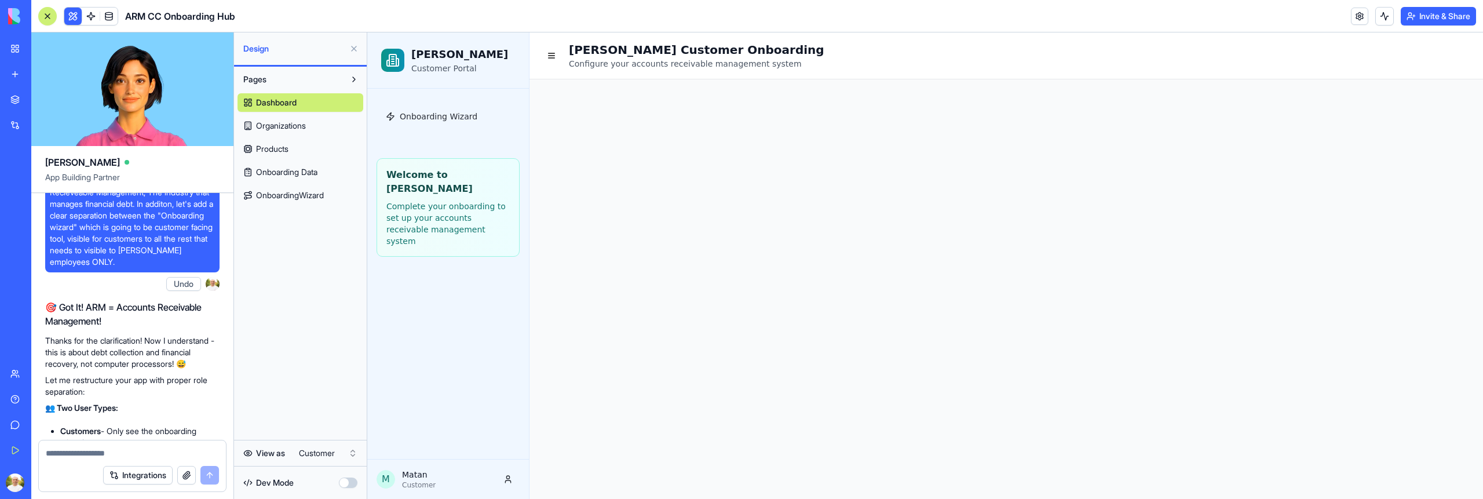
click at [315, 130] on link "Organizations" at bounding box center [301, 125] width 126 height 19
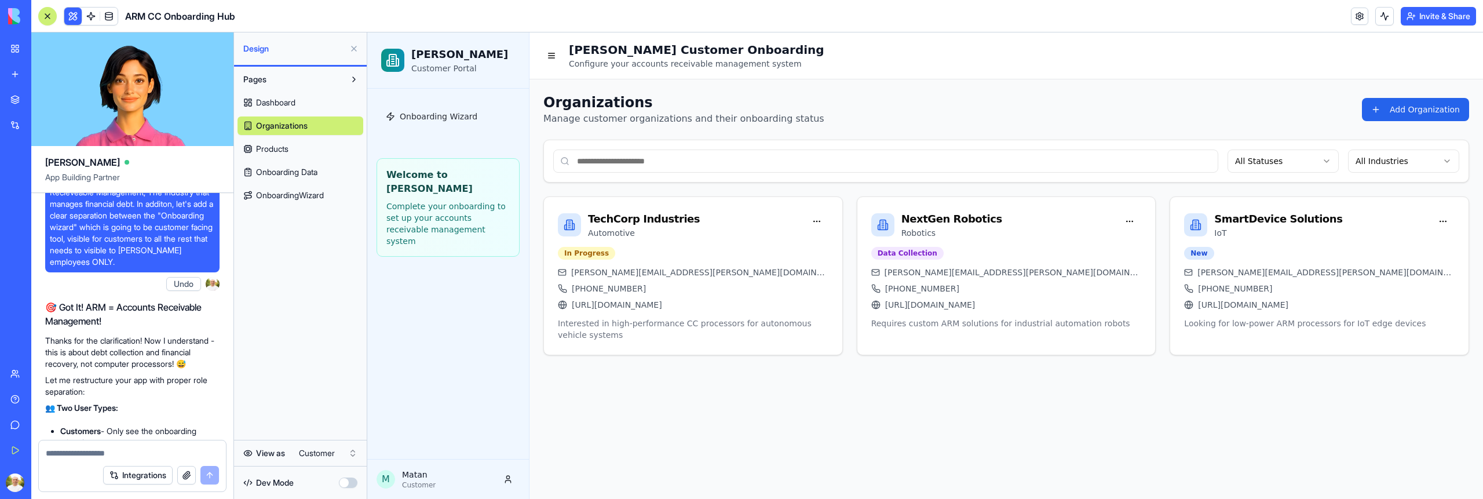
click at [301, 113] on div "Dashboard Organizations Products Onboarding Data OnboardingWizard" at bounding box center [301, 147] width 126 height 116
click at [295, 106] on span "Dashboard" at bounding box center [275, 103] width 39 height 12
